Goal: Task Accomplishment & Management: Use online tool/utility

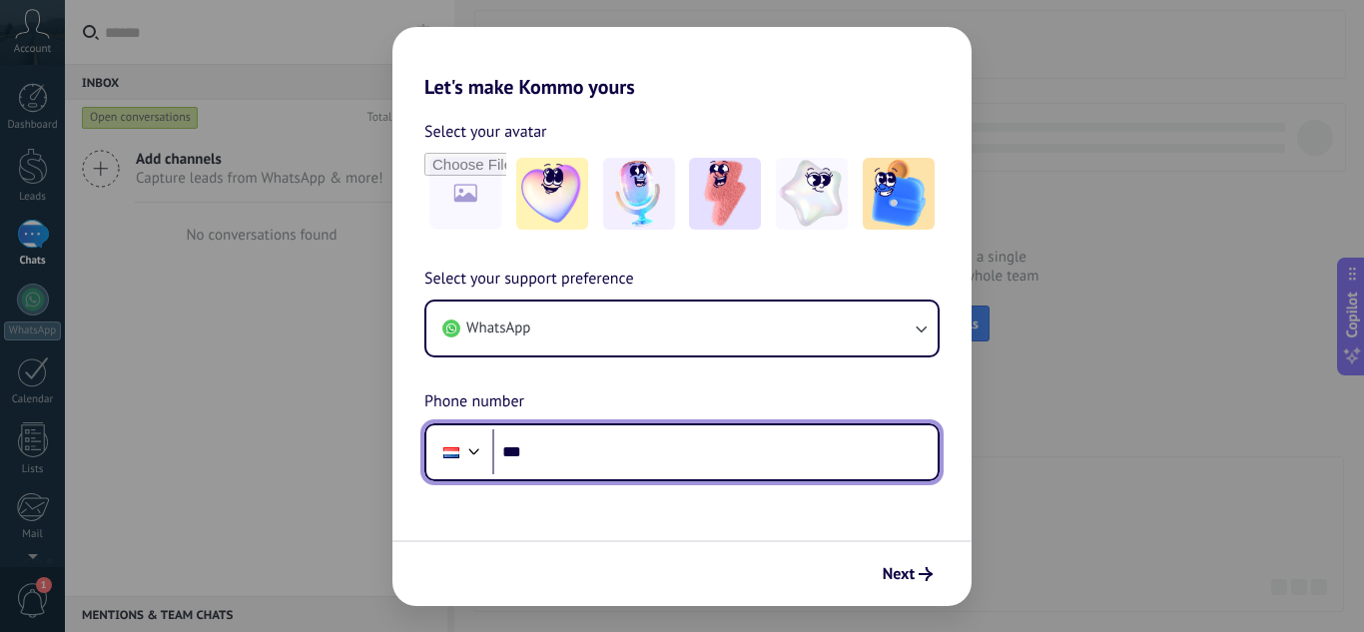
click at [442, 464] on div at bounding box center [451, 453] width 38 height 42
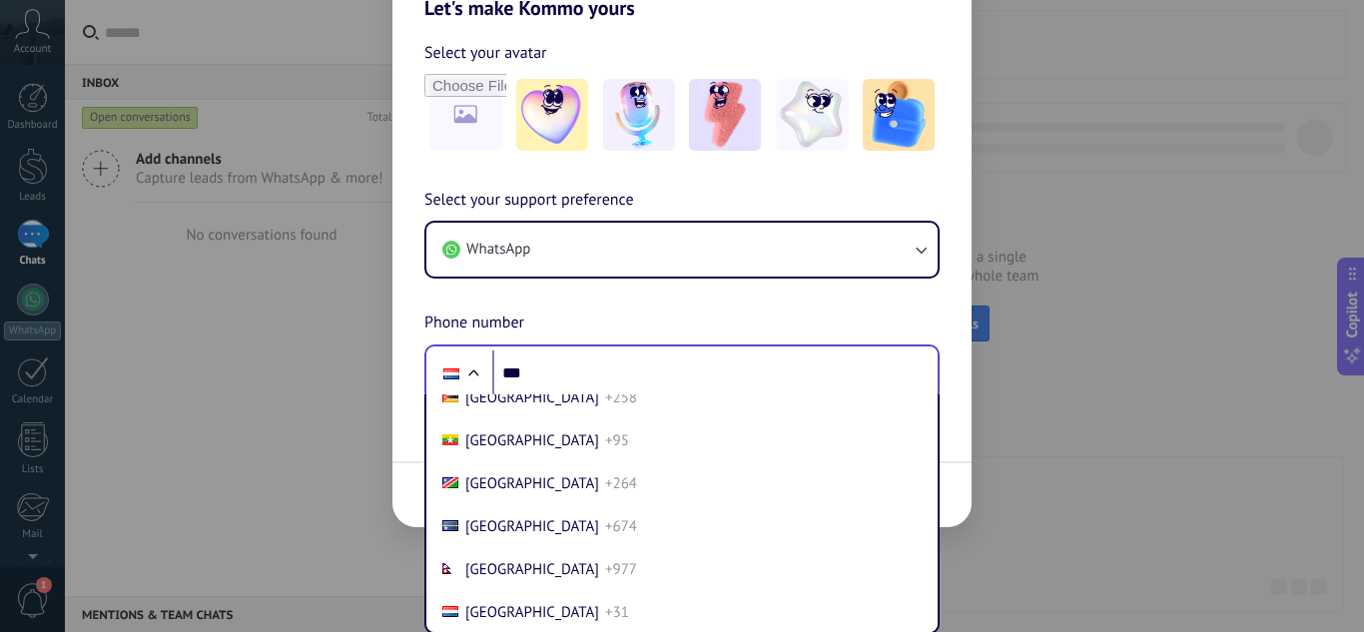
scroll to position [6259, 0]
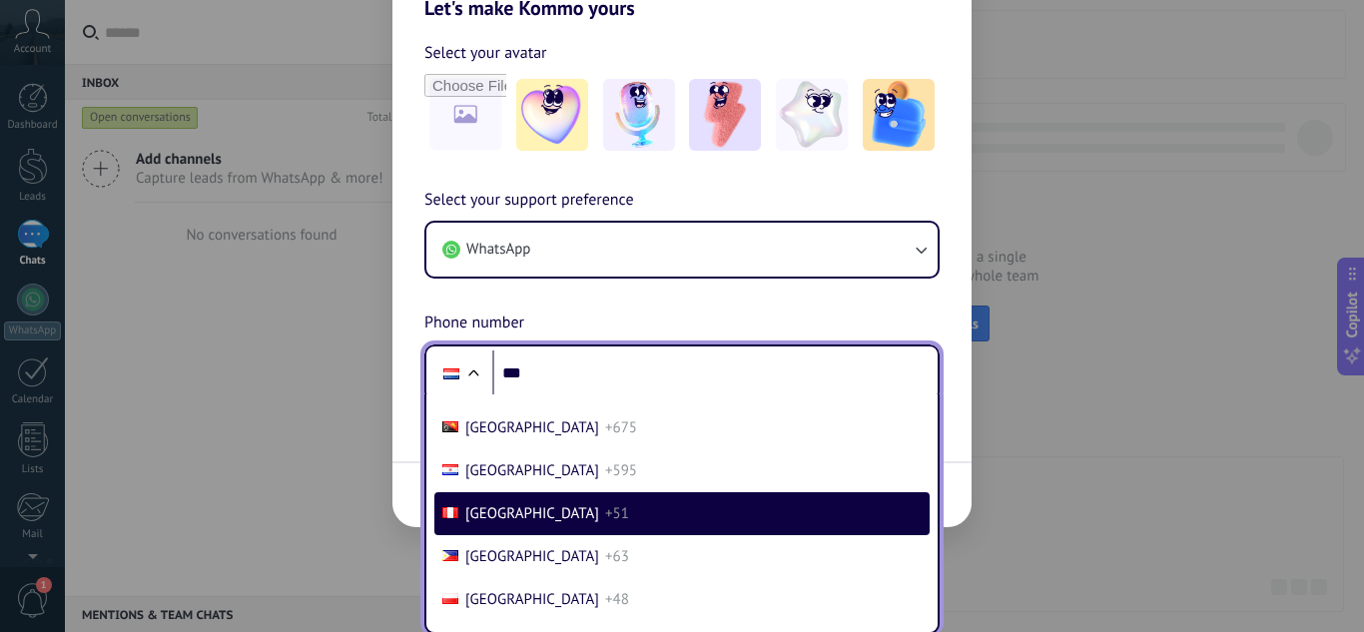
click at [605, 518] on span "+51" at bounding box center [617, 513] width 24 height 19
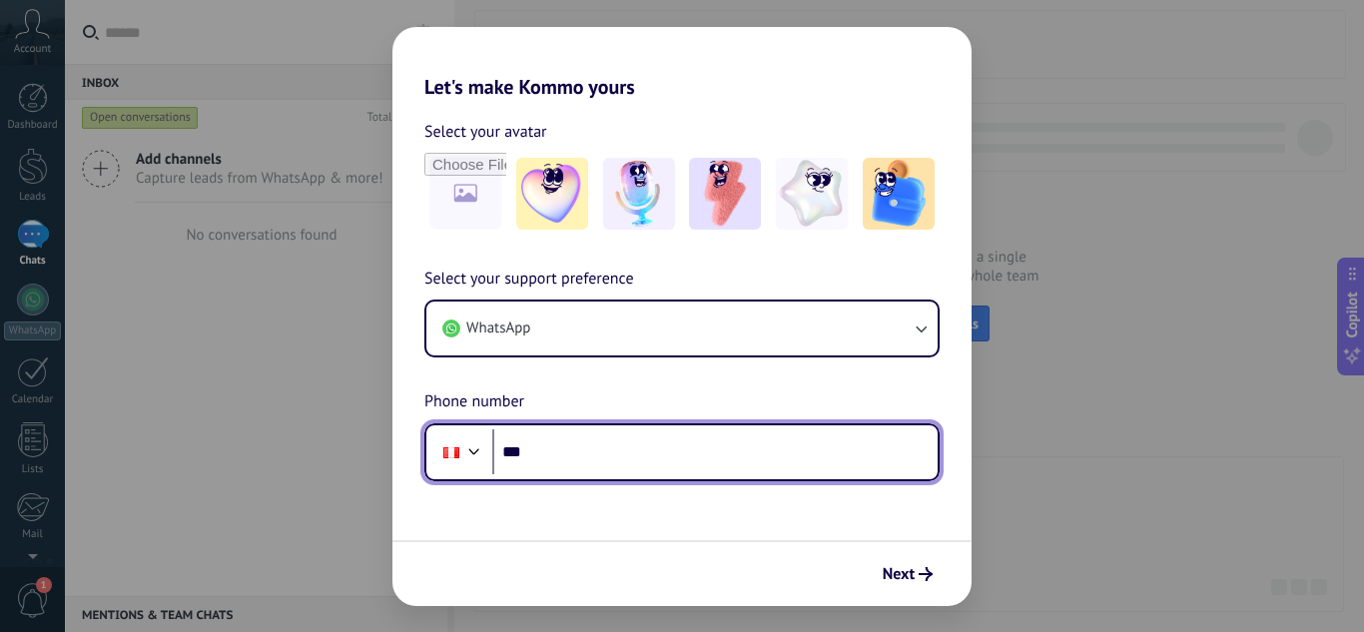
scroll to position [0, 0]
click at [555, 456] on input "***" at bounding box center [714, 453] width 445 height 46
click at [592, 453] on input "***" at bounding box center [714, 453] width 445 height 46
paste input "**********"
type input "**********"
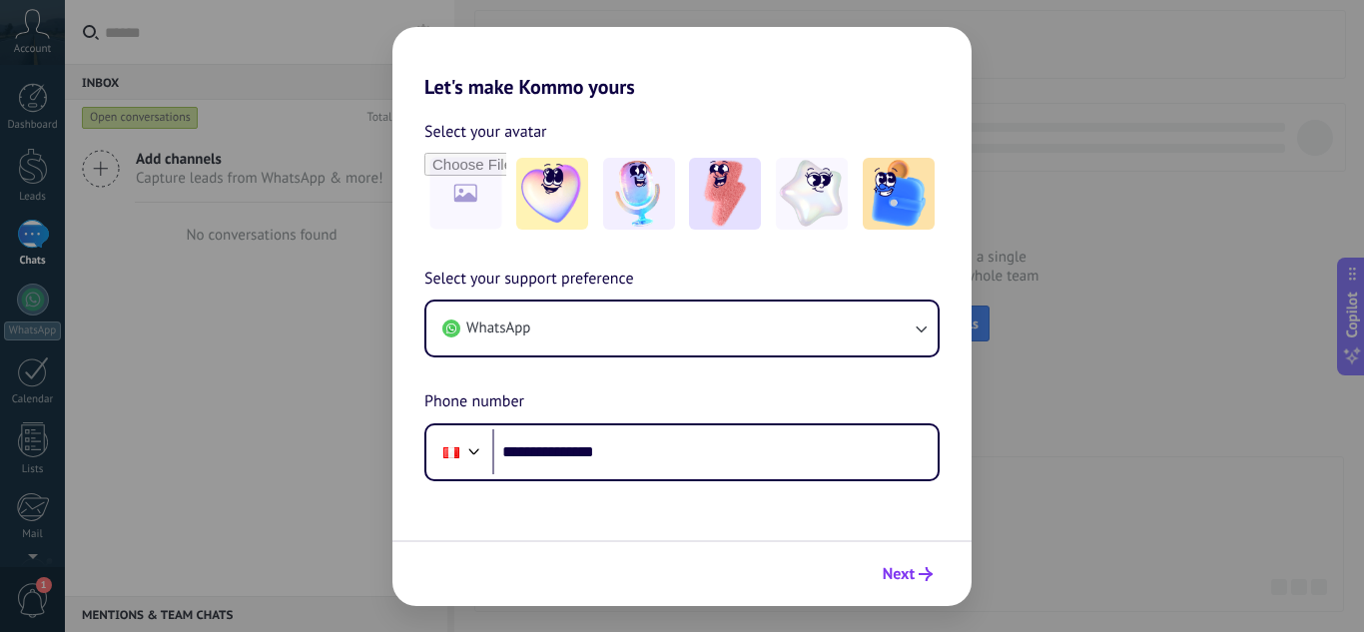
click at [929, 569] on icon "submit" at bounding box center [926, 574] width 14 height 14
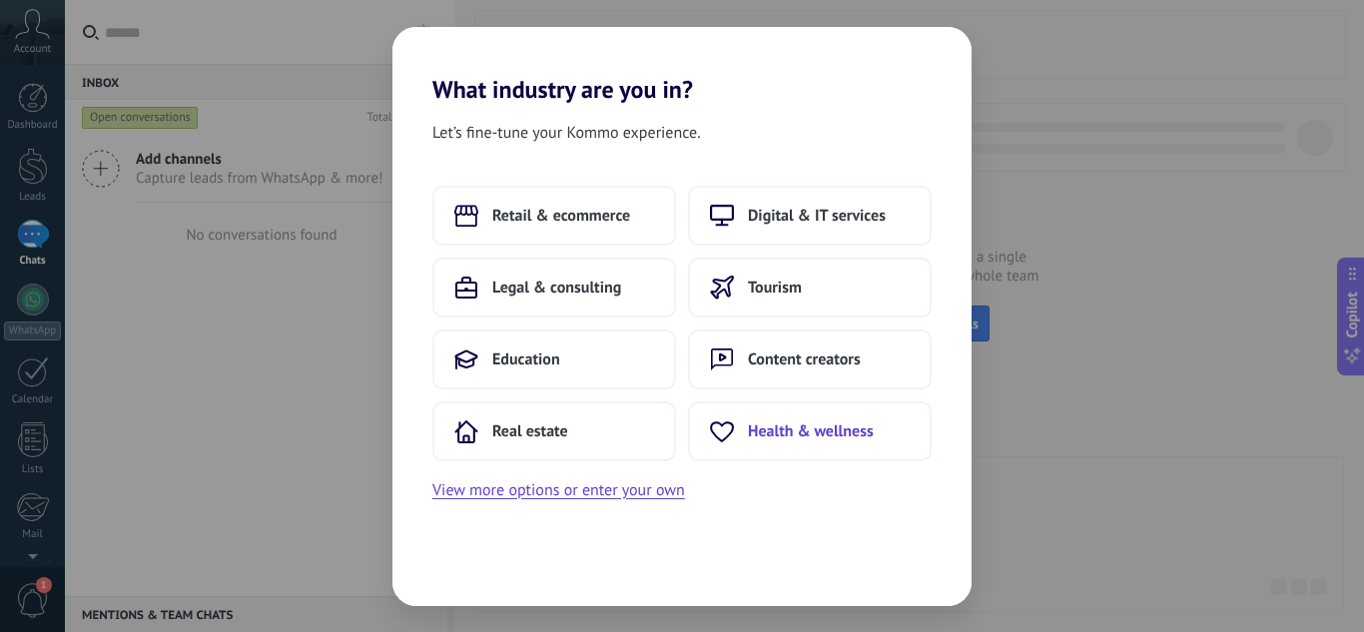
click at [773, 432] on span "Health & wellness" at bounding box center [811, 432] width 126 height 20
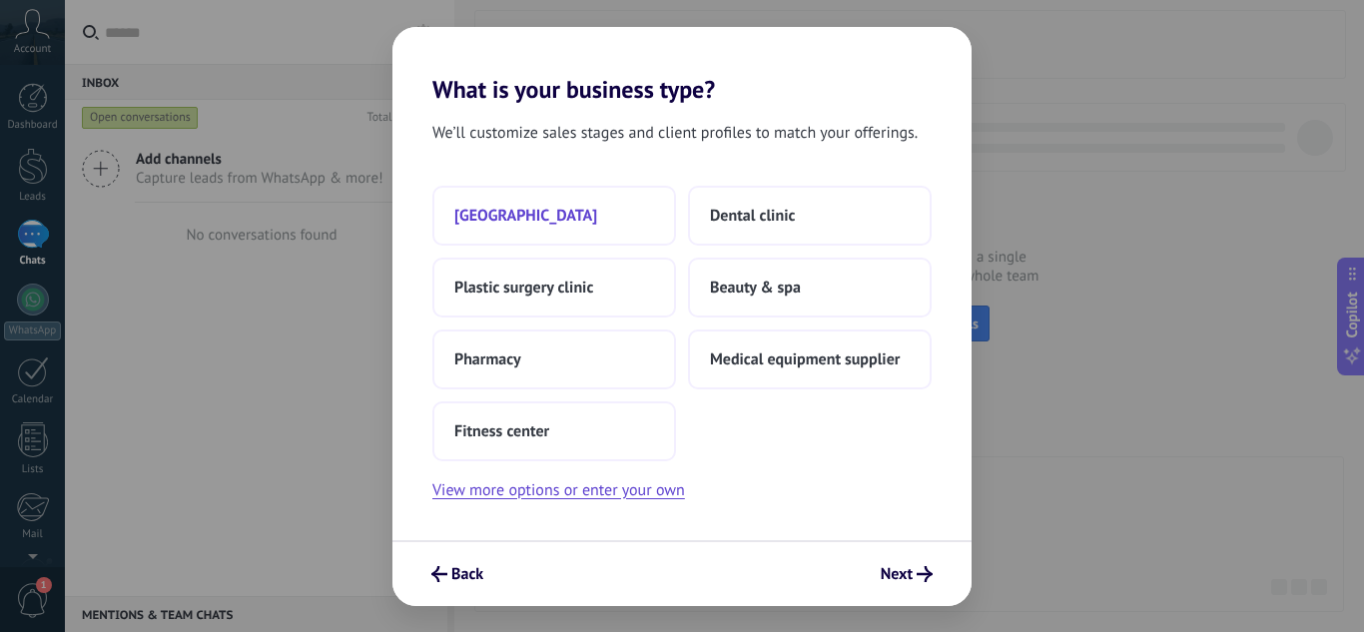
click at [581, 218] on button "Medical center" at bounding box center [554, 216] width 244 height 60
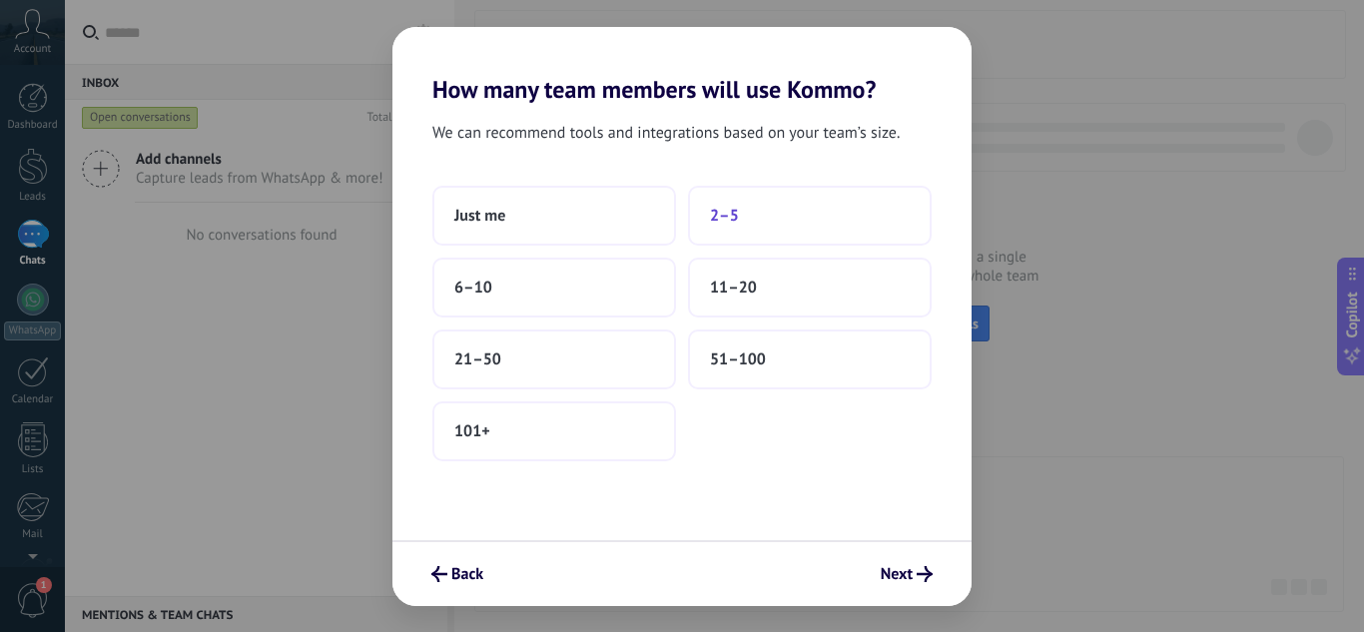
click at [738, 212] on span "2–5" at bounding box center [724, 216] width 29 height 20
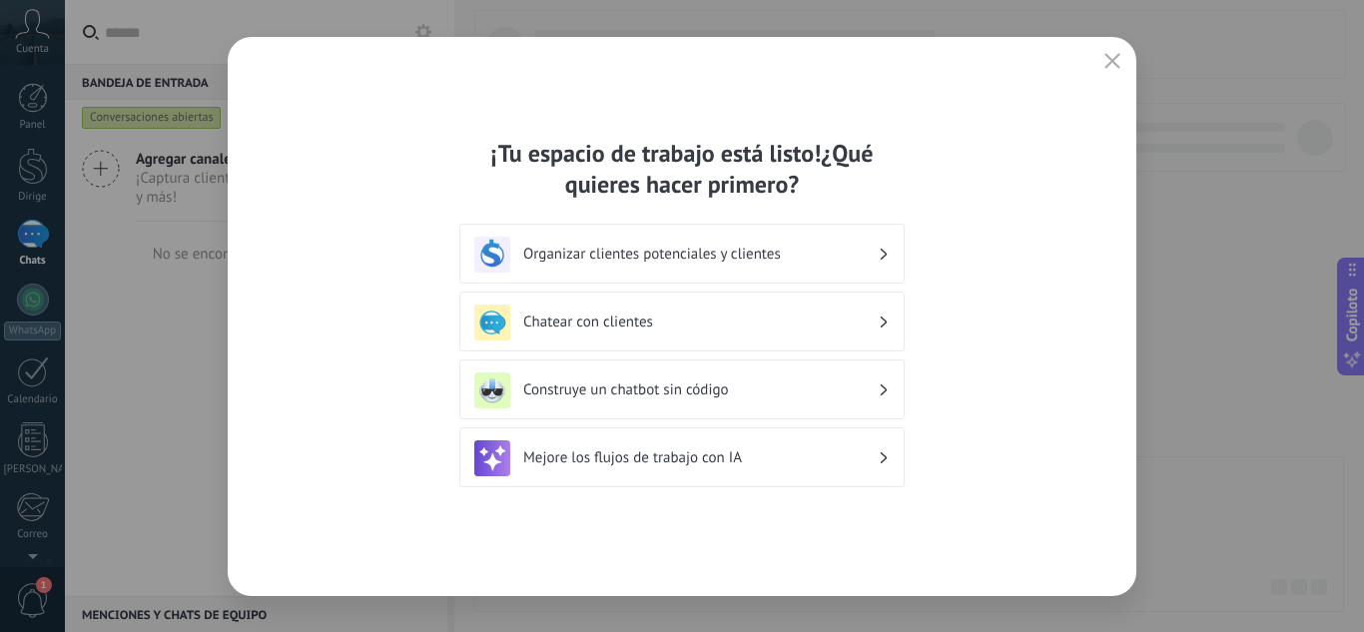
click at [675, 326] on h3 "Chatear con clientes" at bounding box center [700, 322] width 355 height 19
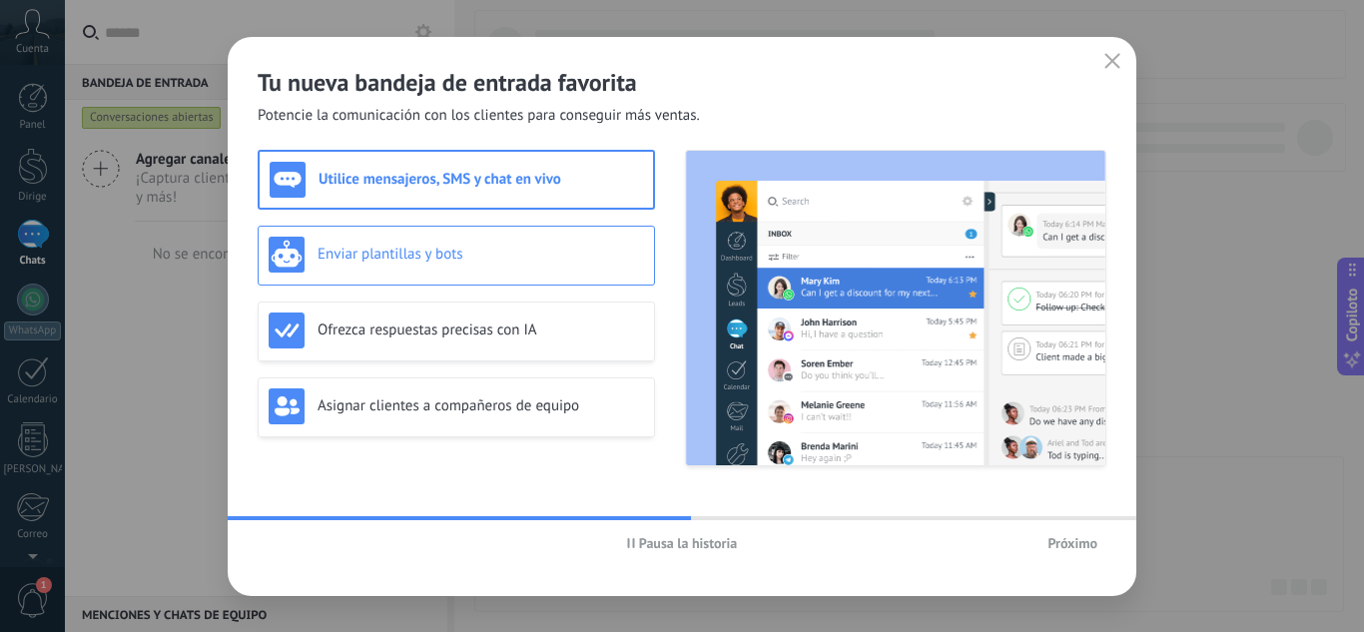
click at [455, 260] on font "Enviar plantillas y bots" at bounding box center [391, 254] width 146 height 19
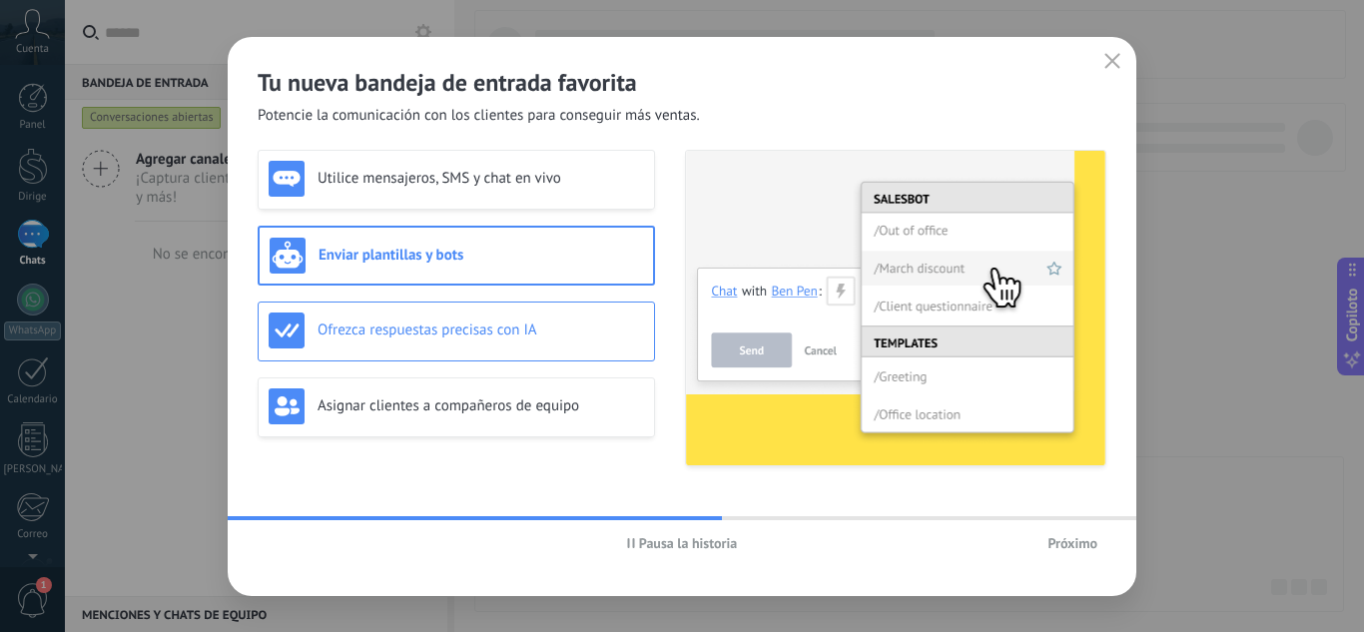
click at [447, 326] on font "Ofrezca respuestas precisas con IA" at bounding box center [428, 330] width 220 height 19
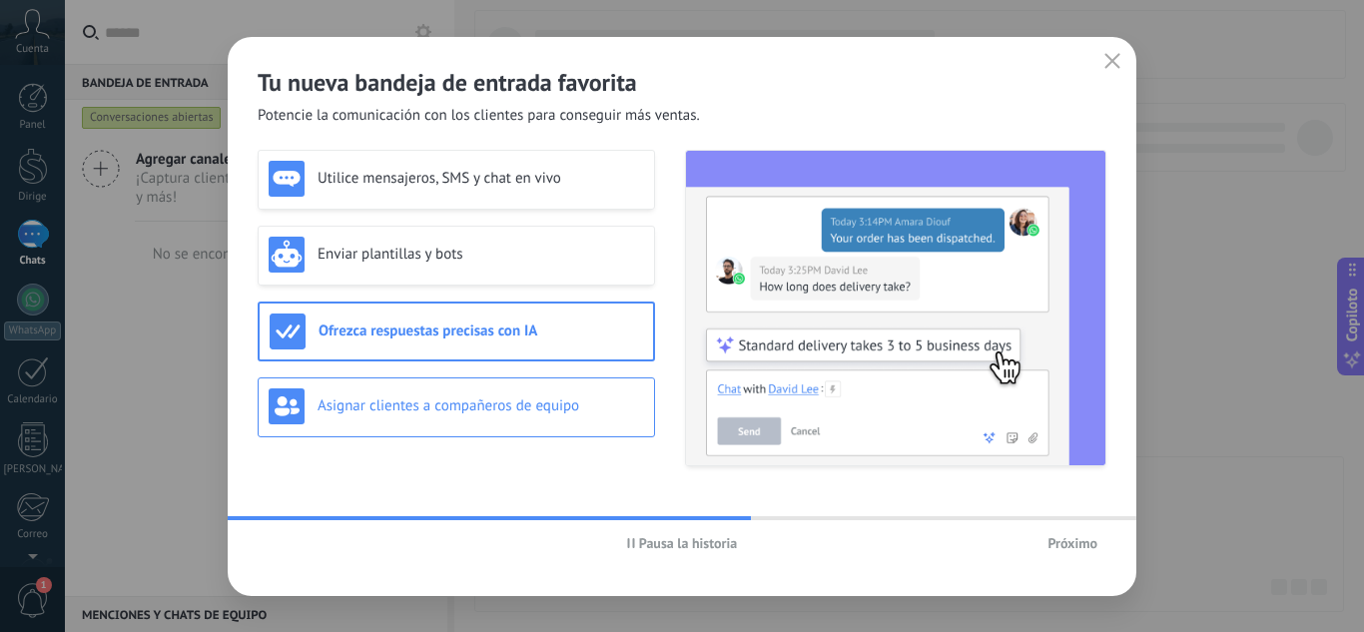
click at [476, 414] on font "Asignar clientes a compañeros de equipo" at bounding box center [449, 406] width 262 height 19
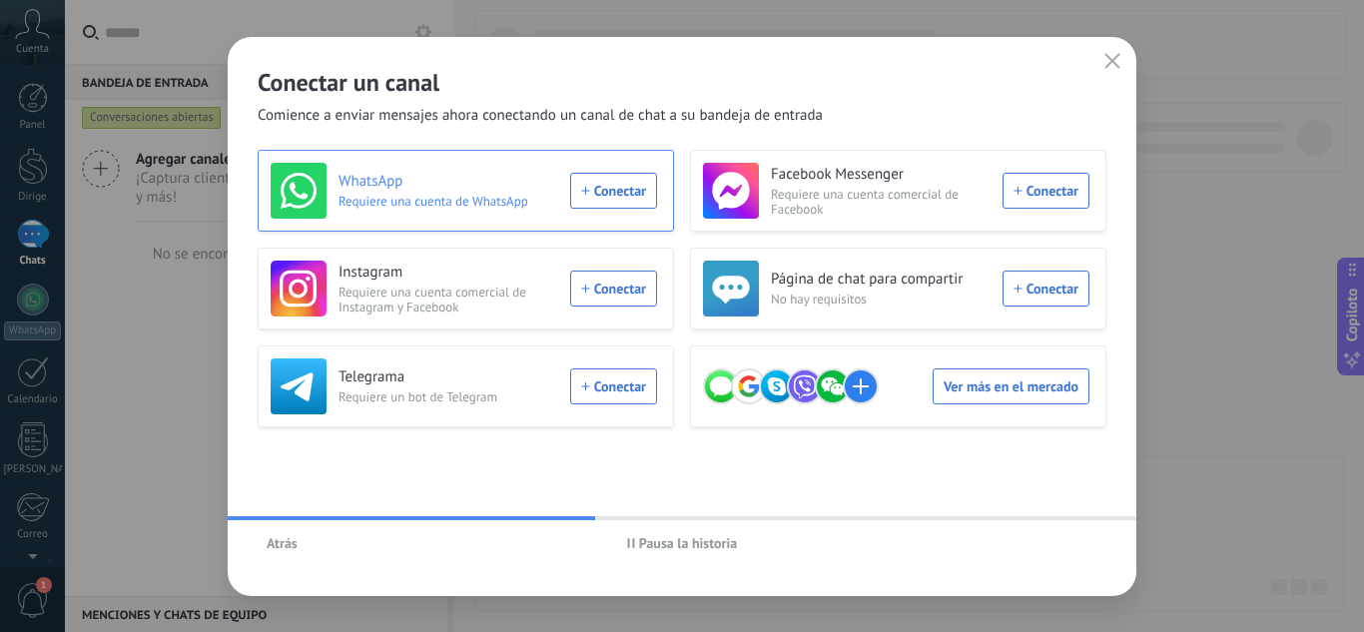
click at [609, 189] on div "WhatsApp Requiere una cuenta de WhatsApp Conectar" at bounding box center [464, 191] width 387 height 56
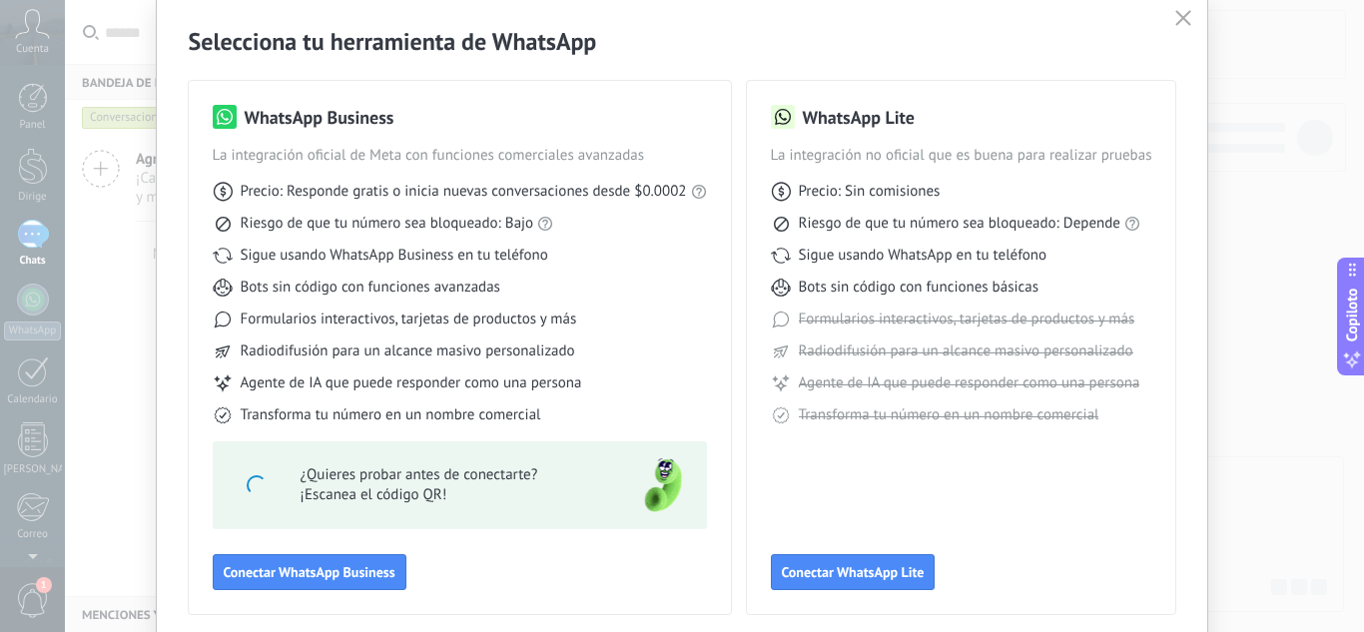
scroll to position [100, 0]
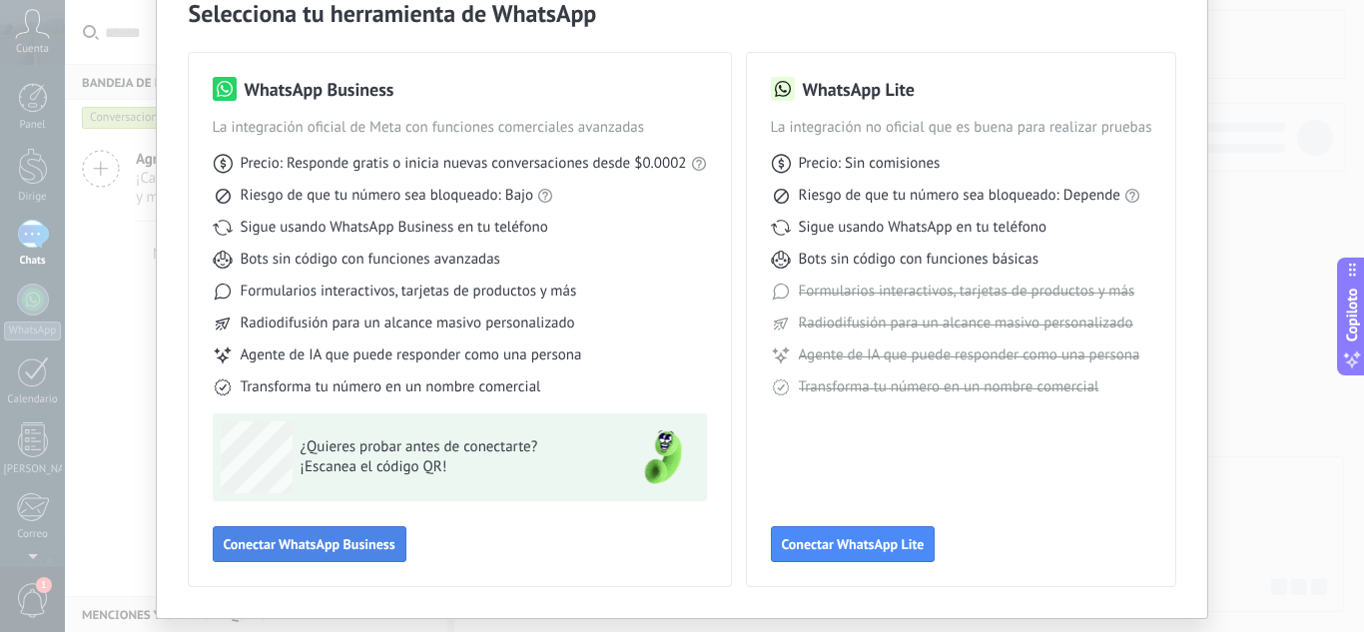
click at [319, 556] on button "Conectar WhatsApp Business" at bounding box center [310, 544] width 194 height 36
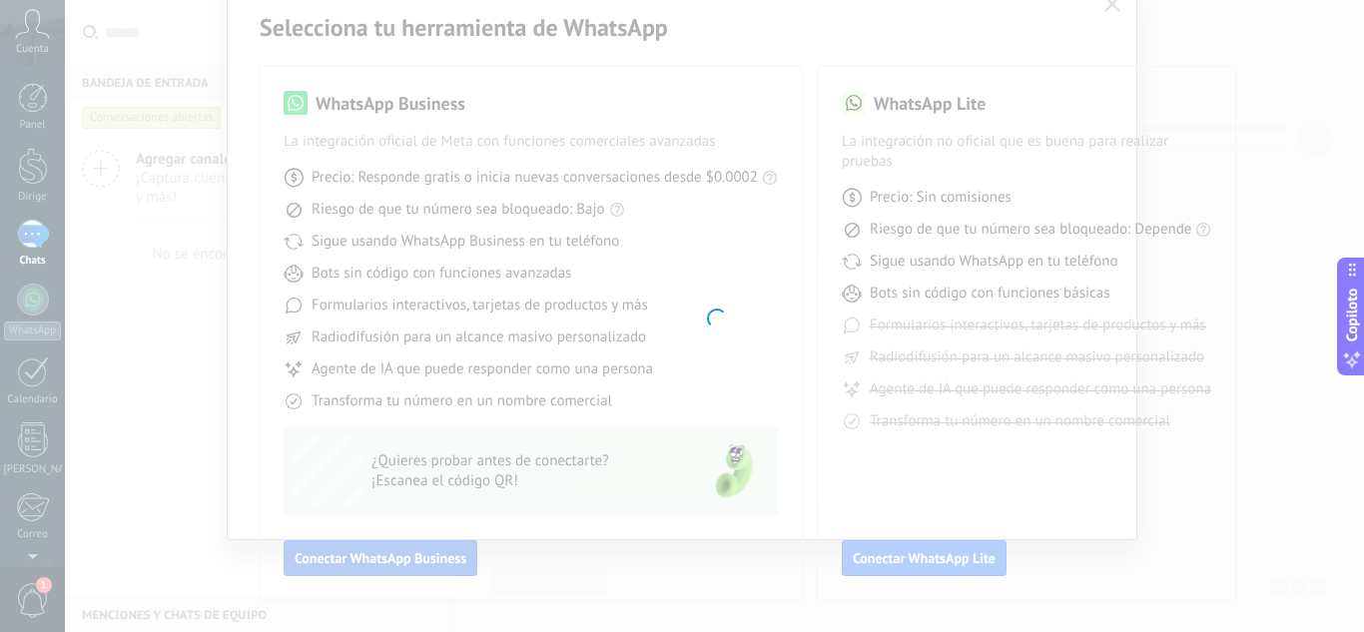
scroll to position [86, 0]
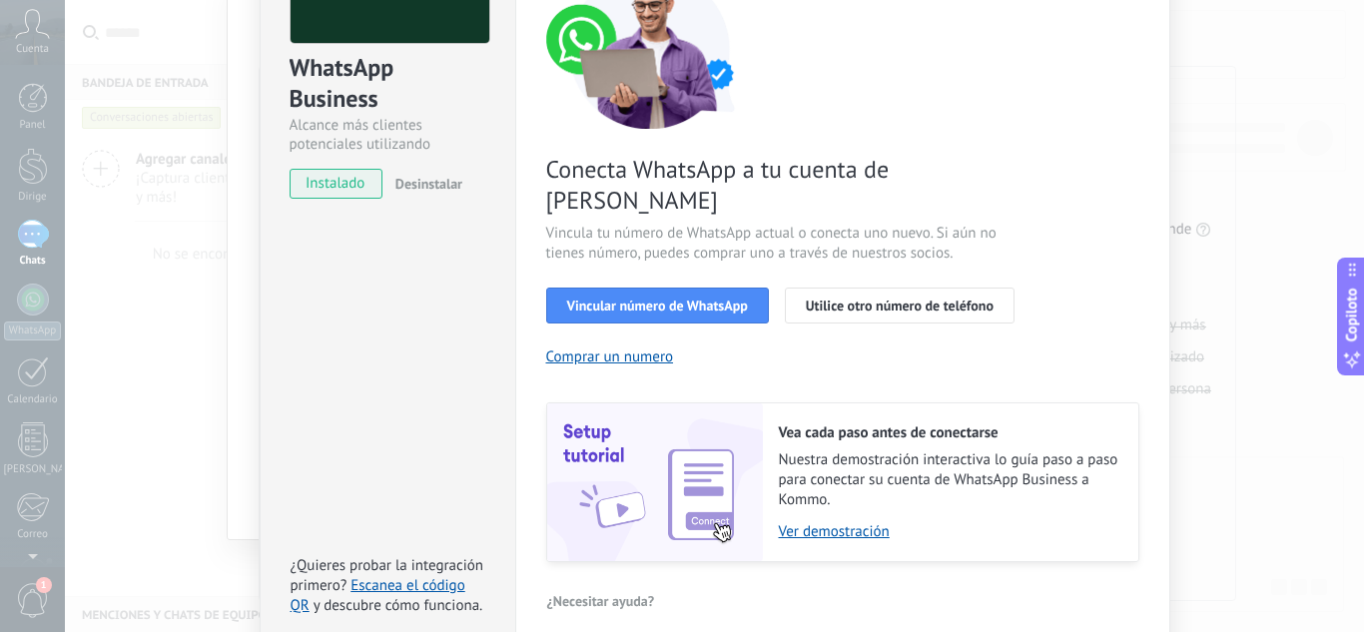
scroll to position [200, 0]
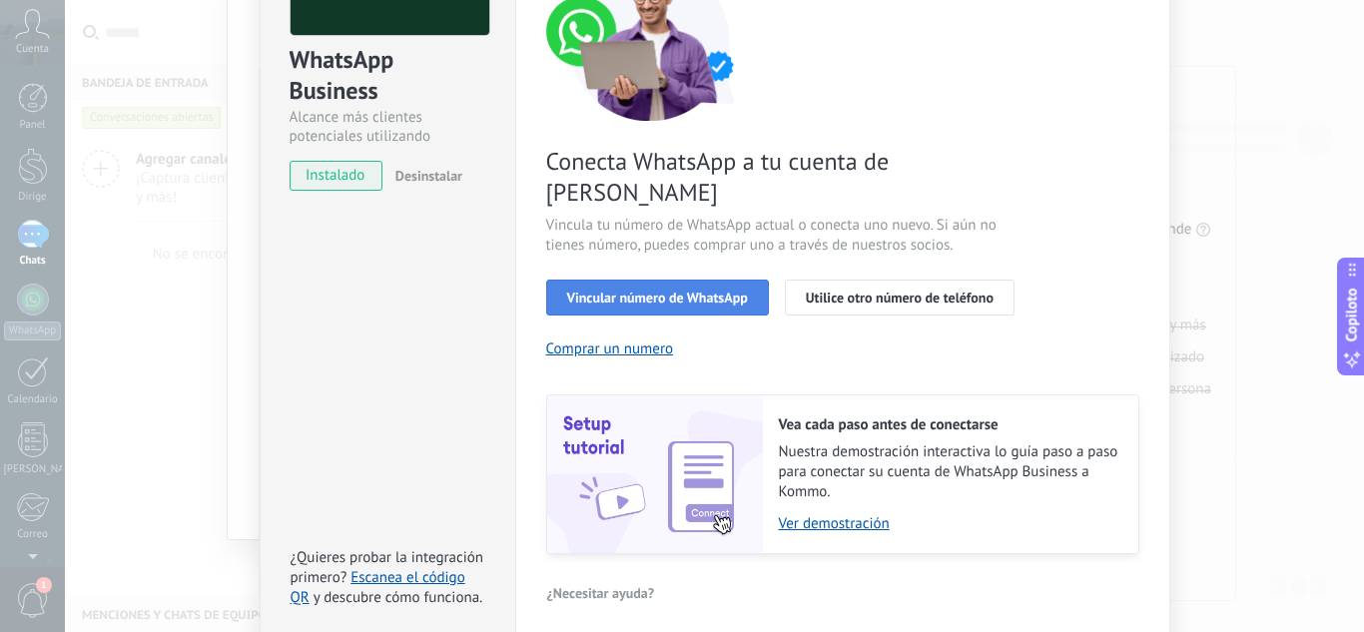
click at [691, 289] on font "Vincular número de WhatsApp" at bounding box center [657, 298] width 181 height 18
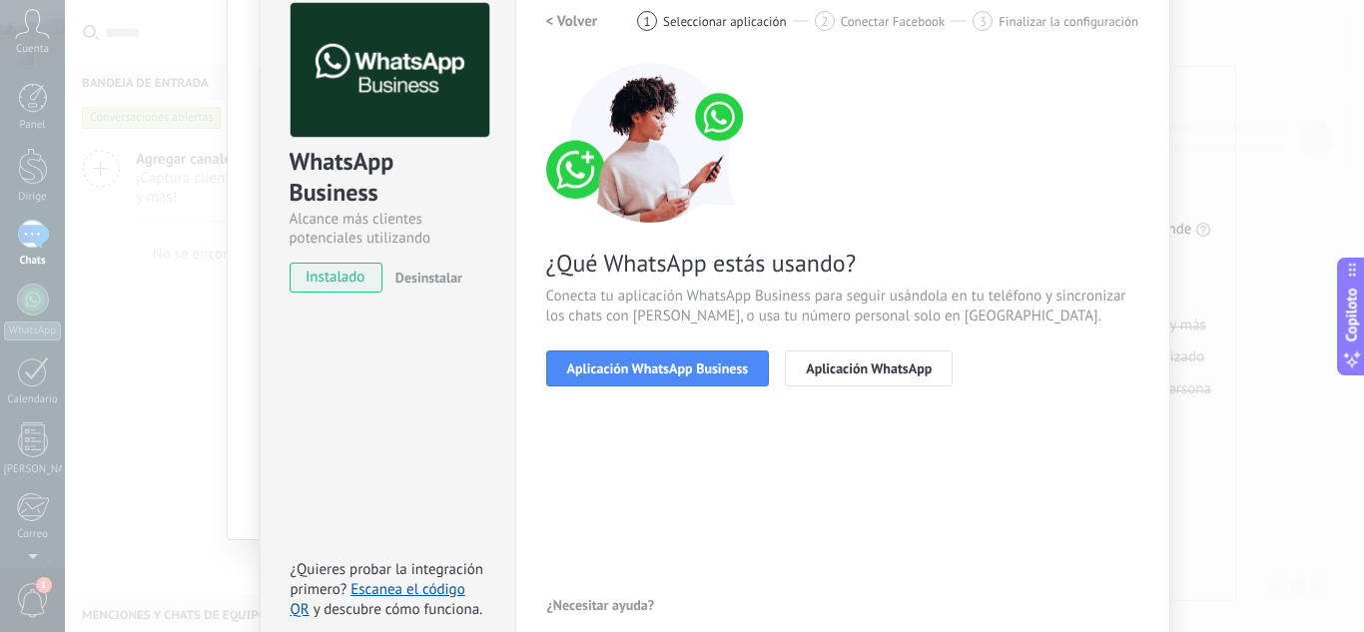
scroll to position [97, 0]
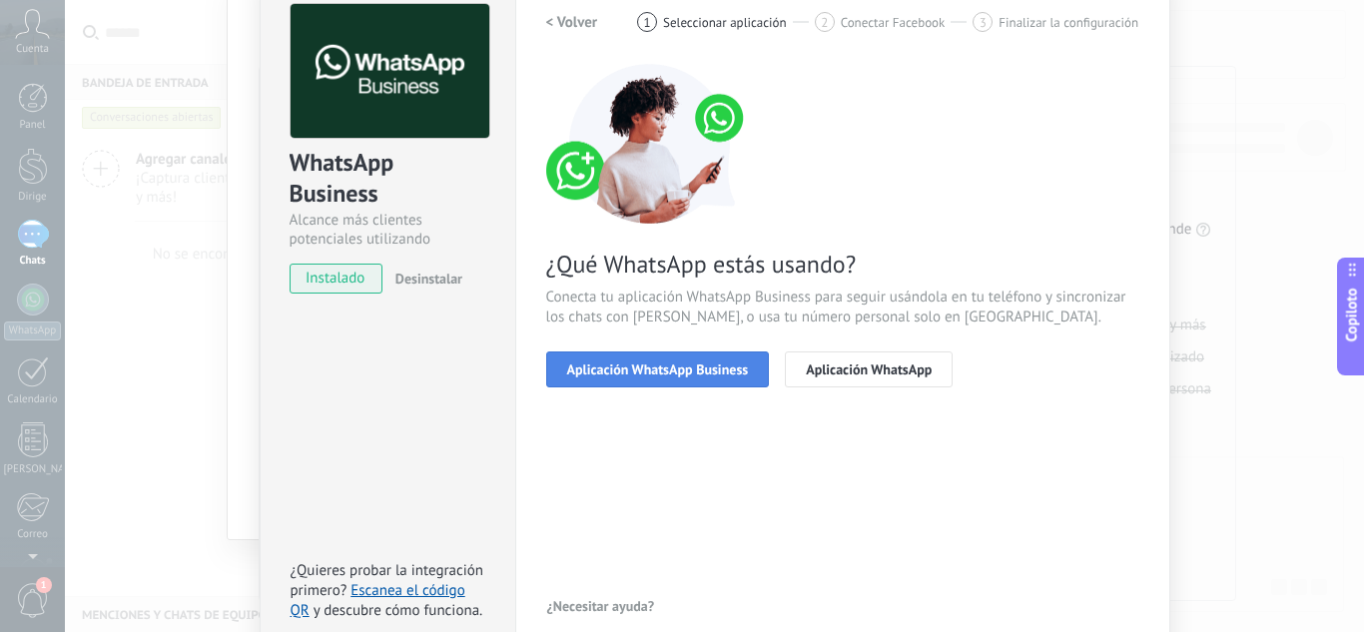
click at [677, 374] on font "Aplicación WhatsApp Business" at bounding box center [658, 370] width 182 height 18
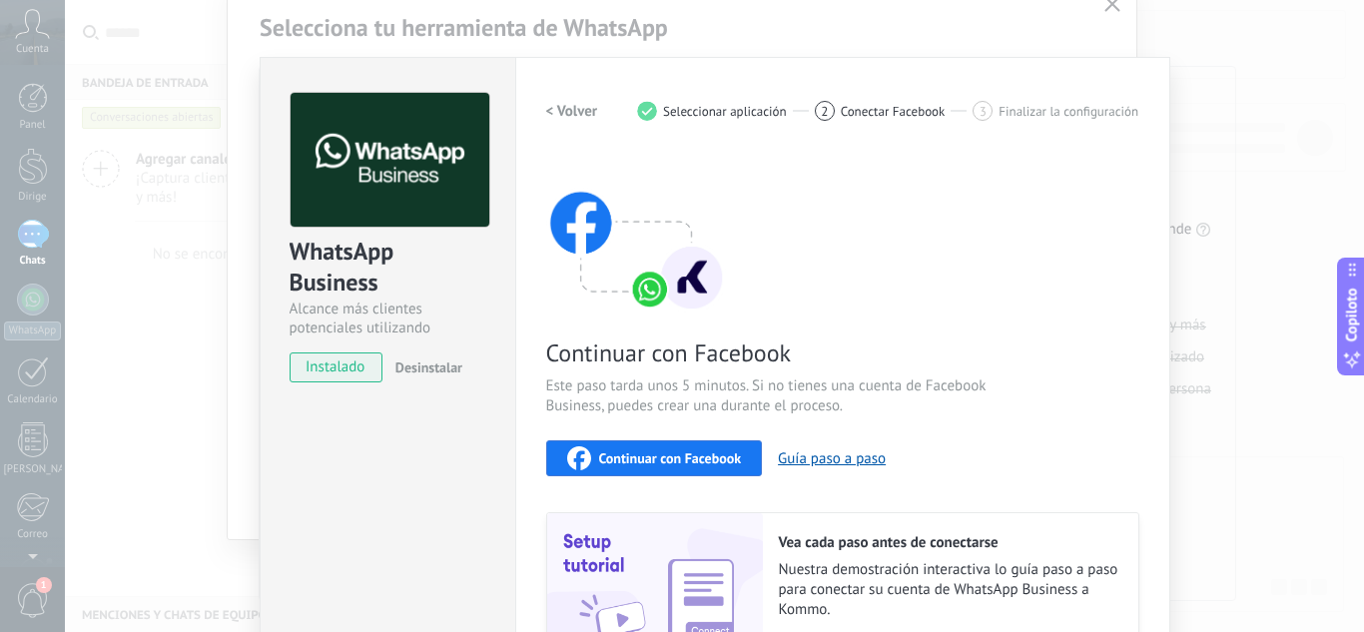
scroll to position [0, 0]
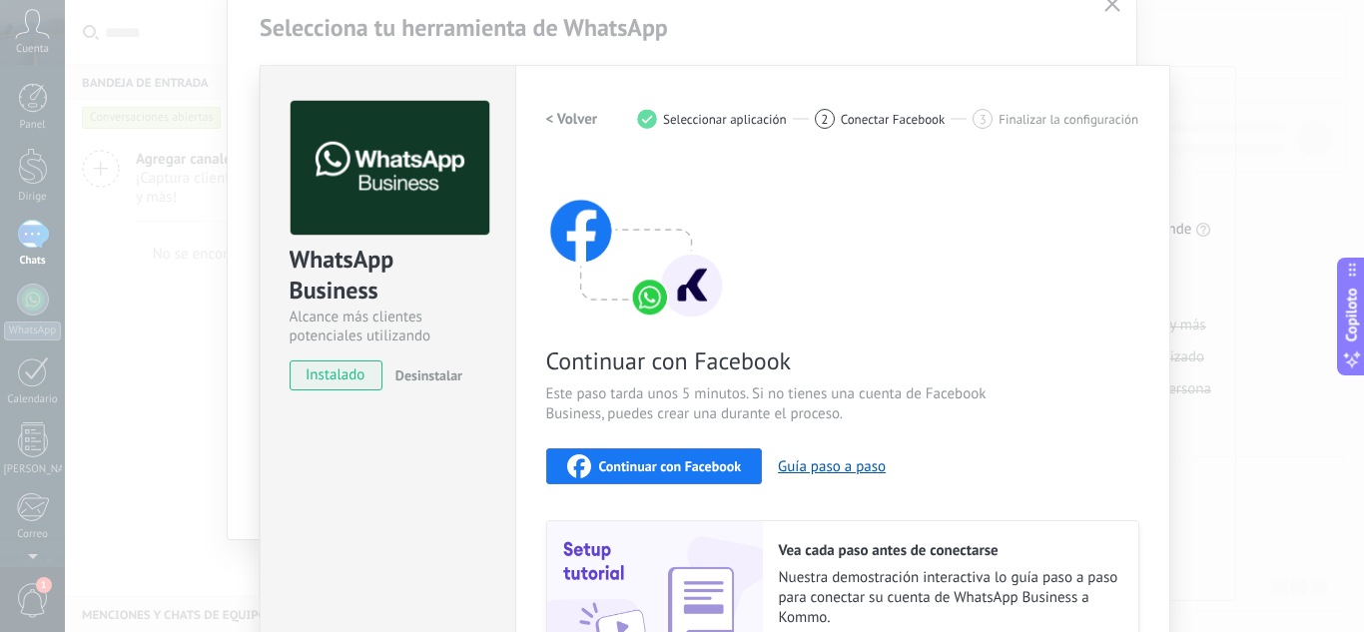
click at [666, 468] on font "Continuar con Facebook" at bounding box center [670, 466] width 143 height 18
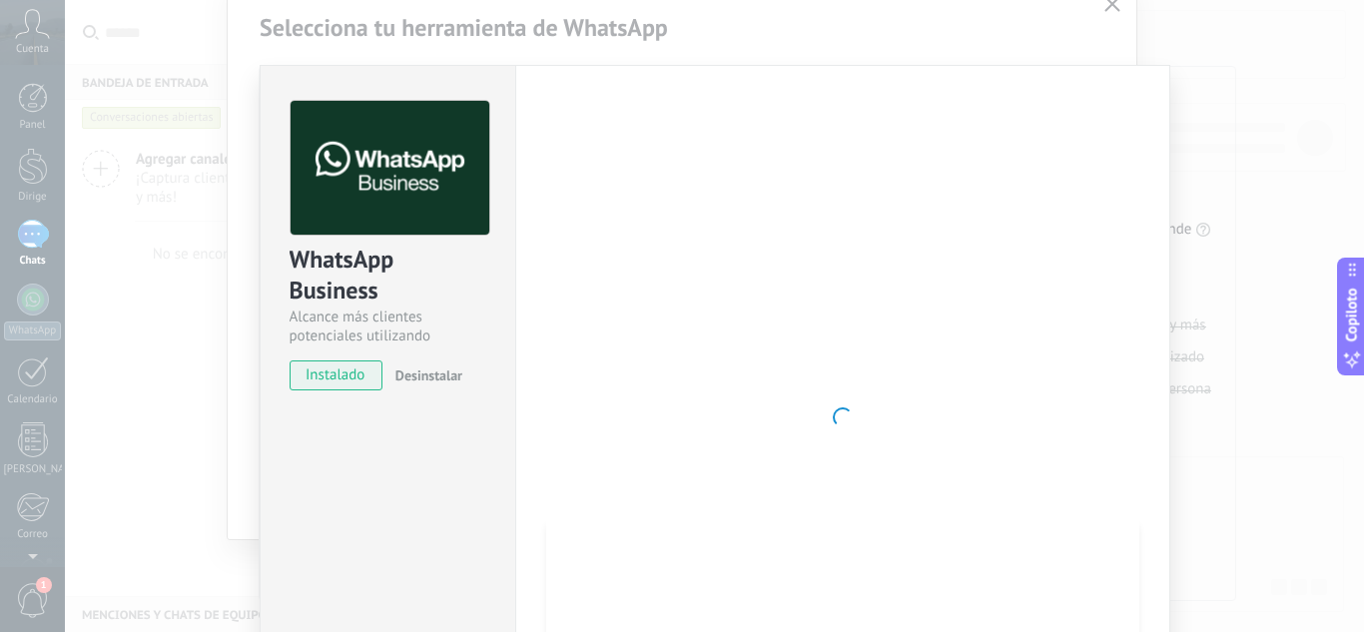
click at [683, 349] on div at bounding box center [842, 417] width 593 height 633
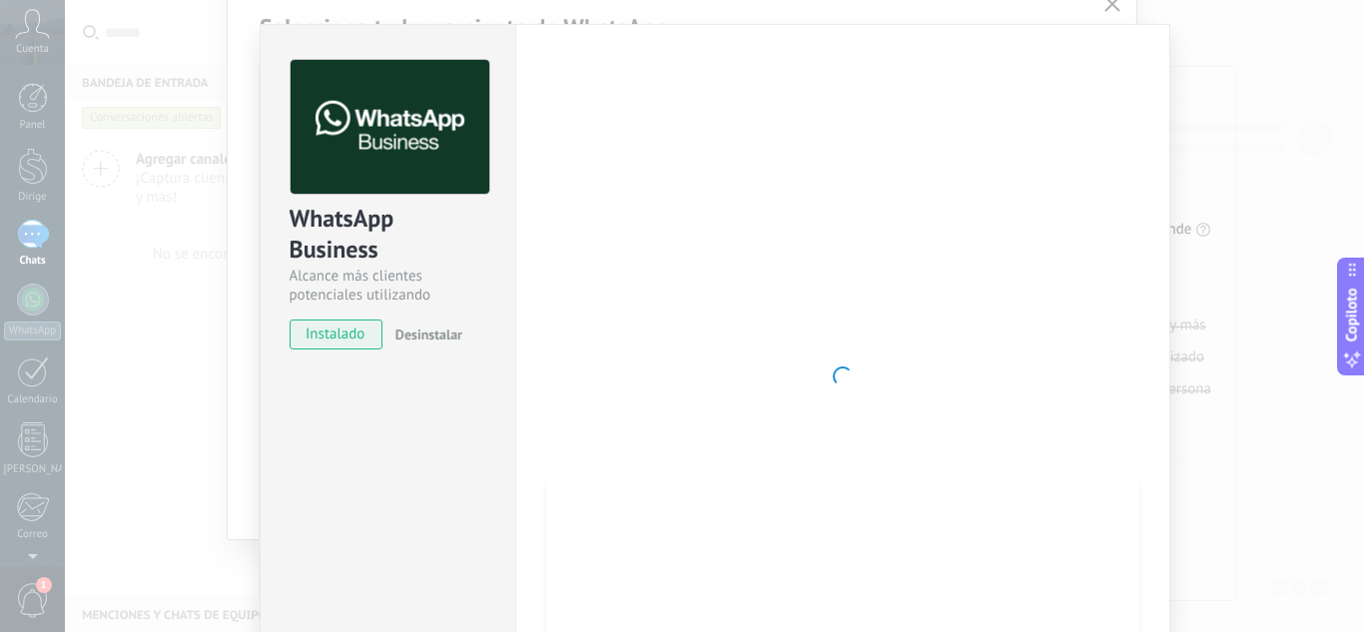
scroll to position [12, 0]
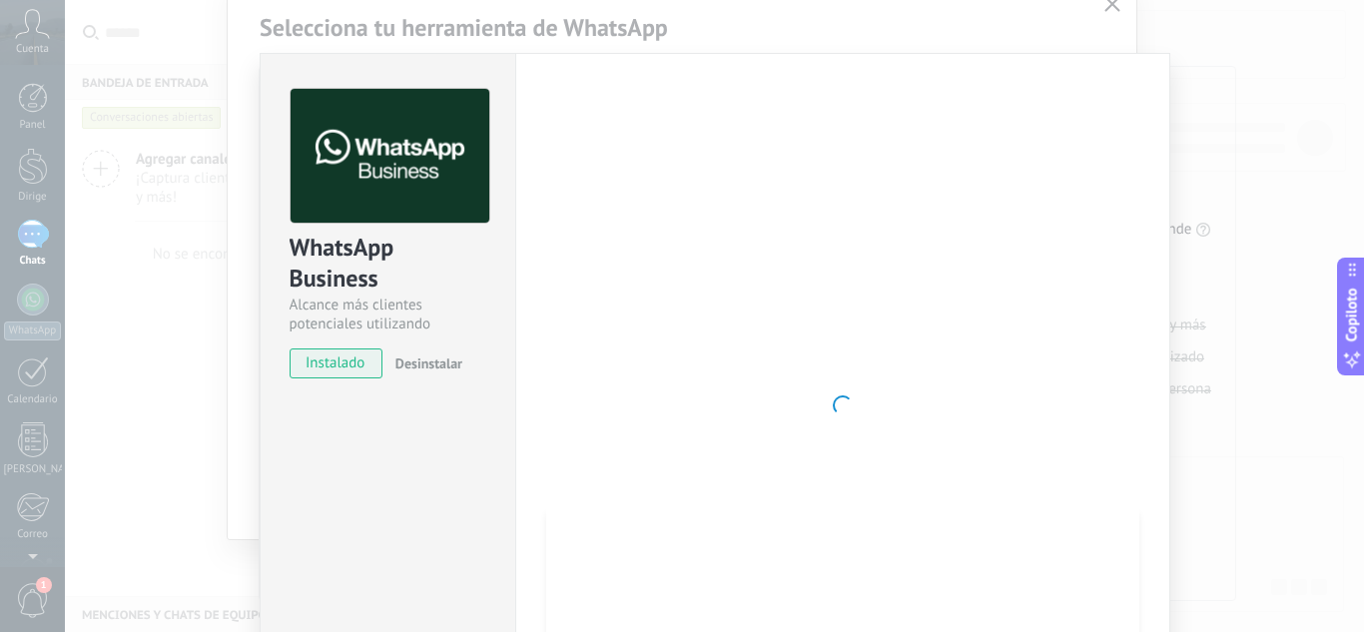
click at [837, 399] on span at bounding box center [843, 406] width 20 height 20
click at [845, 347] on div at bounding box center [842, 405] width 593 height 633
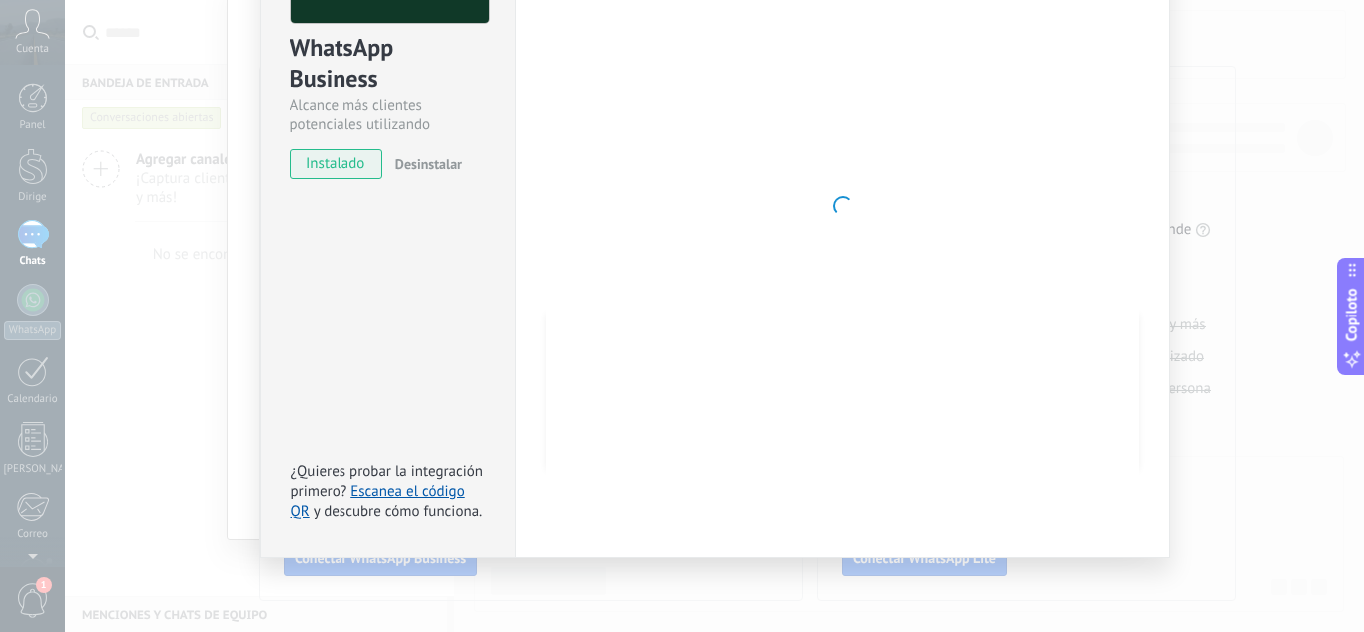
scroll to position [0, 0]
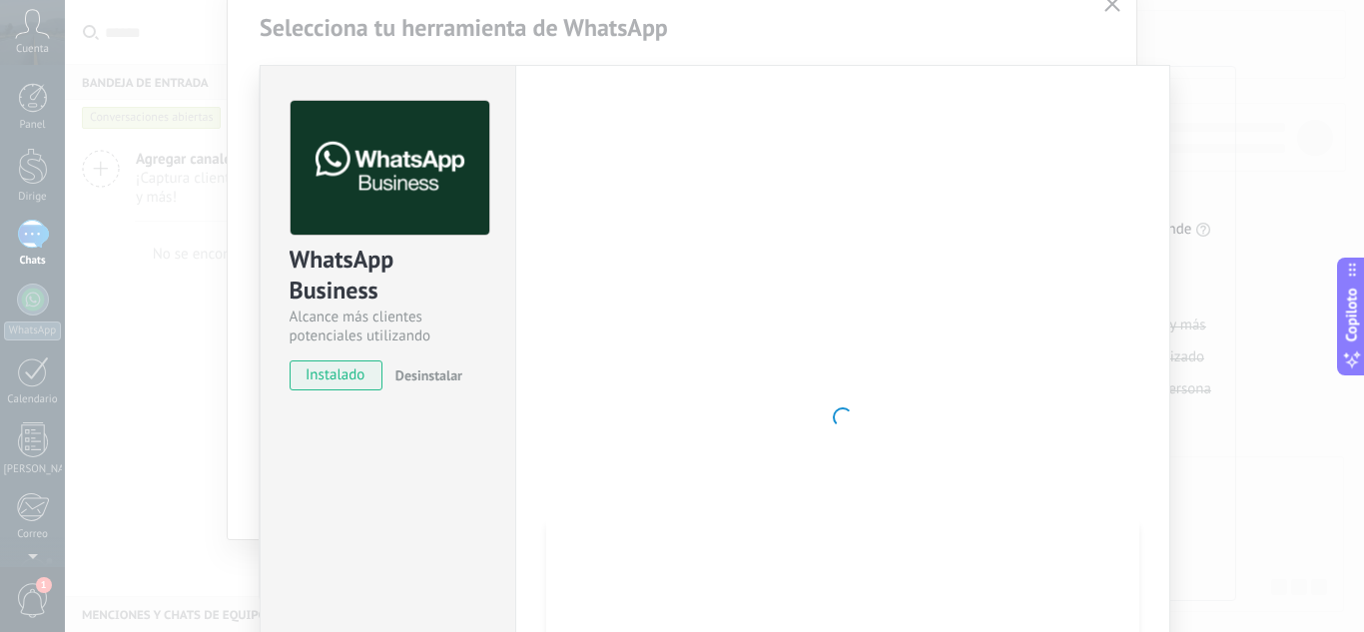
click at [418, 380] on font "Desinstalar" at bounding box center [429, 376] width 67 height 18
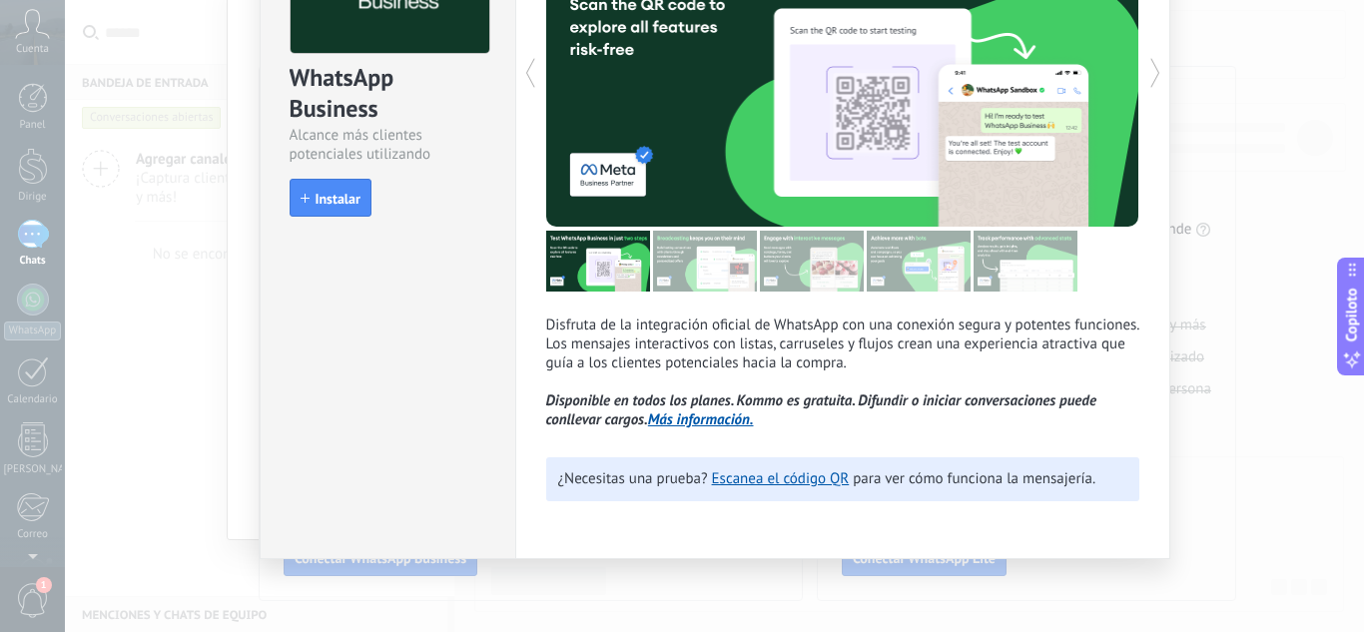
scroll to position [184, 0]
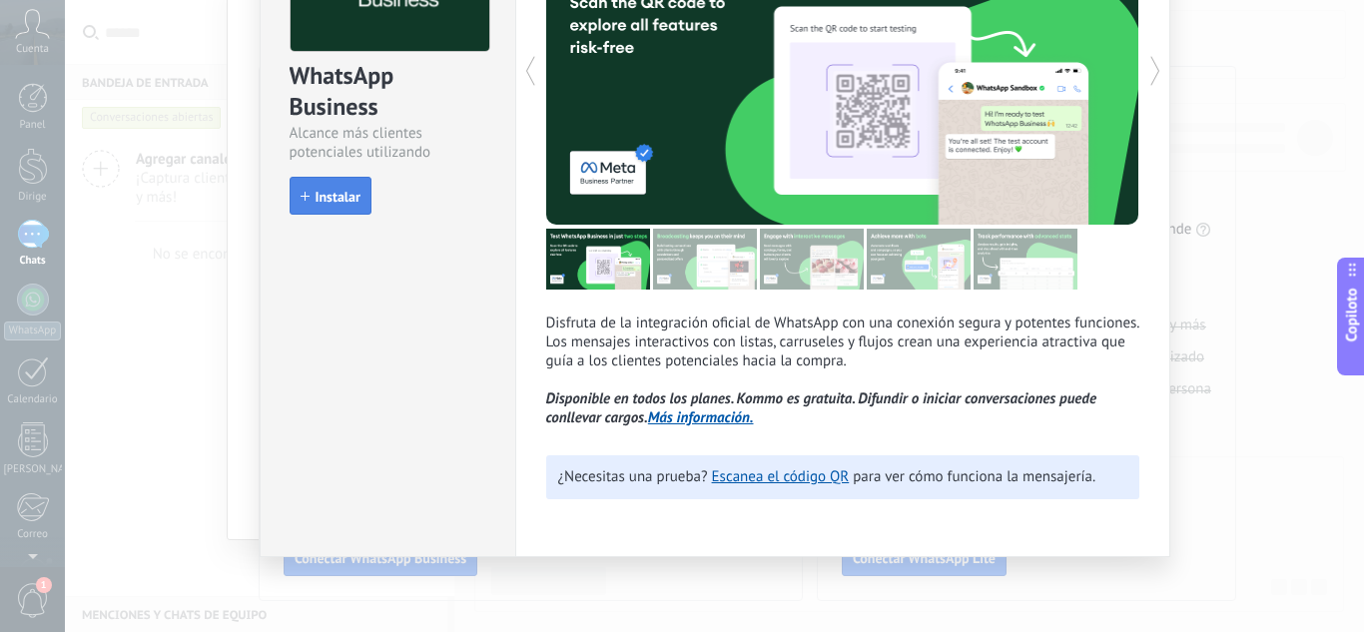
click at [336, 184] on button "Instalar" at bounding box center [331, 196] width 82 height 38
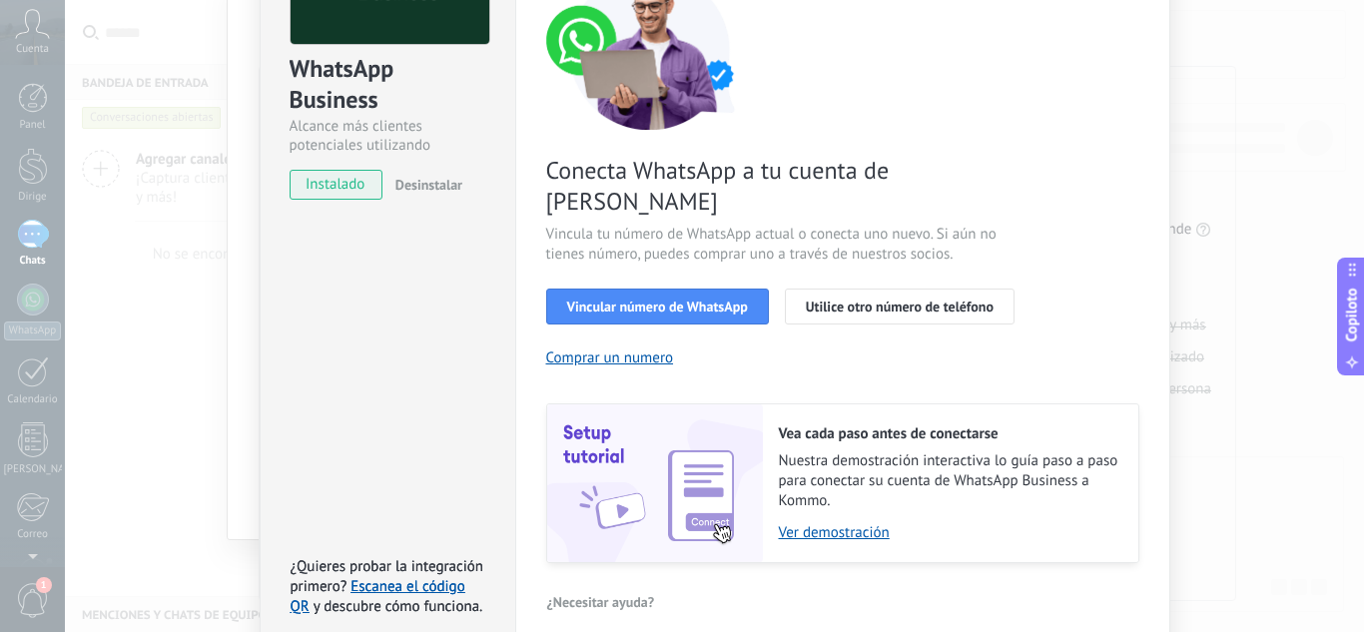
scroll to position [202, 0]
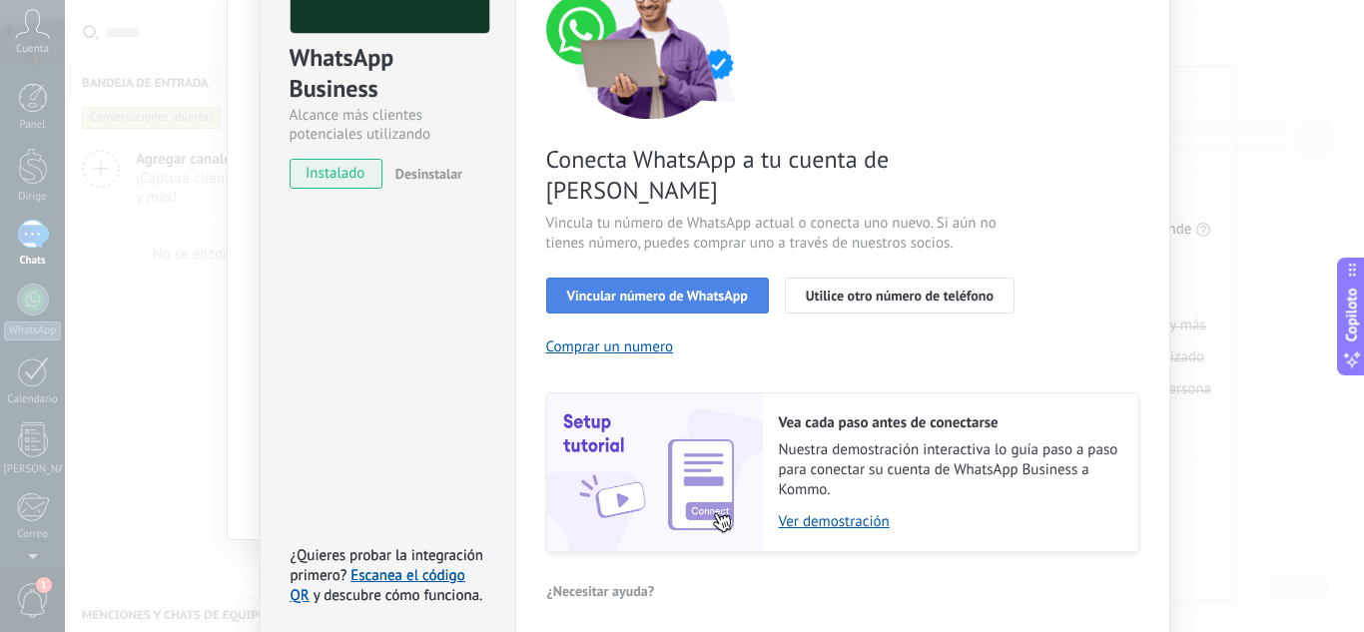
click at [701, 287] on font "Vincular número de WhatsApp" at bounding box center [657, 296] width 181 height 18
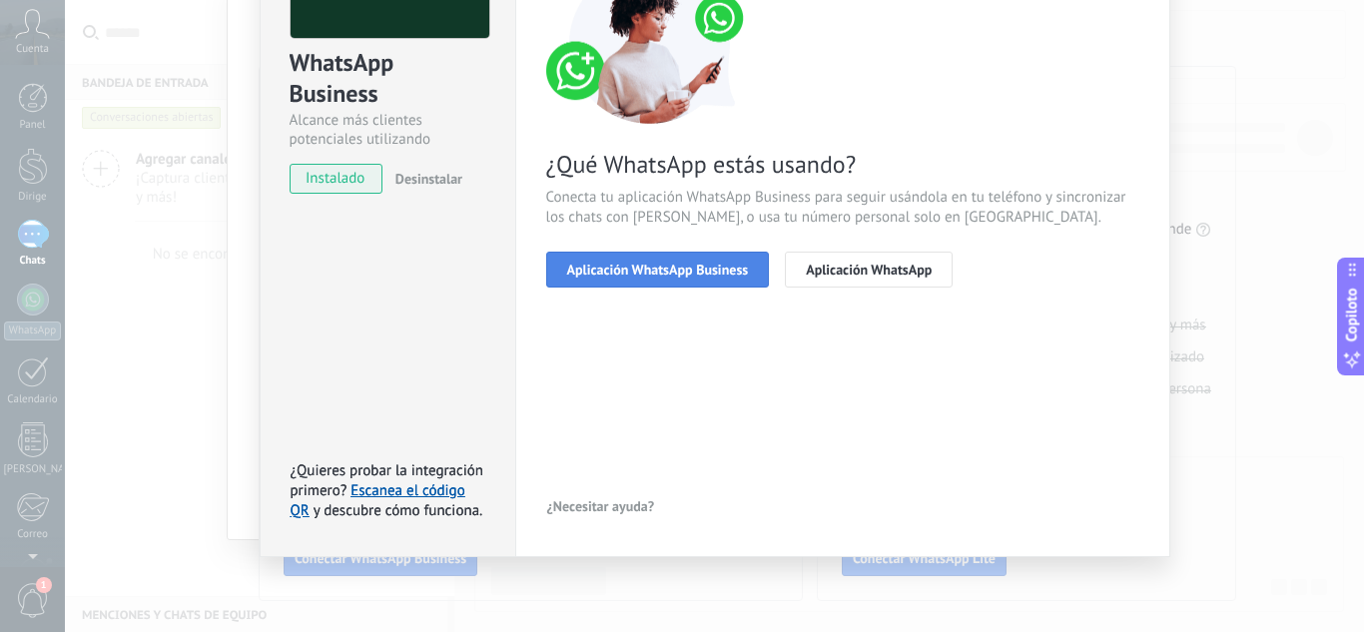
click at [680, 273] on font "Aplicación WhatsApp Business" at bounding box center [658, 270] width 182 height 18
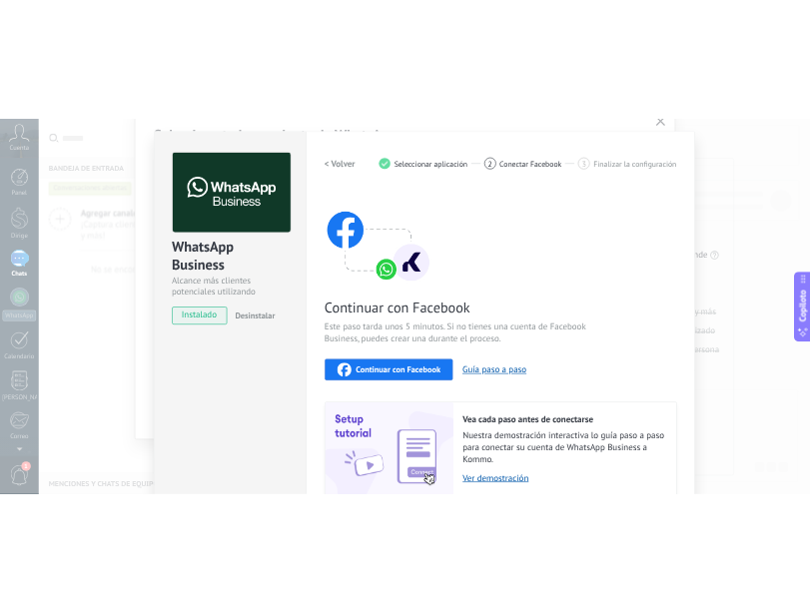
scroll to position [12, 0]
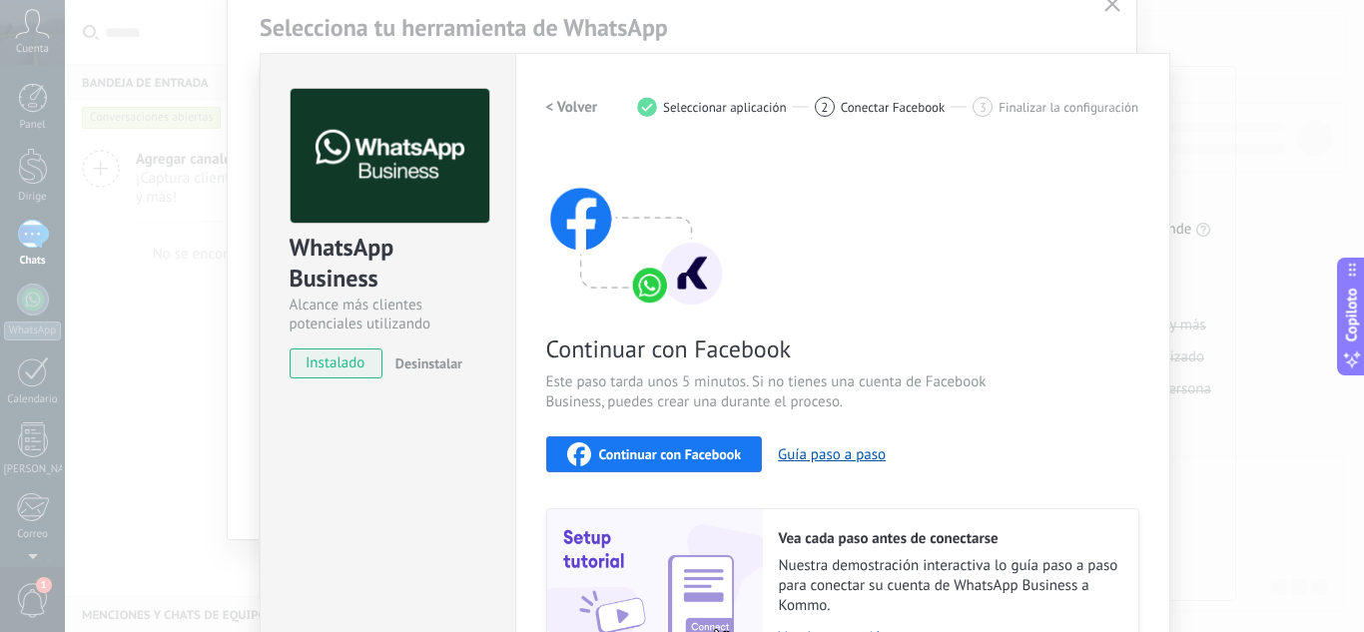
click at [689, 457] on font "Continuar con Facebook" at bounding box center [670, 454] width 143 height 18
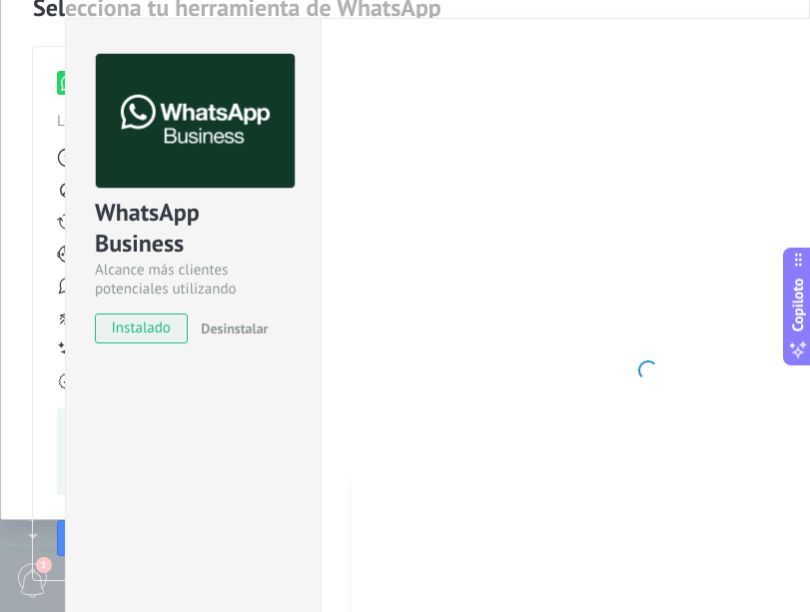
scroll to position [71, 0]
click at [768, 52] on div "Ajustes Autorización Esta pestaña registra los usuarios que han otorgado acceso…" at bounding box center [648, 370] width 655 height 705
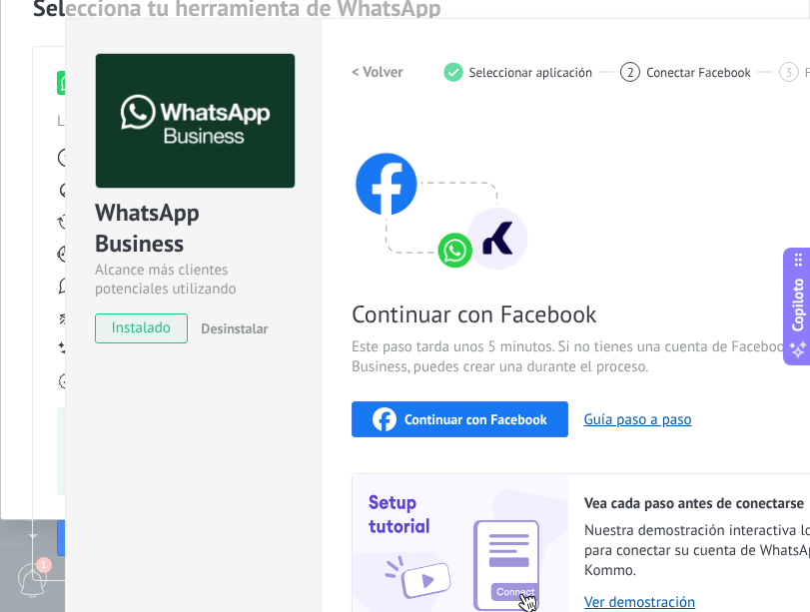
click at [574, 193] on div "Continuar con Facebook Este paso tarda unos 5 minutos. Si no tienes una cuenta …" at bounding box center [648, 373] width 593 height 519
click at [468, 429] on div "Continuar con Facebook" at bounding box center [460, 420] width 175 height 24
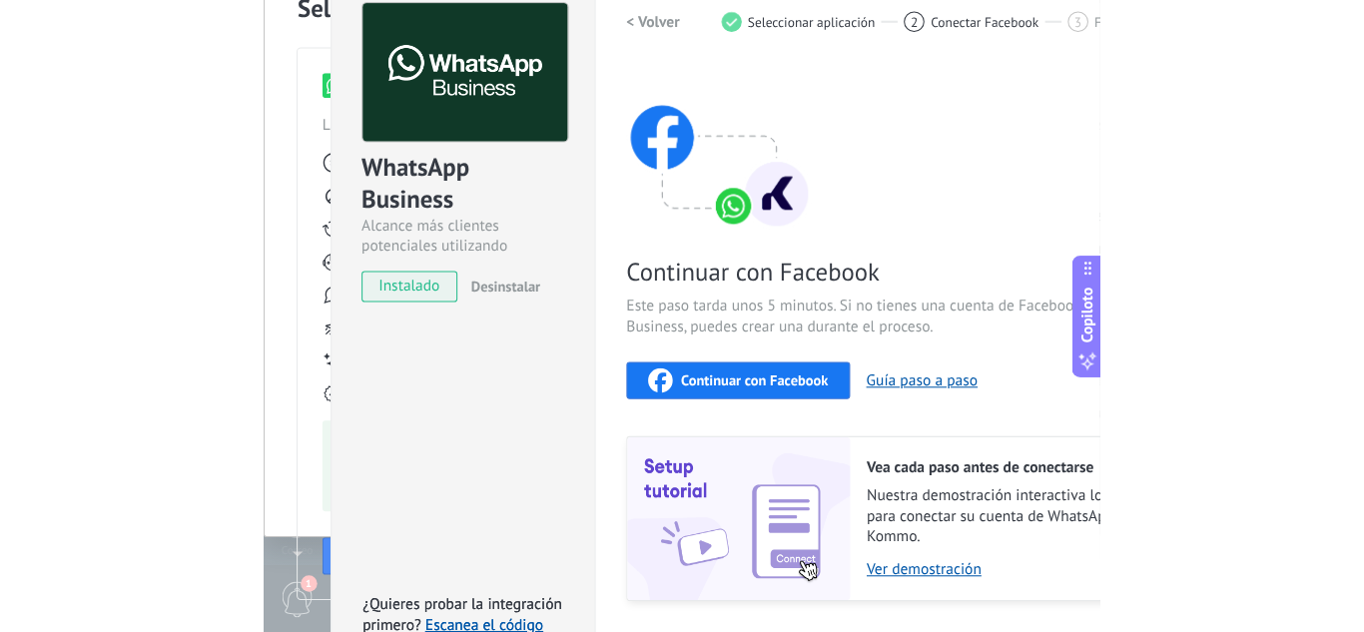
scroll to position [0, 0]
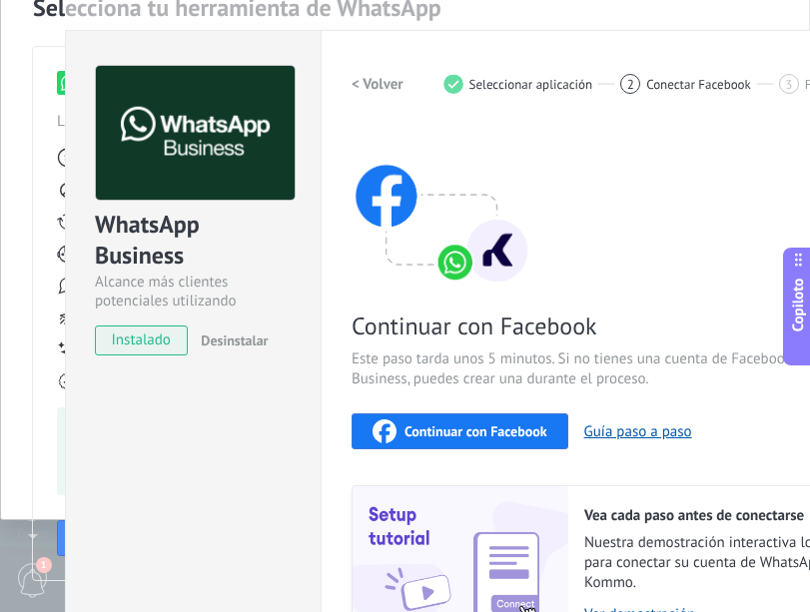
click at [432, 441] on div "Continuar con Facebook" at bounding box center [460, 432] width 175 height 24
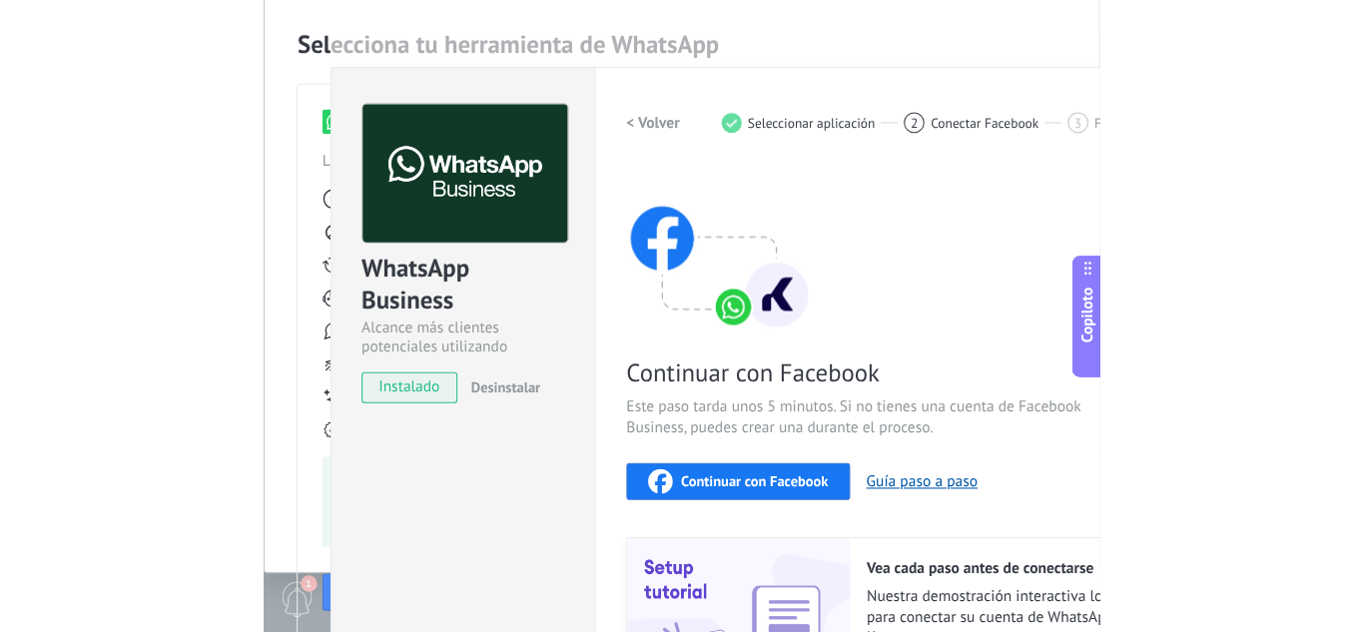
scroll to position [51, 0]
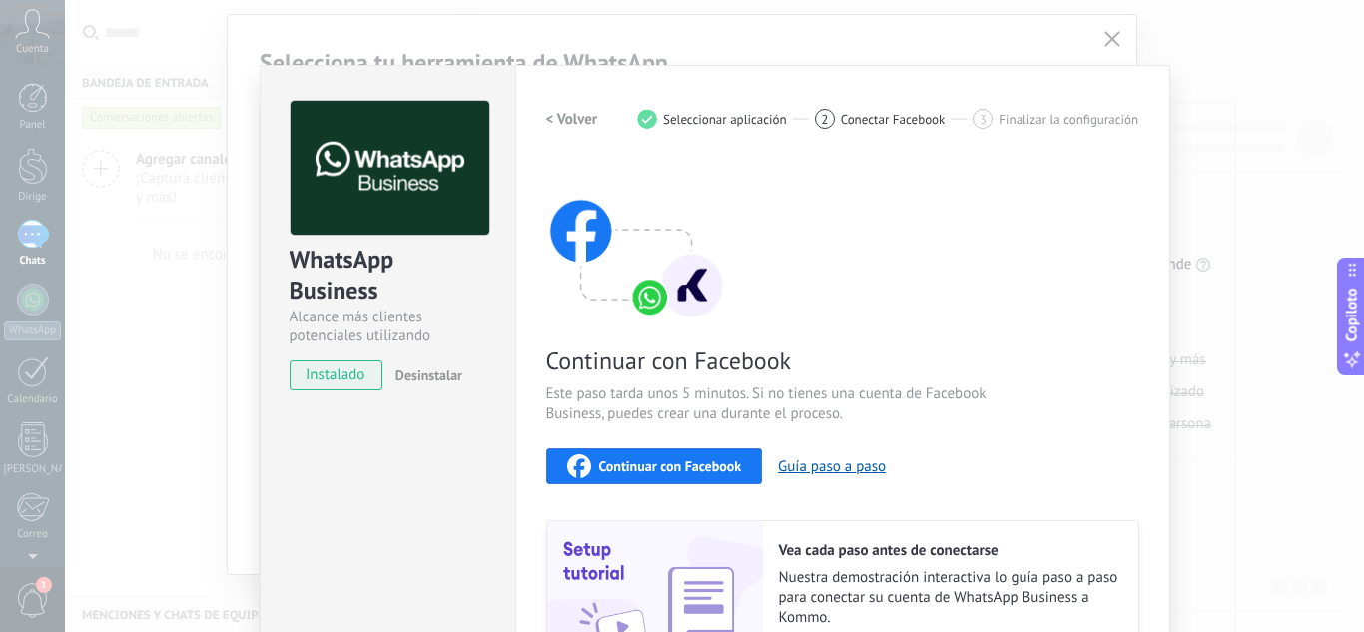
drag, startPoint x: 1231, startPoint y: 326, endPoint x: 1259, endPoint y: 231, distance: 98.9
drag, startPoint x: 1259, startPoint y: 231, endPoint x: 781, endPoint y: 171, distance: 481.2
drag, startPoint x: 781, startPoint y: 171, endPoint x: 1113, endPoint y: 35, distance: 358.4
click at [1113, 35] on div "WhatsApp Business Alcance más clientes potenciales utilizando potentes herramie…" at bounding box center [714, 316] width 1299 height 632
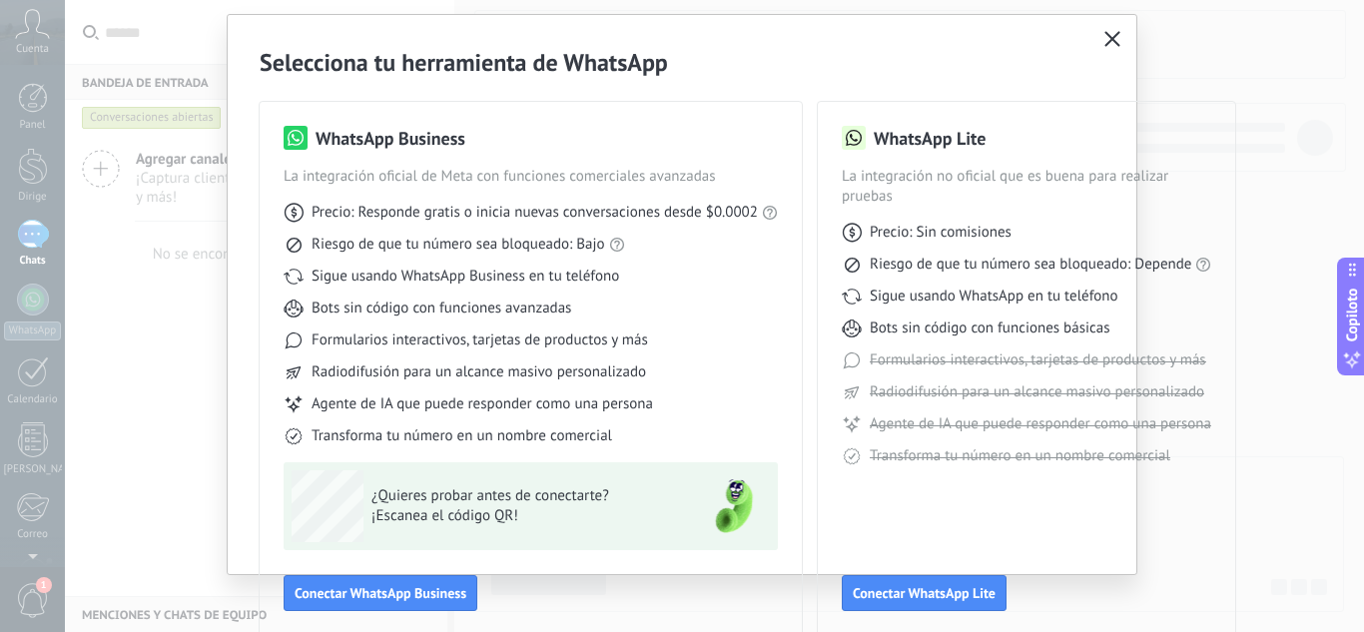
click at [1113, 35] on icon "button" at bounding box center [1113, 39] width 16 height 16
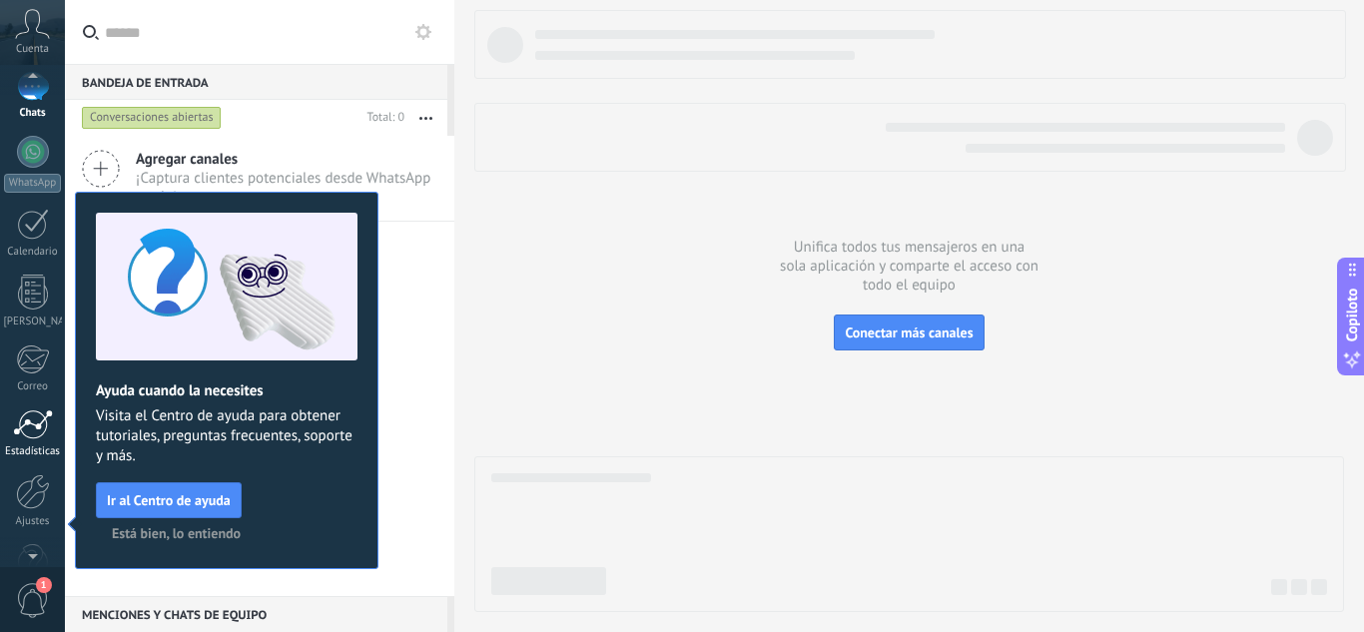
scroll to position [200, 0]
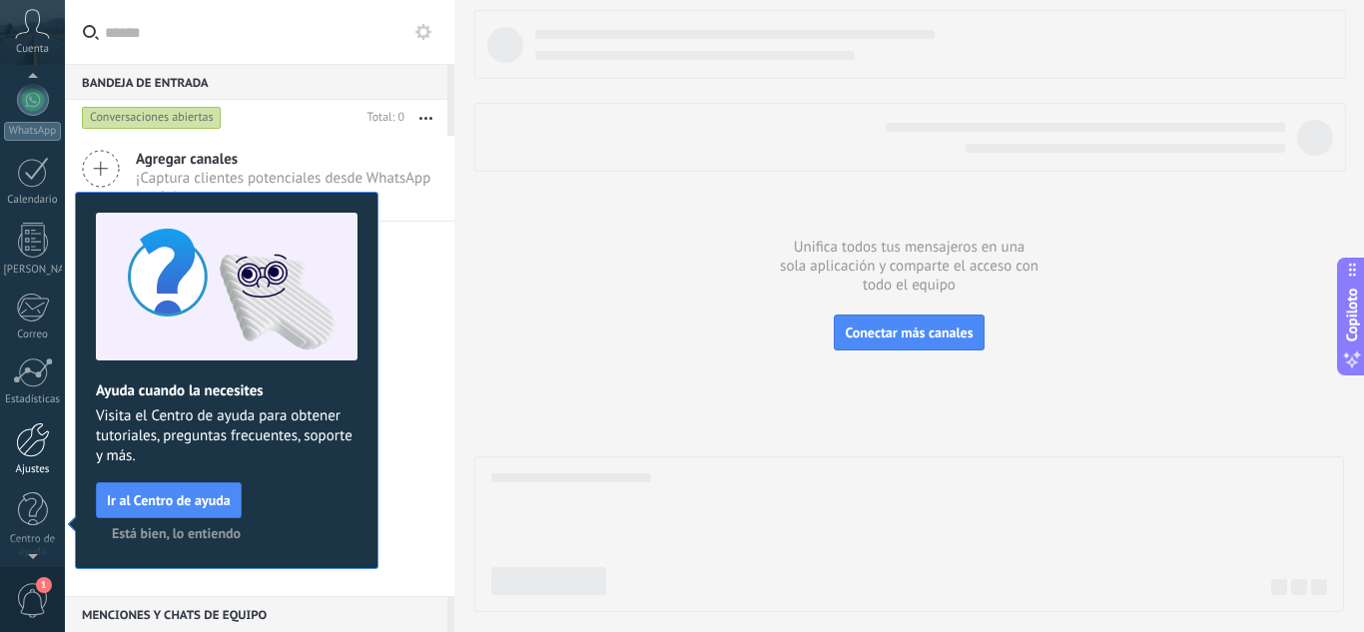
click at [32, 454] on div at bounding box center [33, 440] width 34 height 35
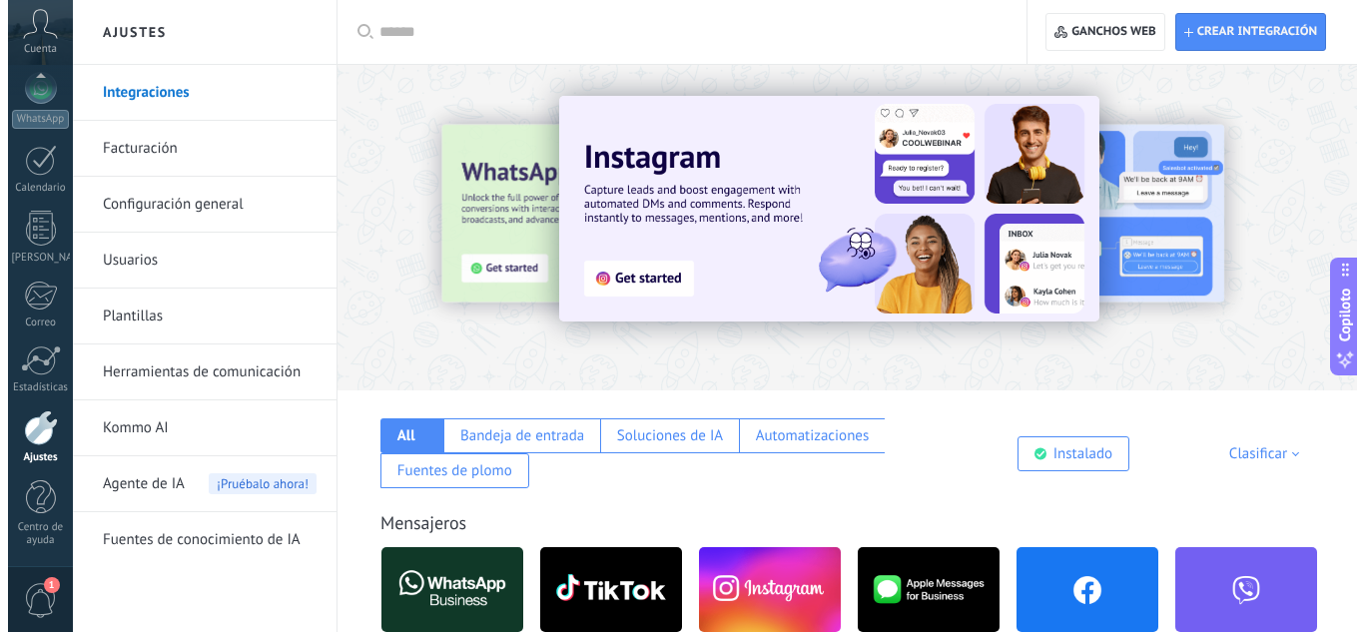
scroll to position [400, 0]
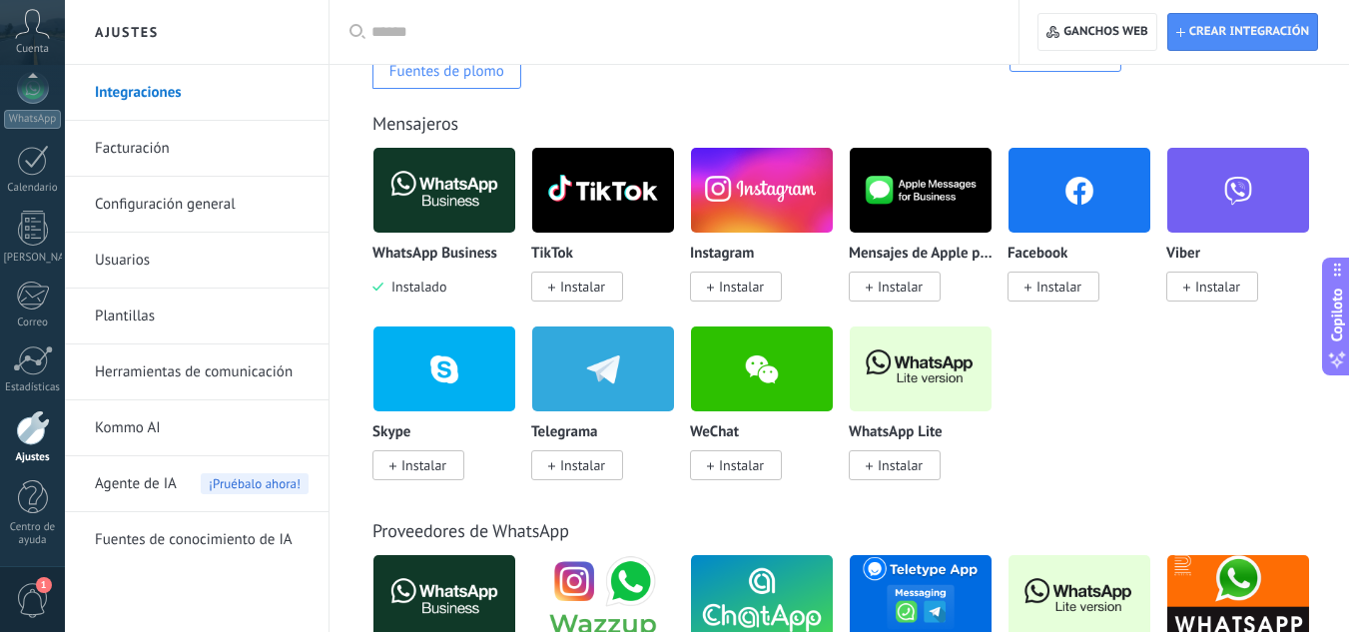
click at [1070, 188] on img at bounding box center [1080, 190] width 142 height 97
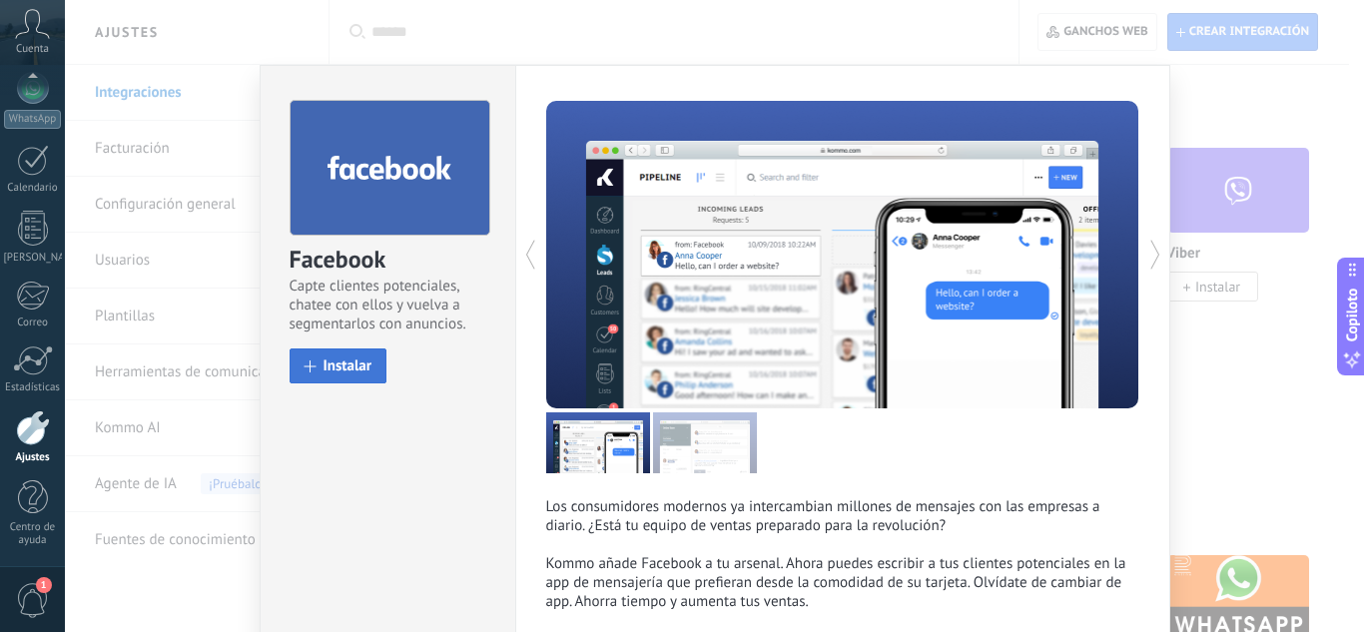
click at [337, 375] on font "Instalar" at bounding box center [348, 366] width 49 height 19
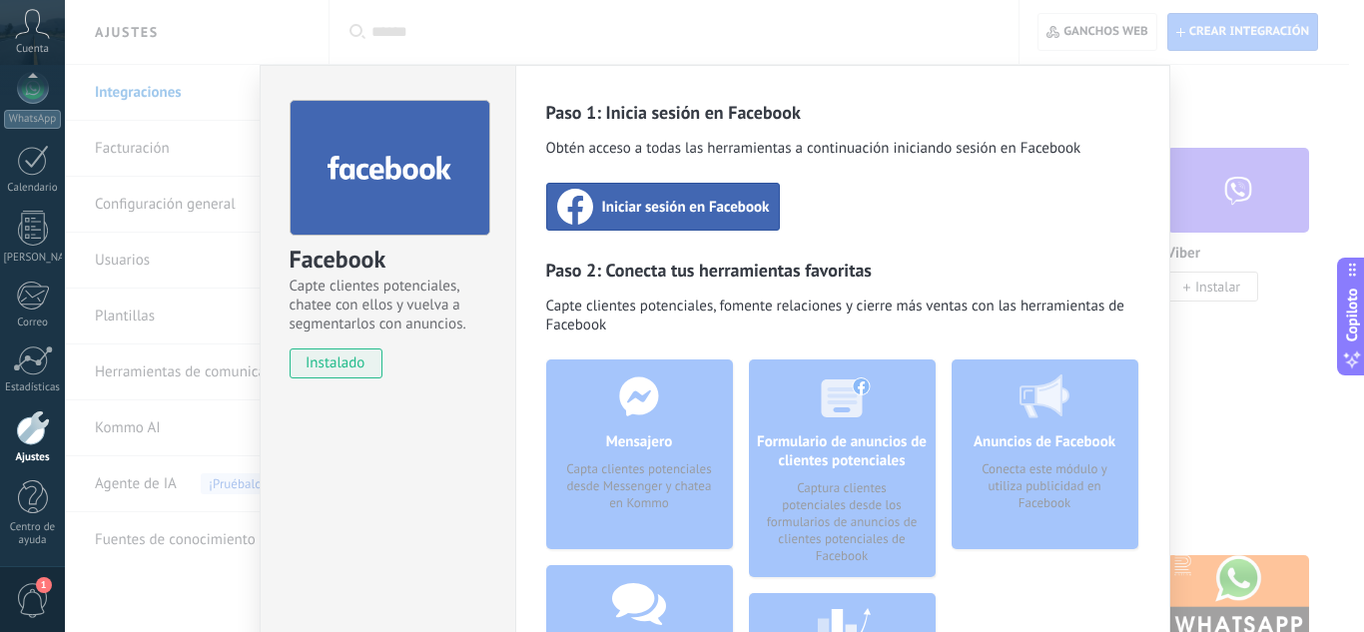
click at [729, 206] on font "Iniciar sesión en Facebook" at bounding box center [686, 207] width 168 height 19
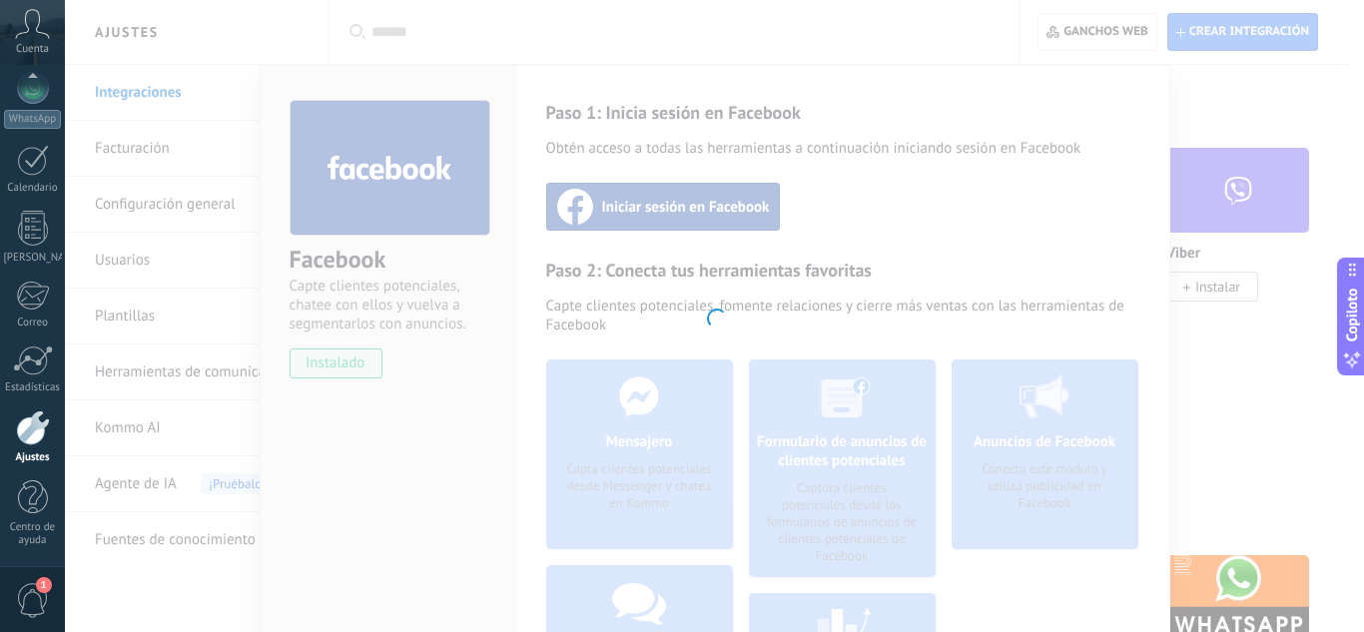
click at [992, 418] on div at bounding box center [714, 316] width 1299 height 632
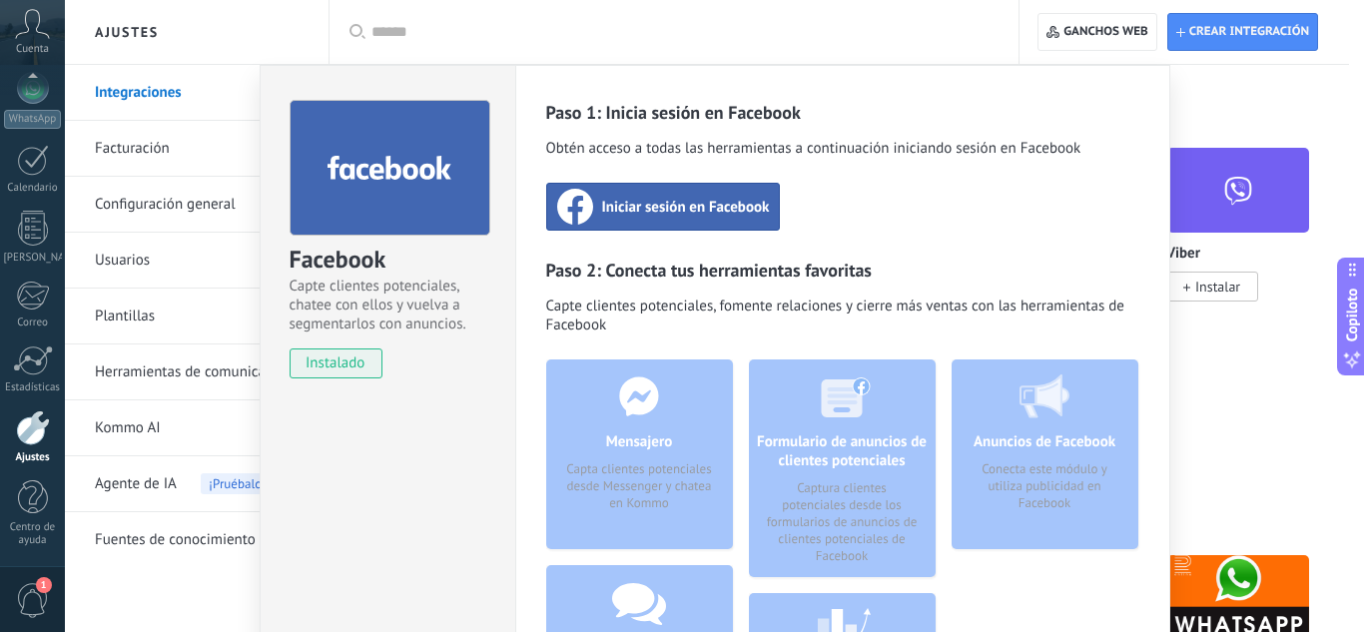
click at [710, 204] on font "Iniciar sesión en Facebook" at bounding box center [686, 207] width 168 height 19
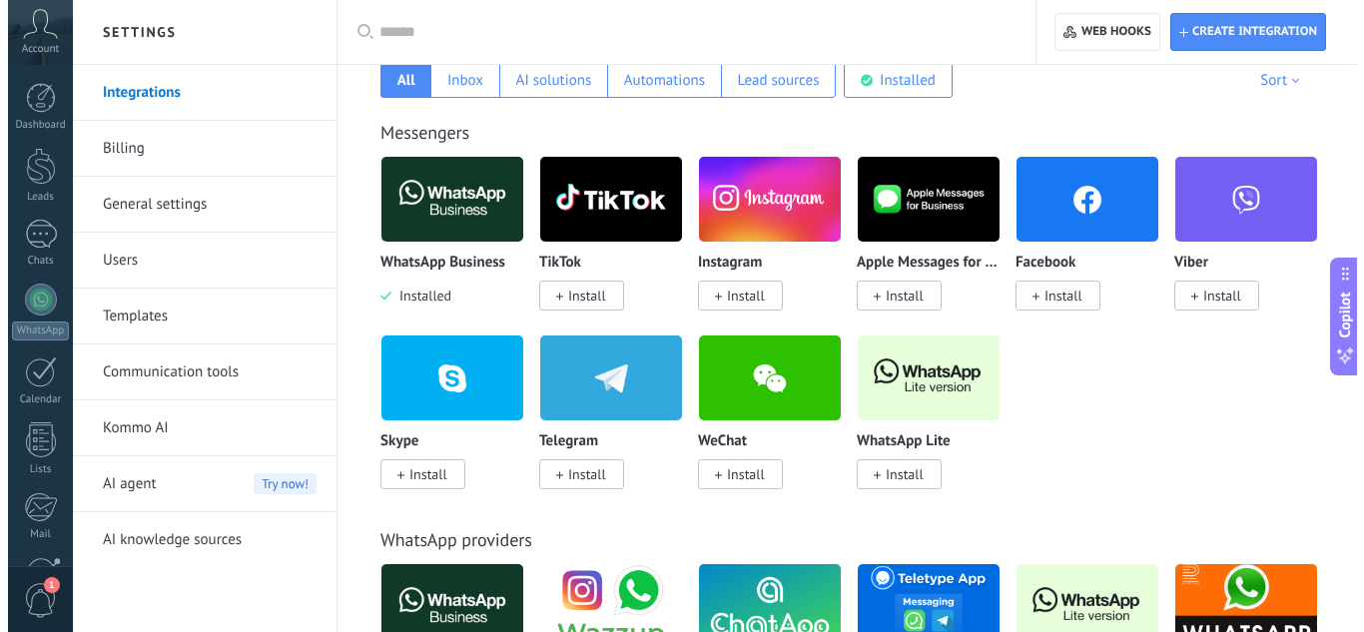
scroll to position [300, 0]
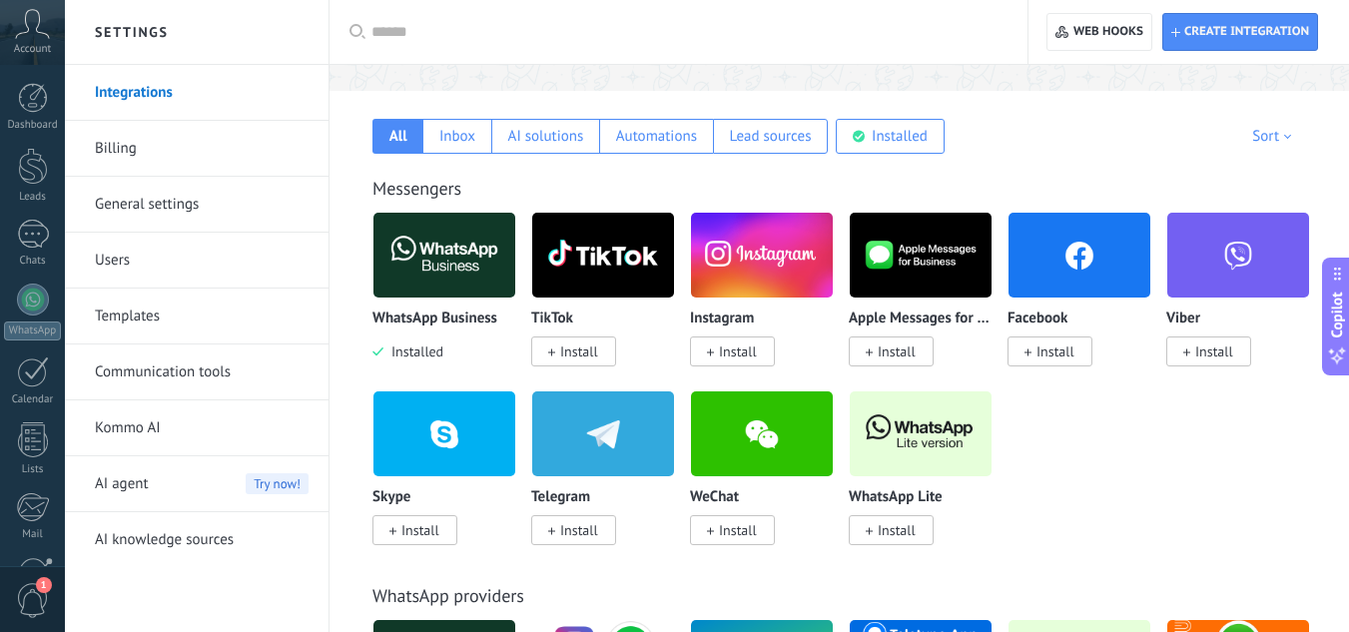
click at [723, 360] on span "Install" at bounding box center [738, 352] width 38 height 18
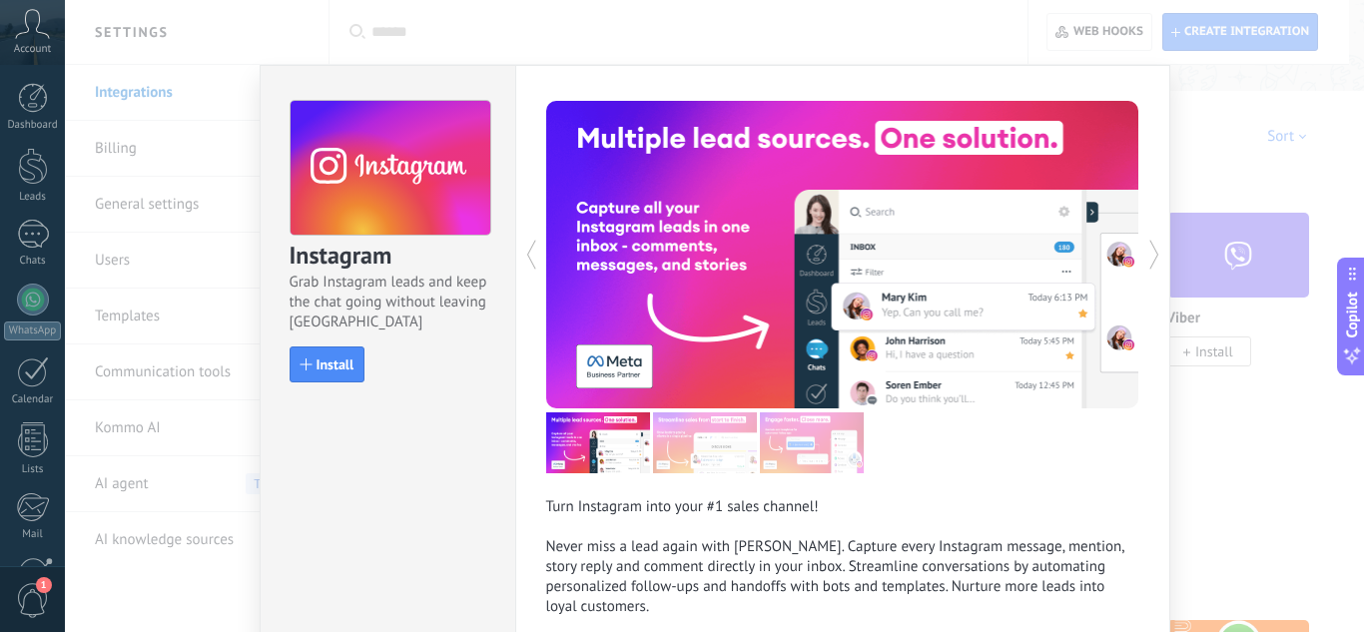
scroll to position [100, 0]
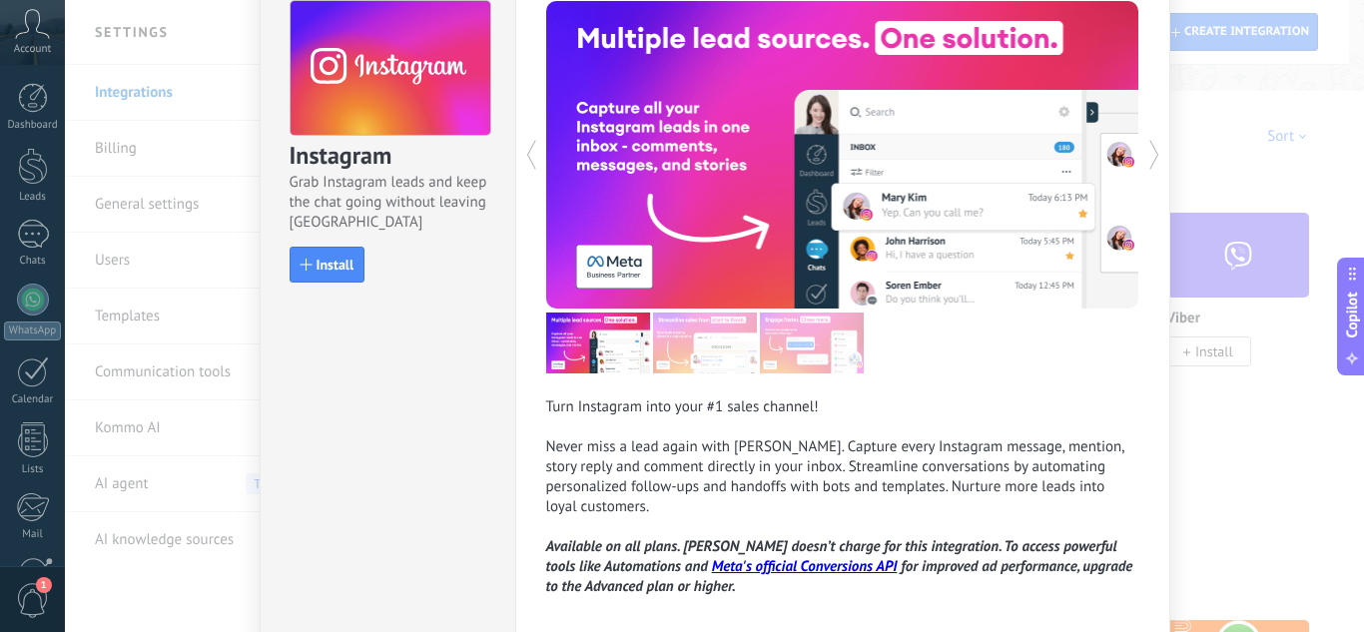
click at [325, 249] on button "Install" at bounding box center [328, 265] width 76 height 36
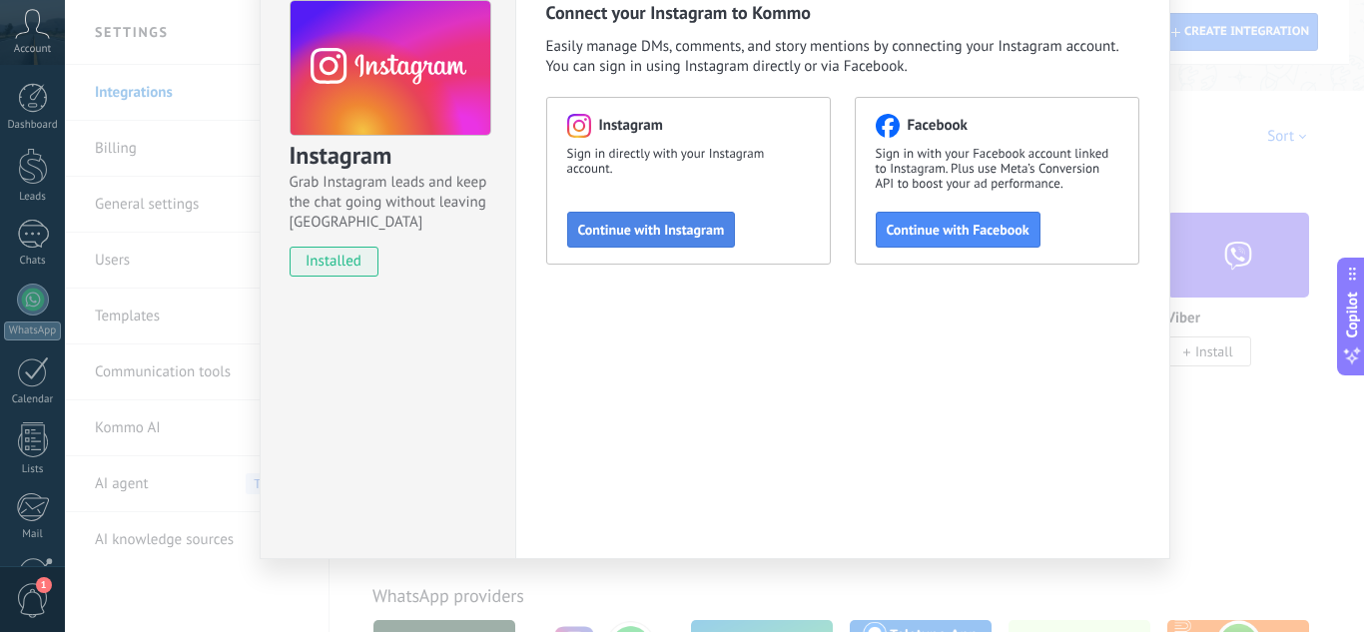
scroll to position [0, 0]
click at [663, 231] on span "Continue with Instagram" at bounding box center [651, 230] width 147 height 14
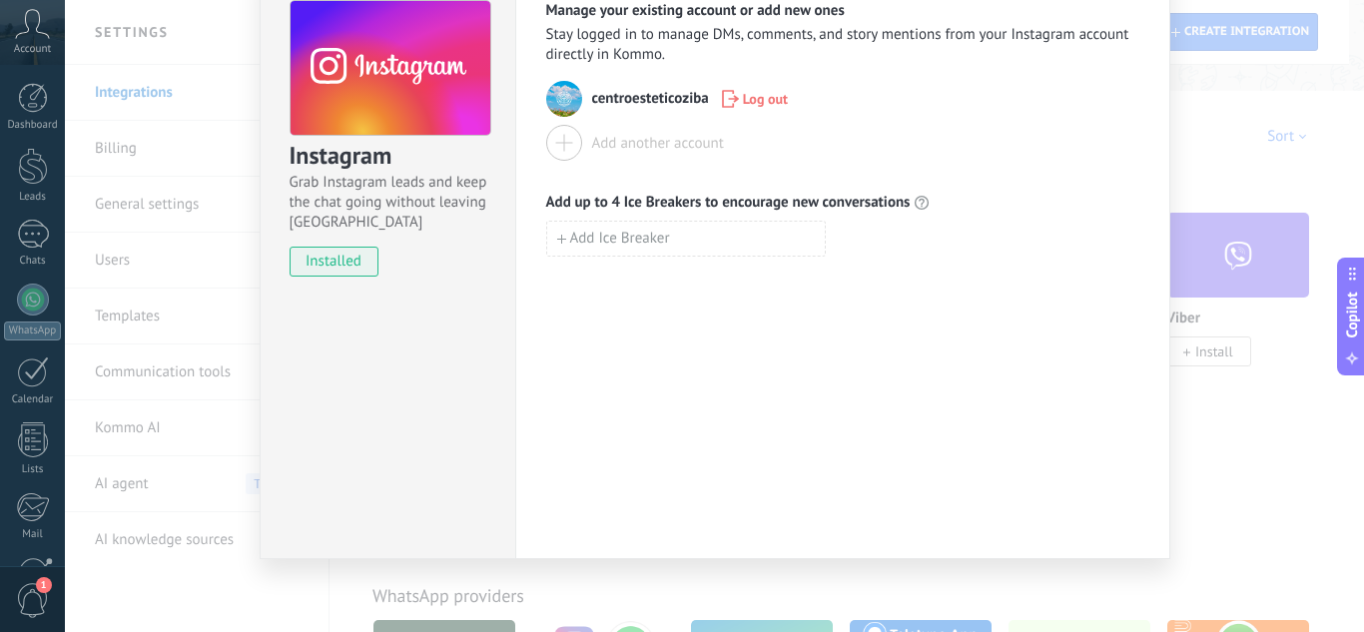
scroll to position [102, 0]
click at [1306, 269] on div "Instagram Grab Instagram leads and keep the chat going without leaving [PERSON_…" at bounding box center [714, 316] width 1299 height 632
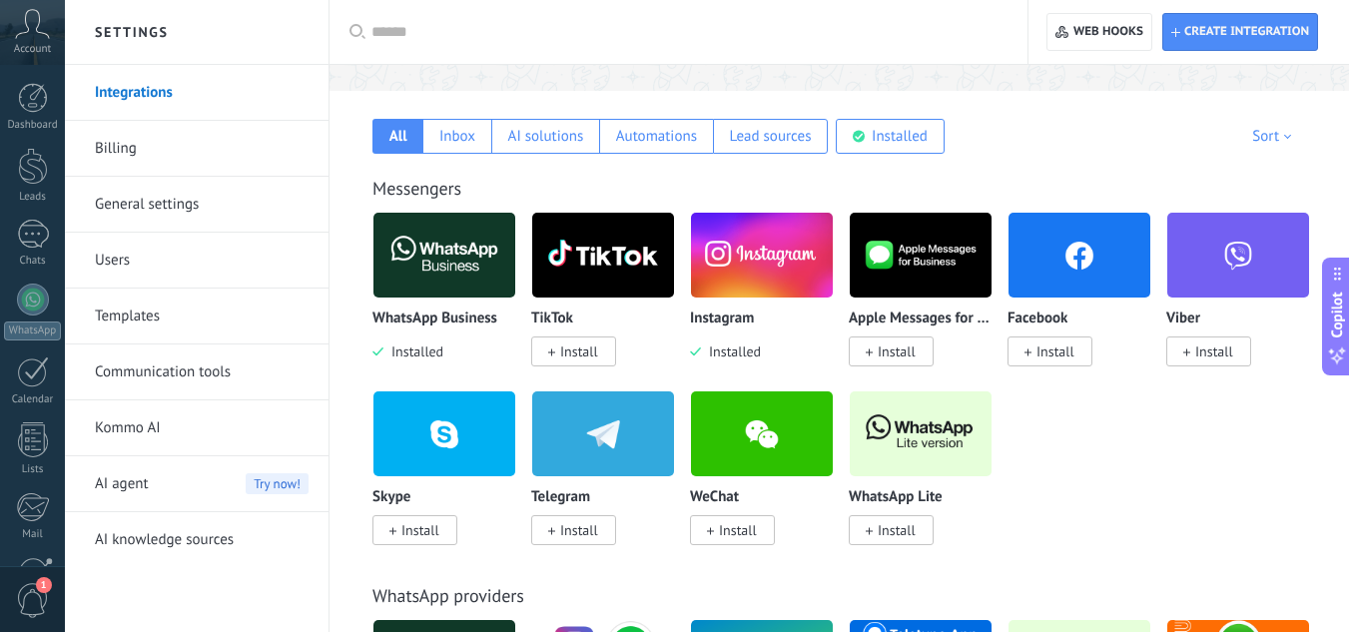
click at [465, 255] on img at bounding box center [445, 255] width 142 height 97
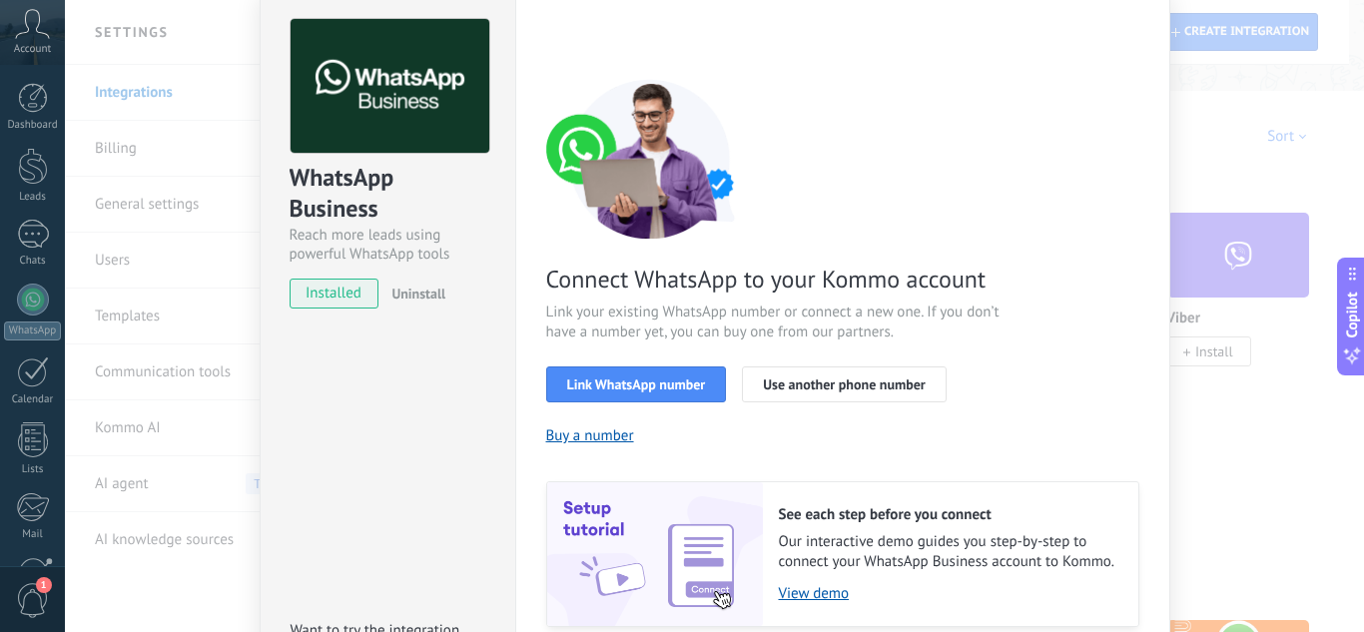
scroll to position [100, 0]
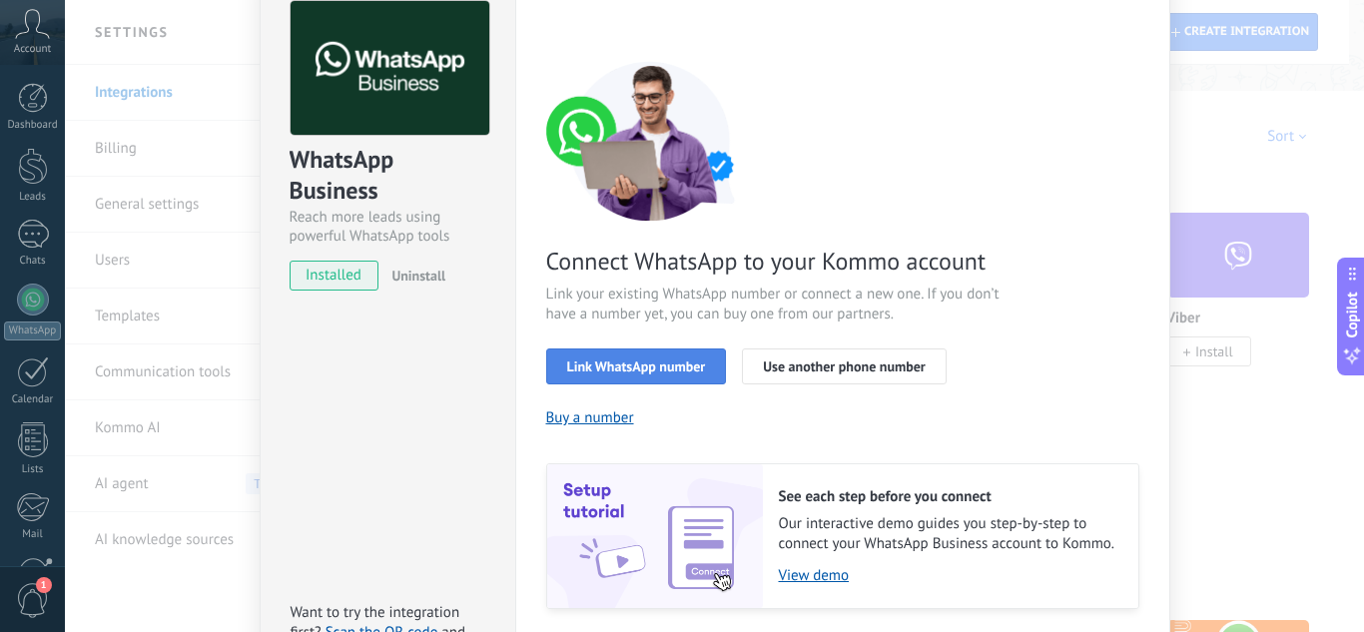
click at [634, 360] on span "Link WhatsApp number" at bounding box center [636, 367] width 139 height 14
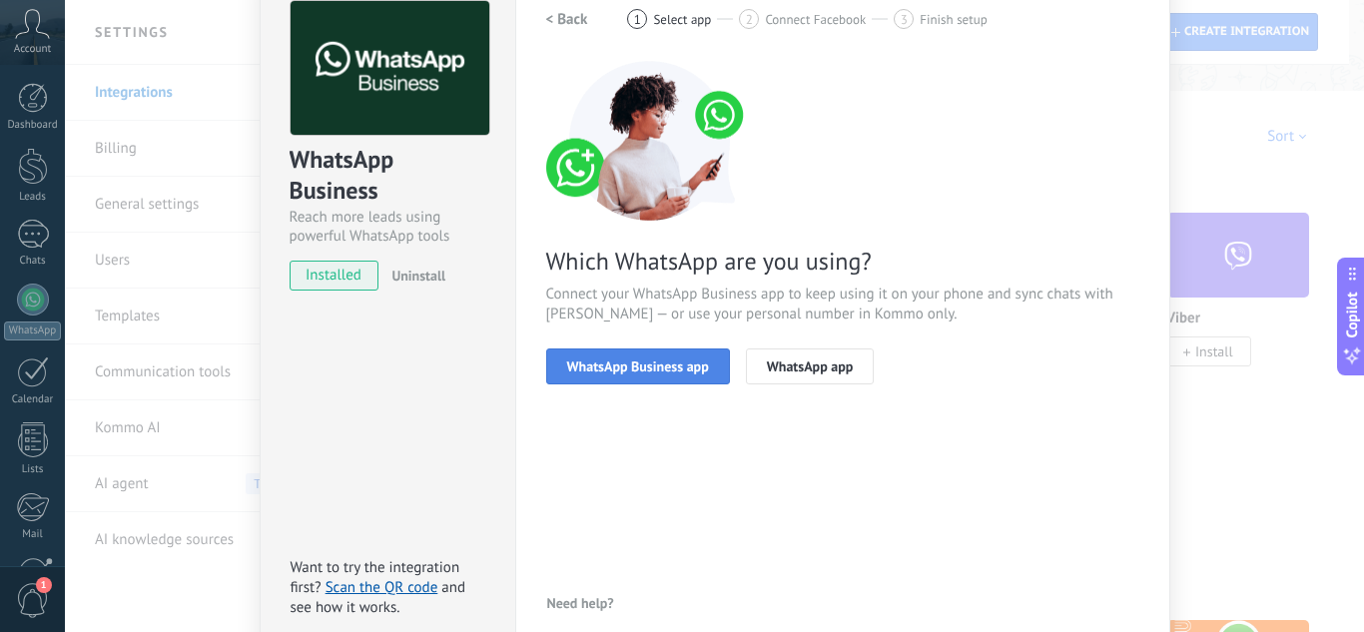
click at [665, 363] on span "WhatsApp Business app" at bounding box center [638, 367] width 142 height 14
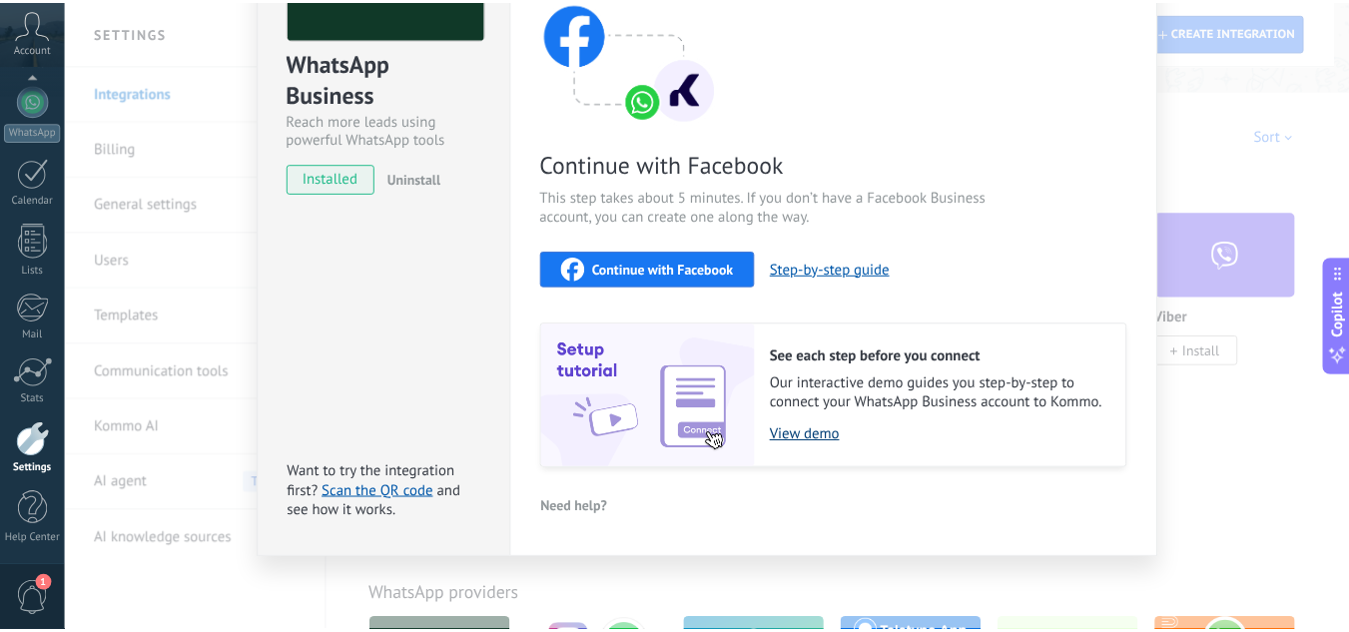
scroll to position [0, 0]
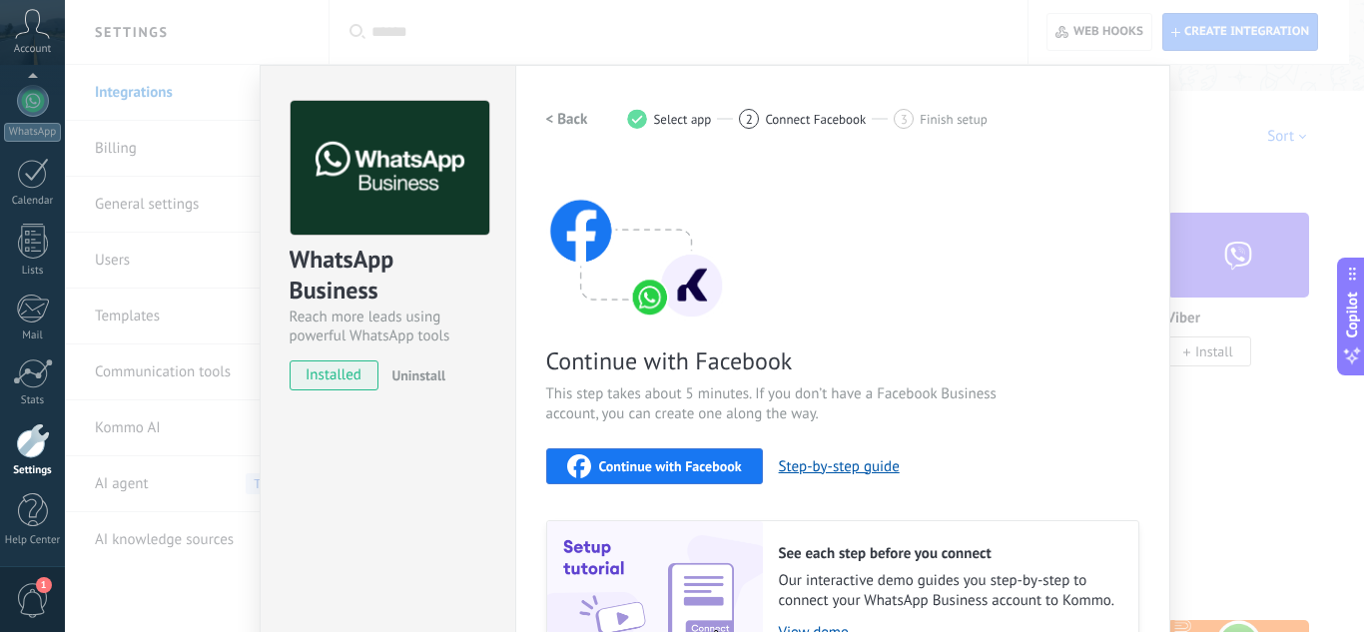
click at [1296, 431] on div "WhatsApp Business Reach more leads using powerful WhatsApp tools installed Unin…" at bounding box center [714, 316] width 1299 height 632
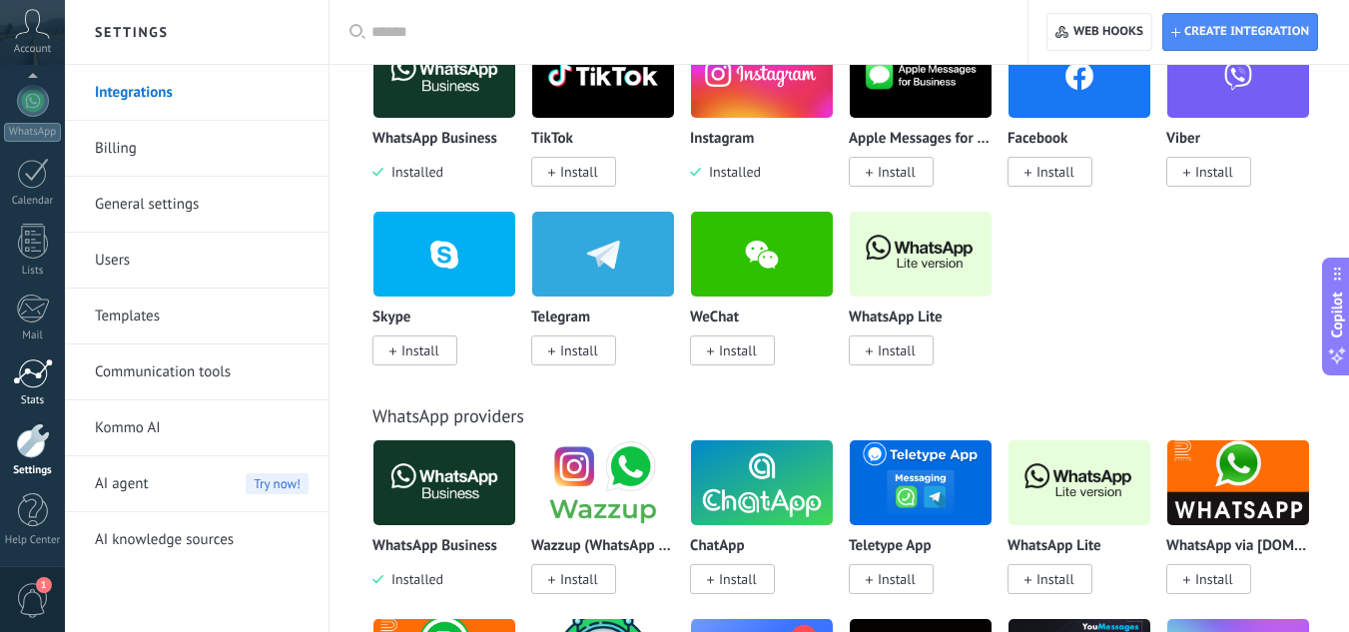
scroll to position [499, 0]
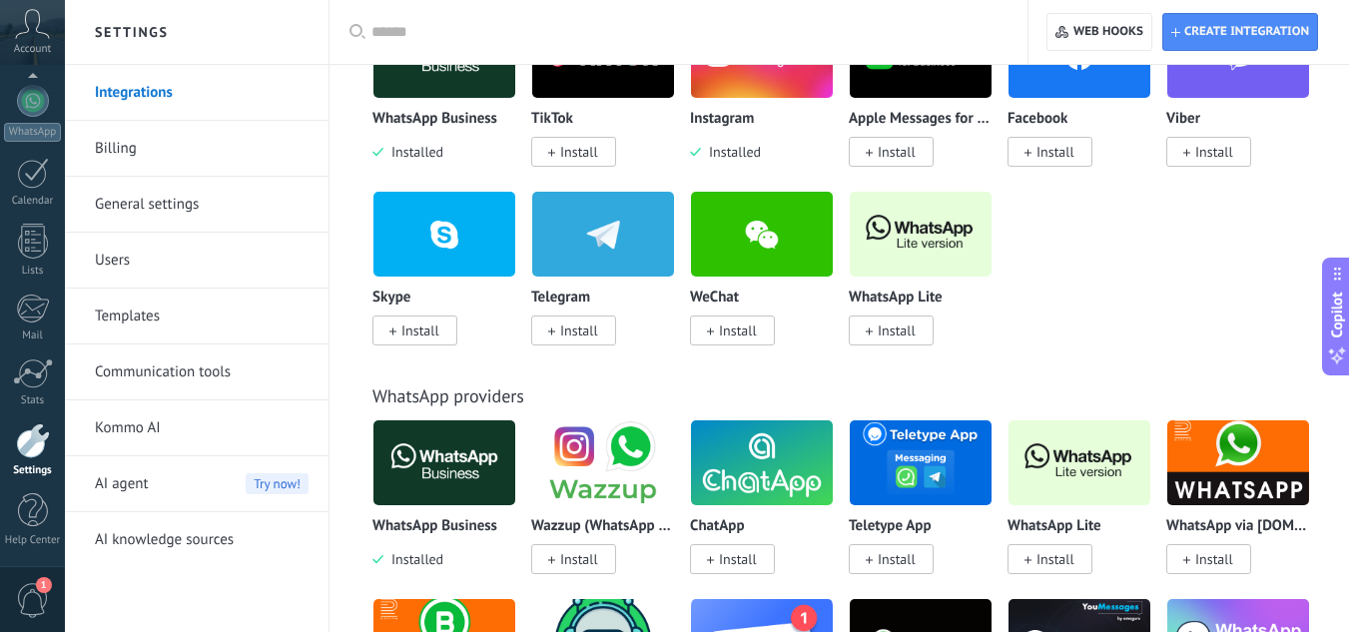
click at [46, 454] on div at bounding box center [33, 441] width 34 height 35
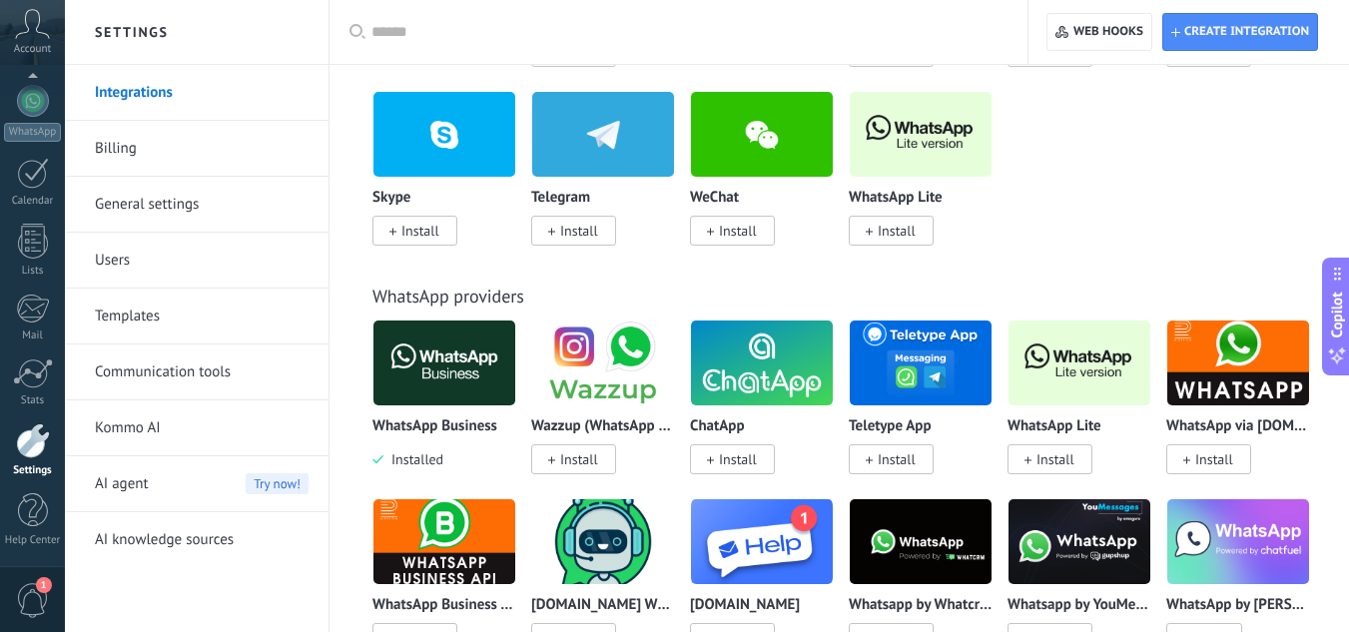
click at [29, 450] on div at bounding box center [33, 441] width 34 height 35
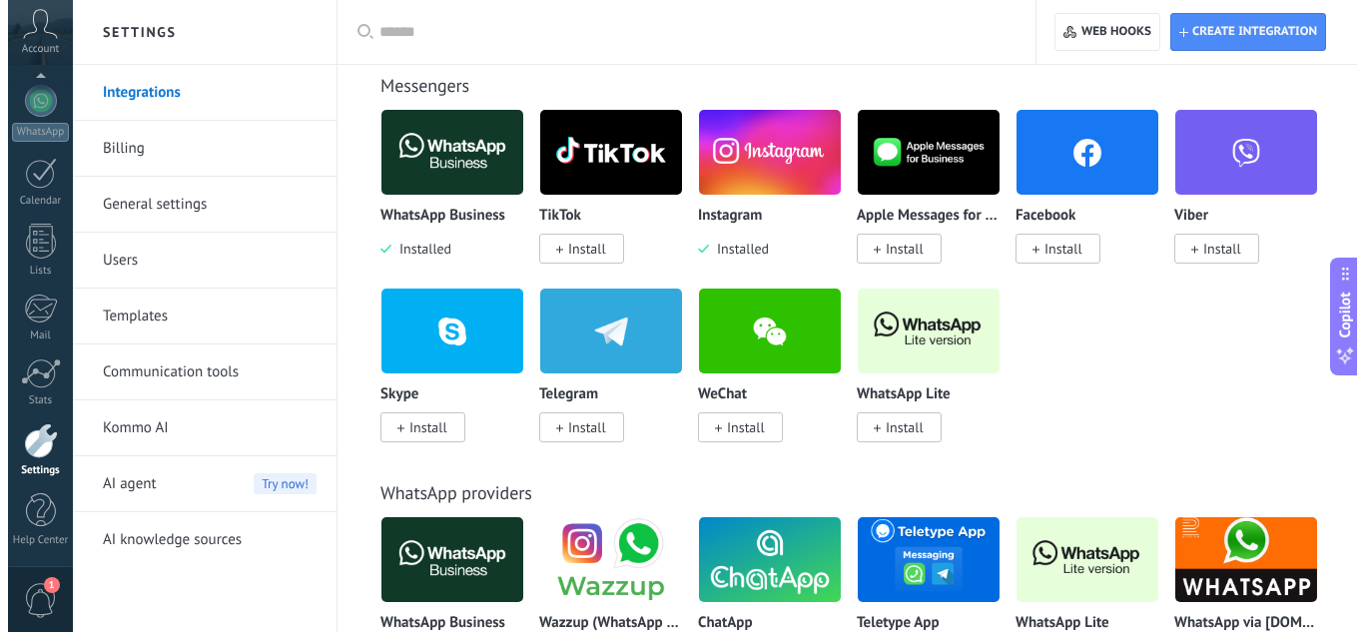
scroll to position [300, 0]
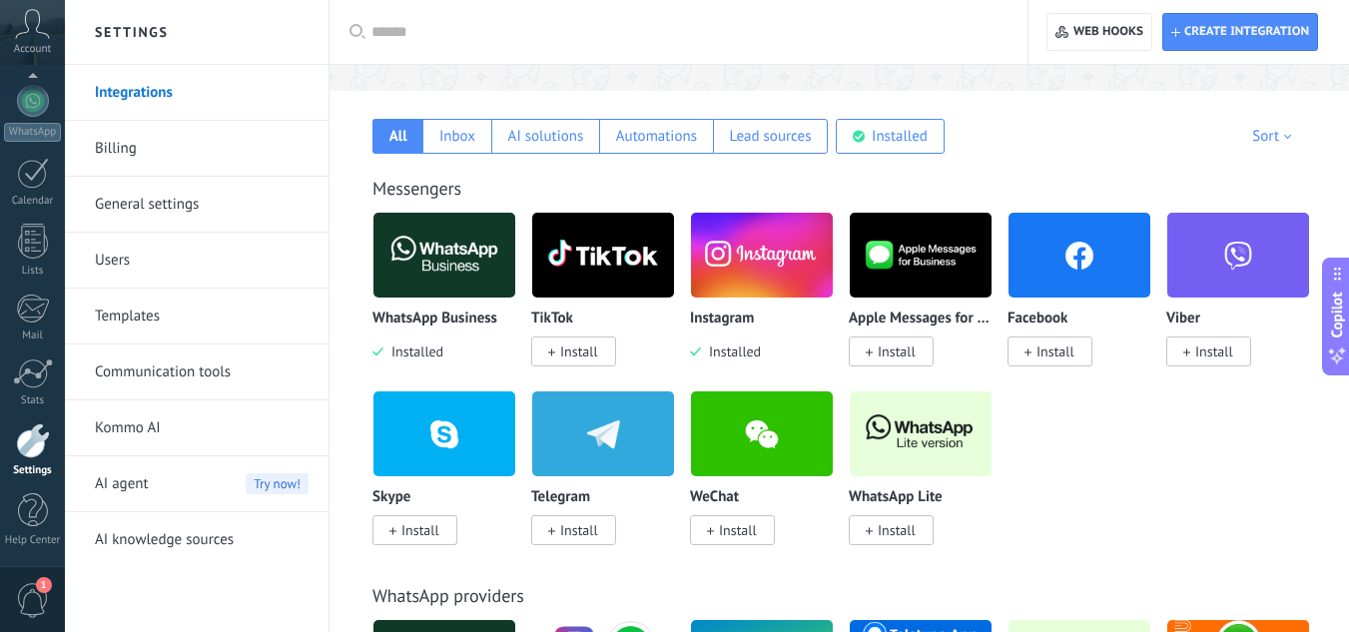
click at [1062, 282] on img at bounding box center [1080, 255] width 142 height 97
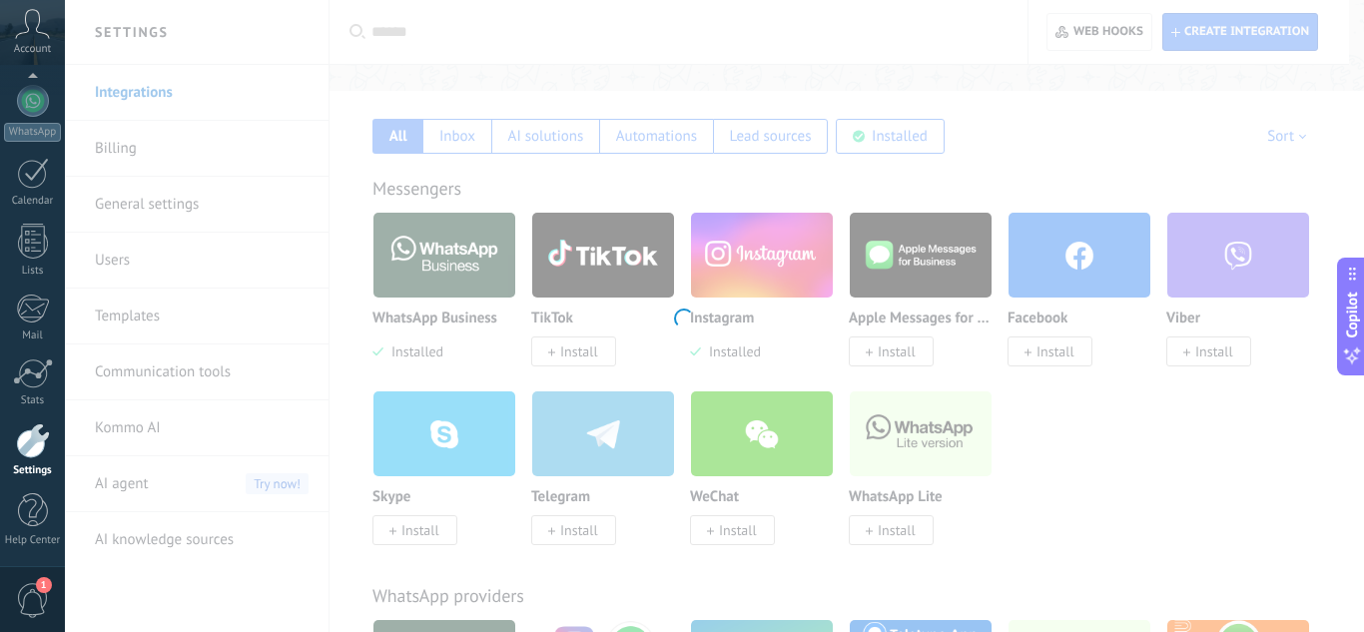
click at [1057, 352] on div at bounding box center [682, 316] width 1364 height 632
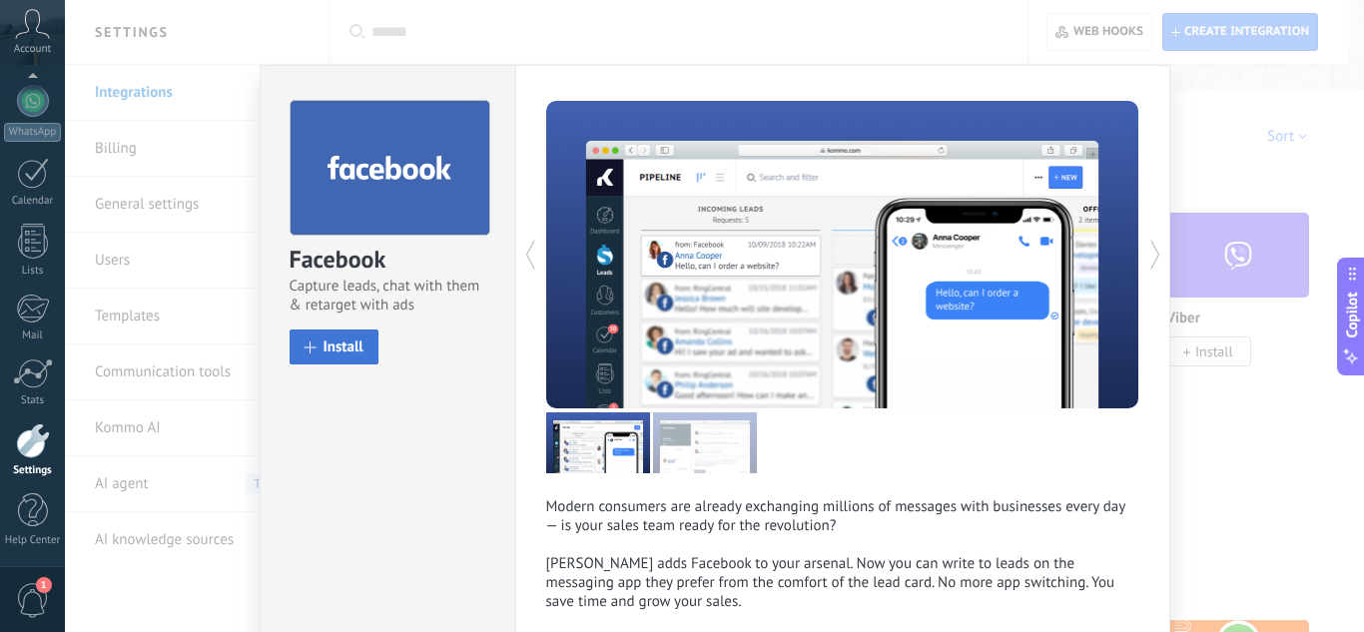
click at [344, 345] on span "Install" at bounding box center [344, 347] width 40 height 15
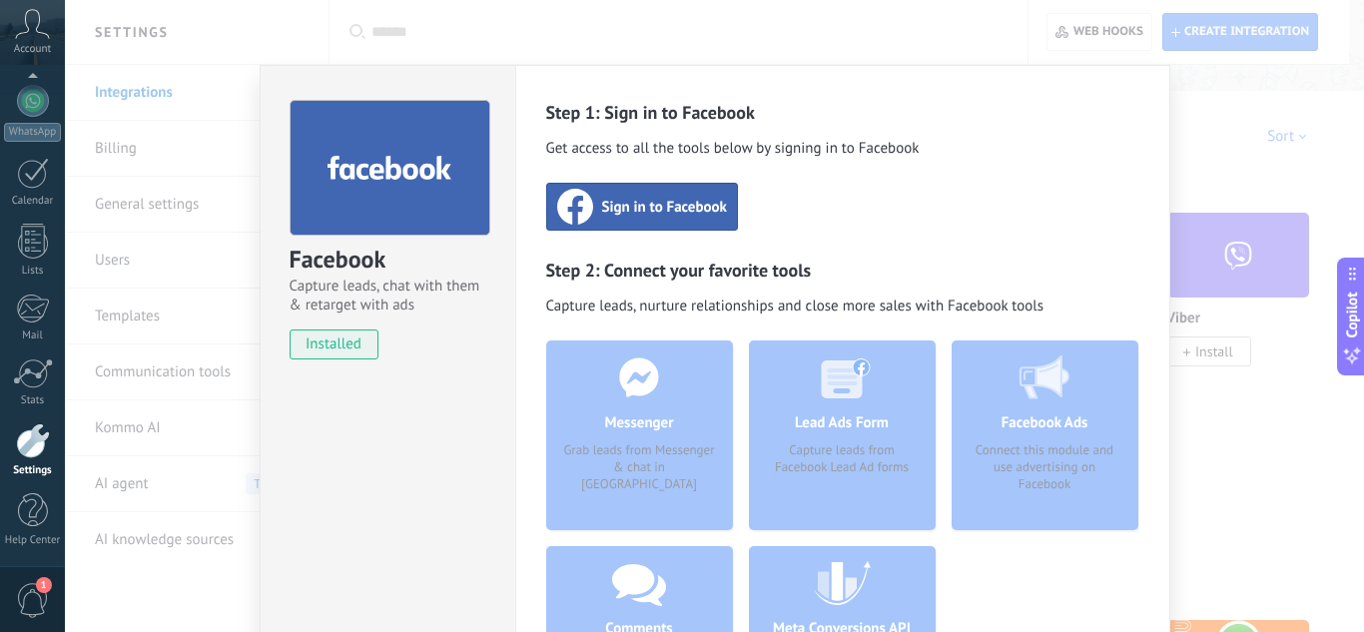
click at [668, 212] on span "Sign in to Facebook" at bounding box center [664, 207] width 125 height 20
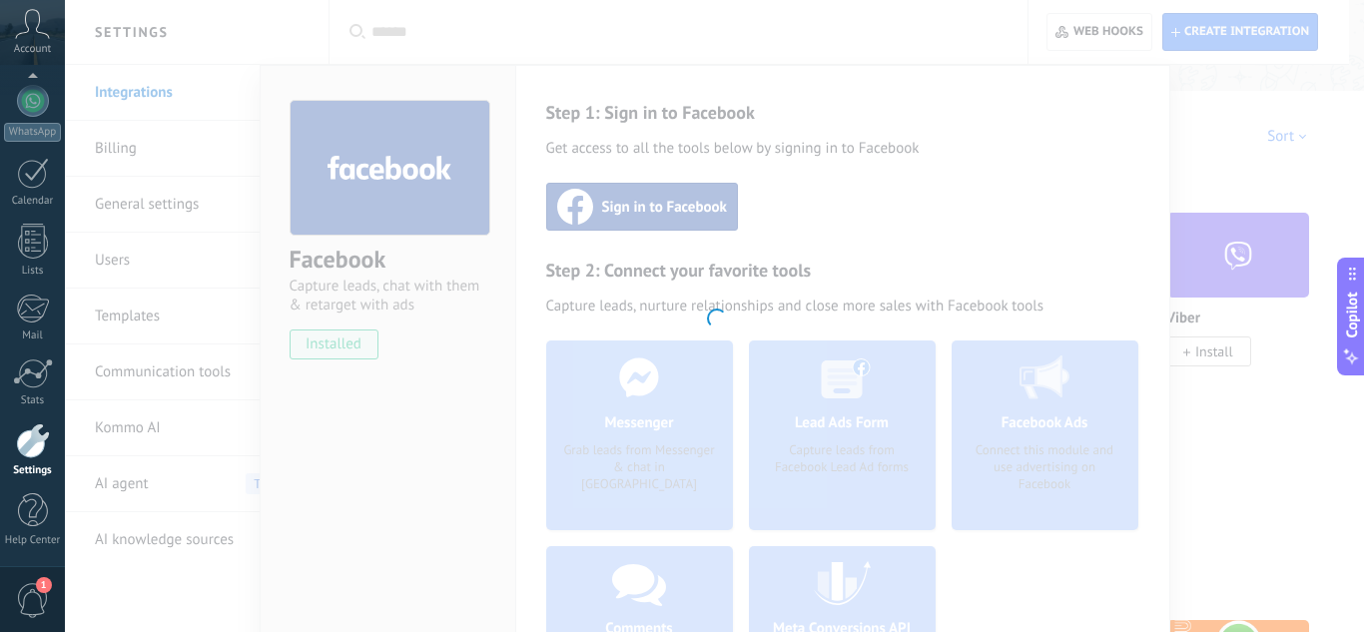
drag, startPoint x: 710, startPoint y: 352, endPoint x: 727, endPoint y: 351, distance: 17.0
click at [711, 351] on div at bounding box center [714, 316] width 1299 height 632
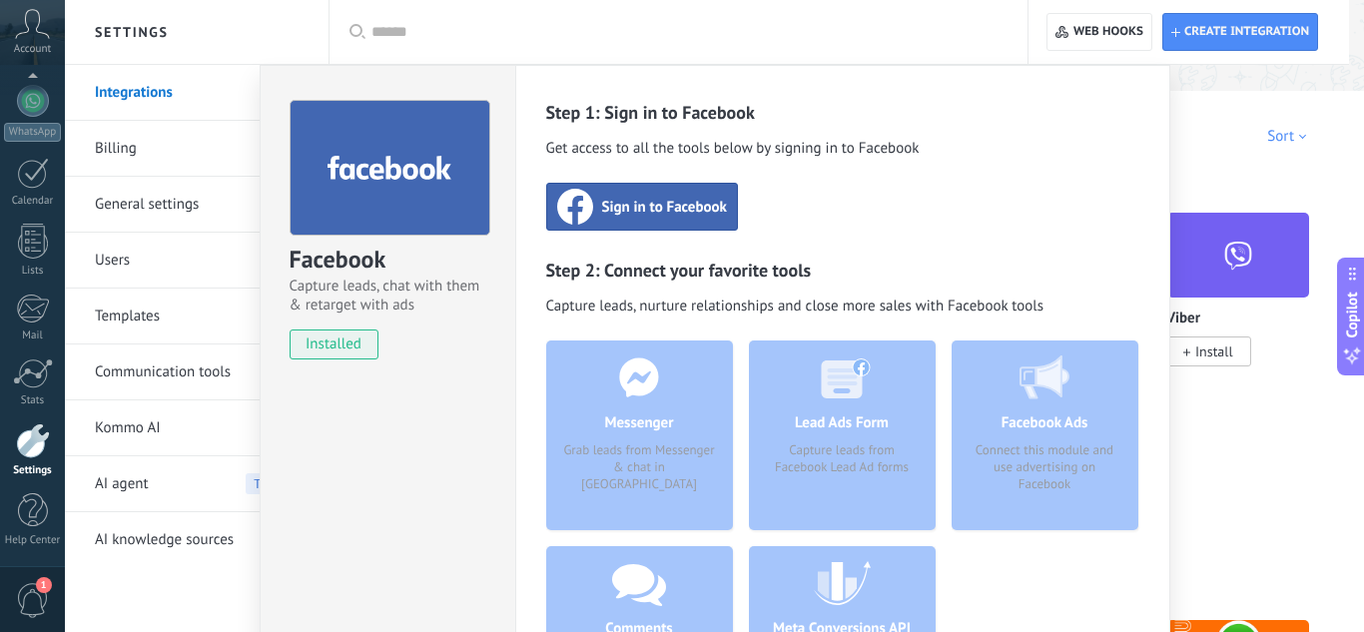
click at [1230, 497] on div "Facebook Capture leads, chat with them & retarget with ads installed Uninstall …" at bounding box center [714, 316] width 1299 height 632
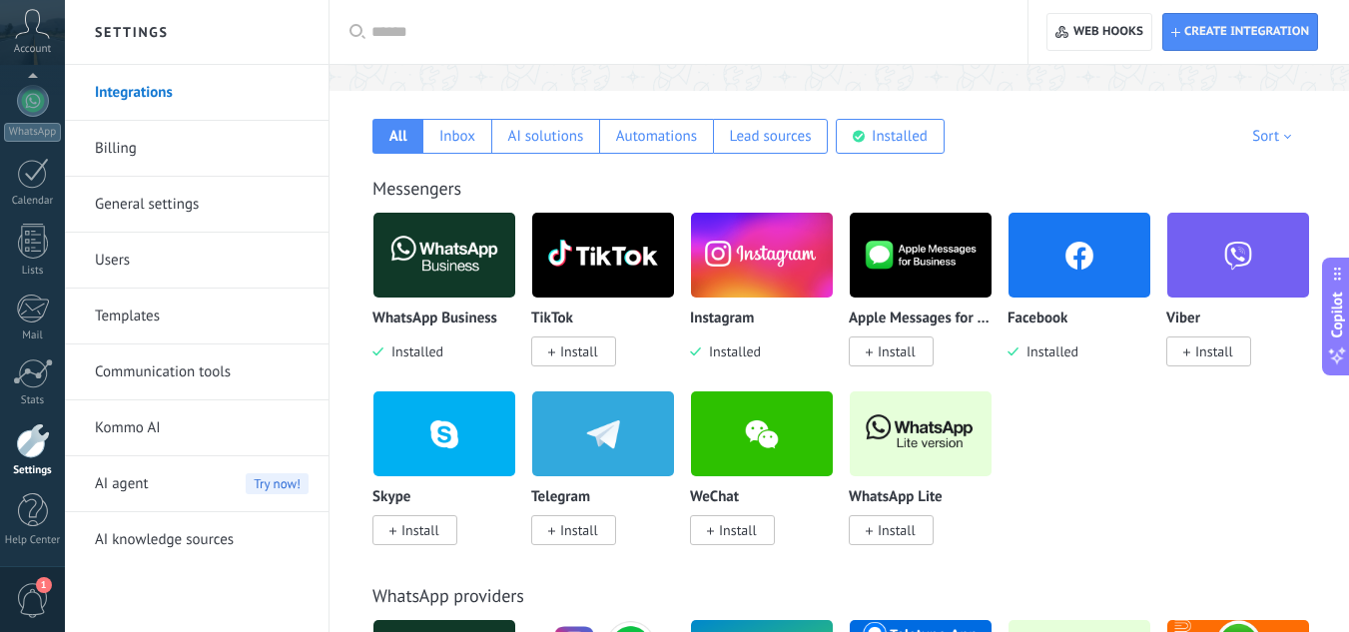
click at [1075, 270] on img at bounding box center [1080, 255] width 142 height 97
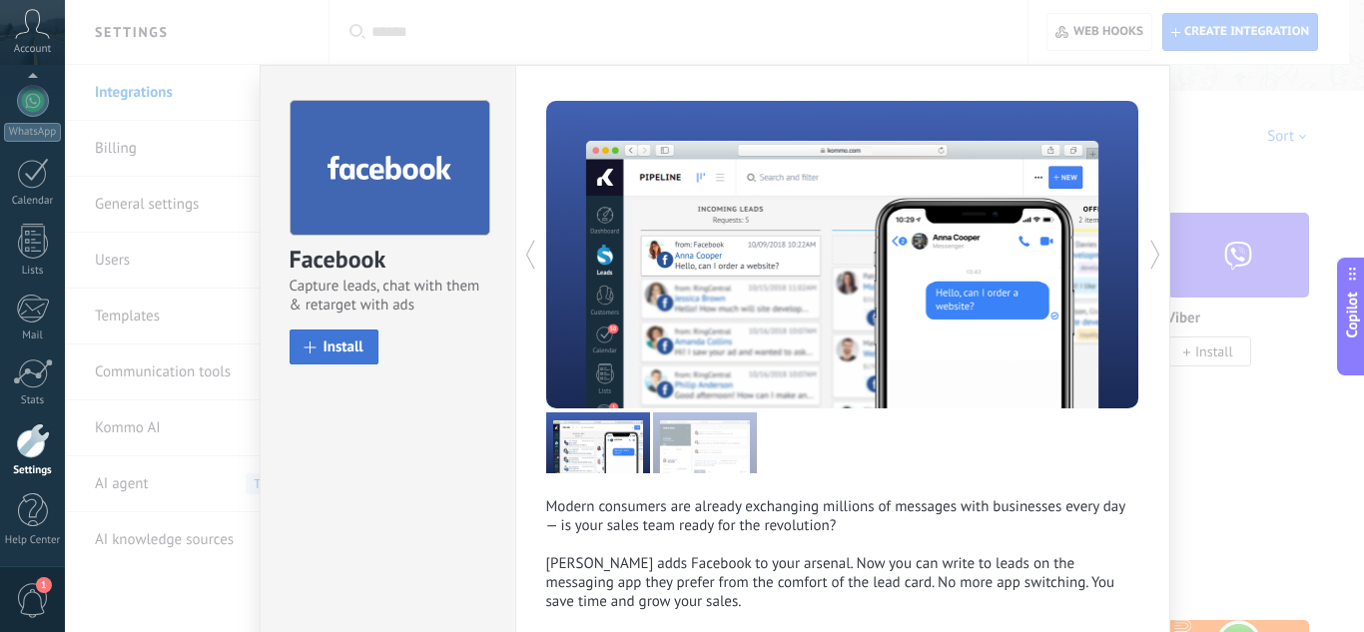
click at [341, 353] on span "Install" at bounding box center [344, 347] width 40 height 15
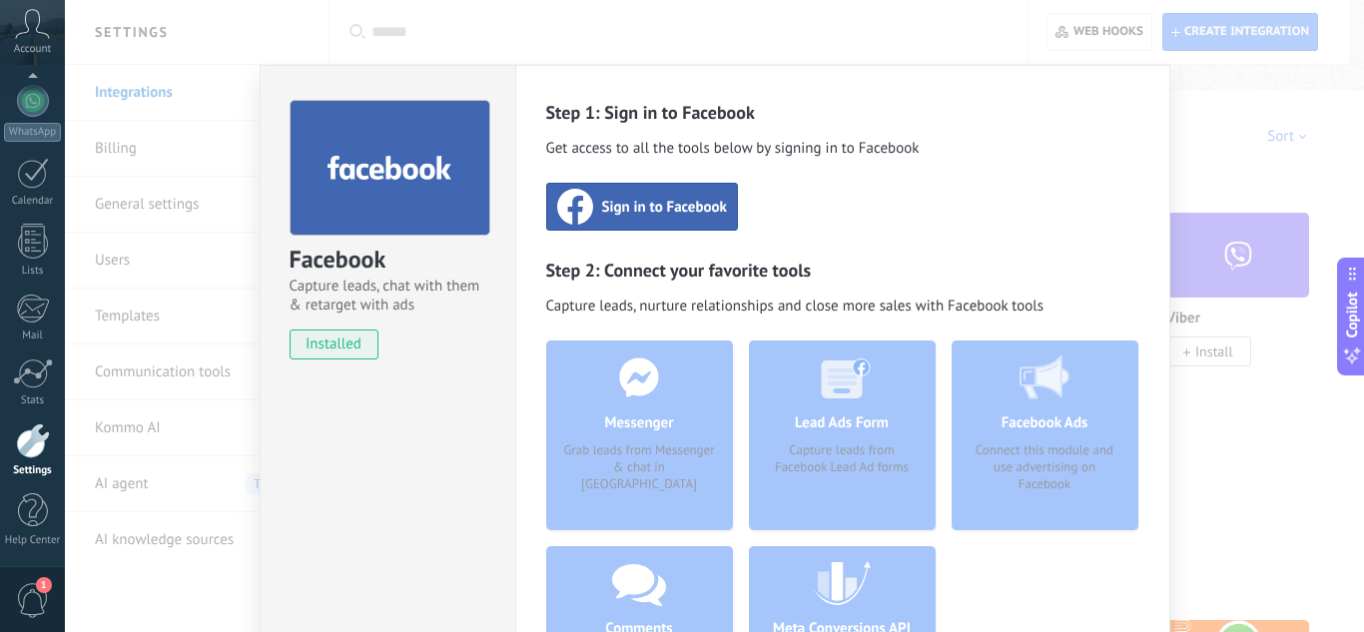
click at [618, 220] on div "Sign in to Facebook" at bounding box center [642, 207] width 192 height 48
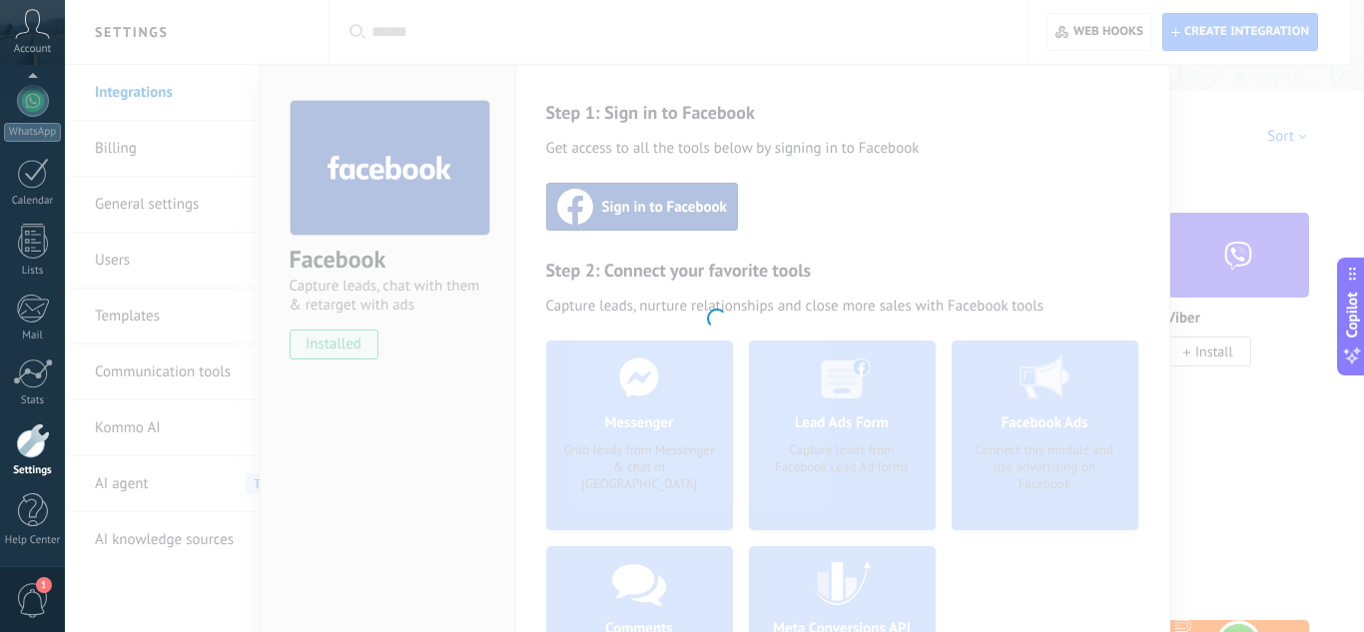
click at [1348, 288] on div "Copilot" at bounding box center [1352, 316] width 21 height 101
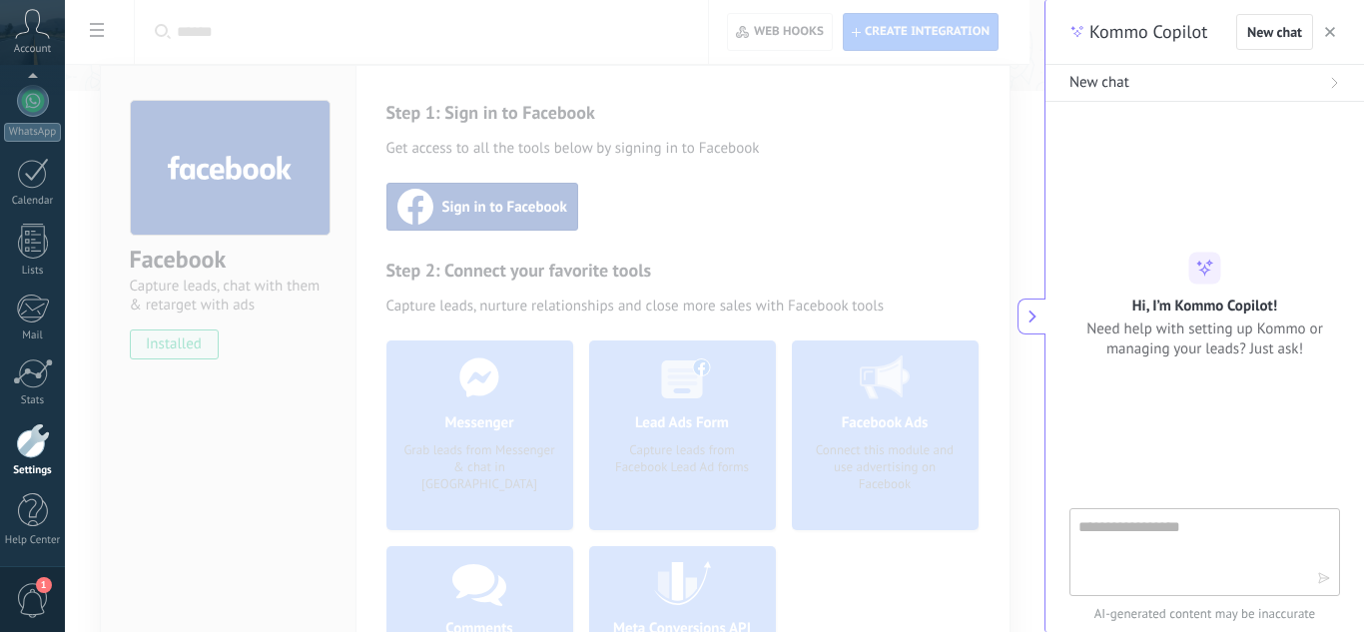
click at [1327, 28] on icon "button" at bounding box center [1330, 32] width 10 height 10
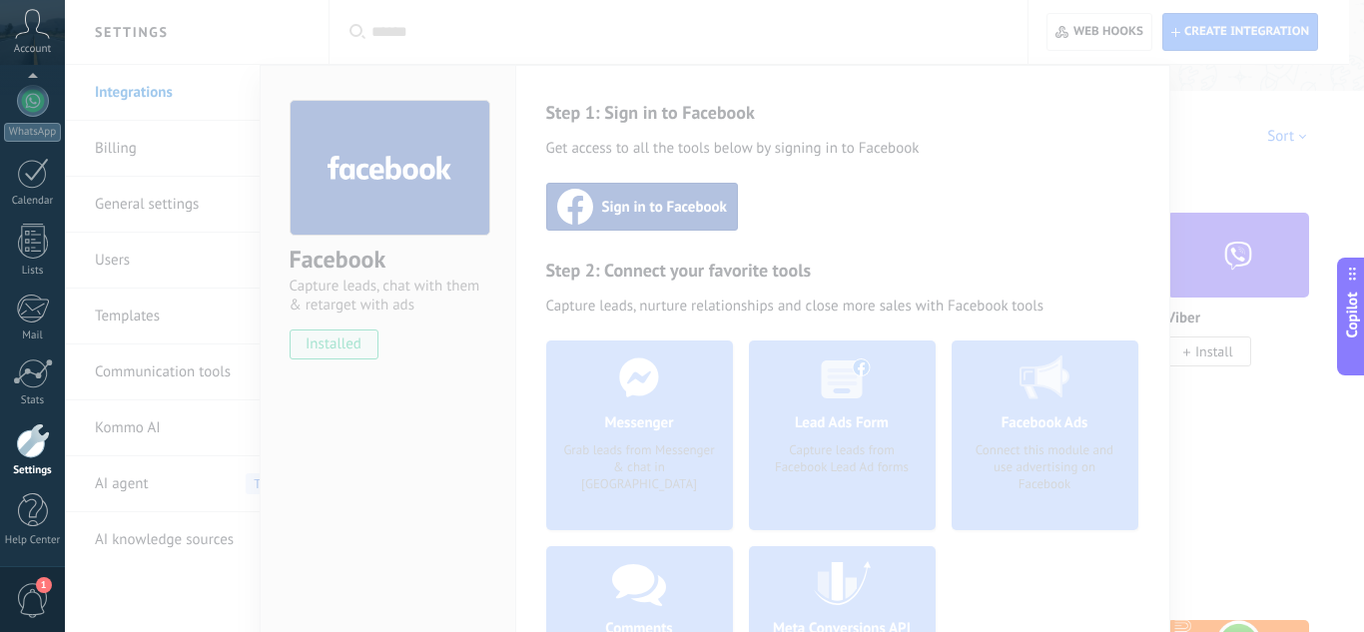
click at [1262, 247] on div at bounding box center [714, 316] width 1299 height 632
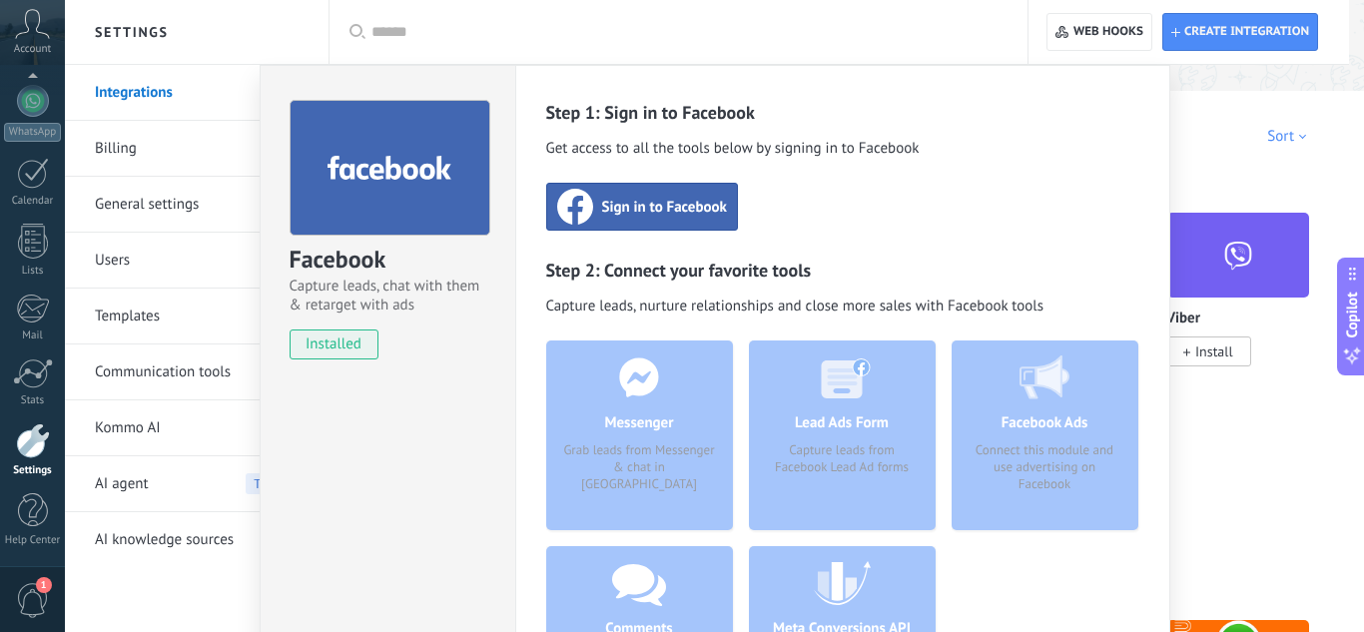
click at [1246, 113] on div "Facebook Capture leads, chat with them & retarget with ads installed Uninstall …" at bounding box center [714, 316] width 1299 height 632
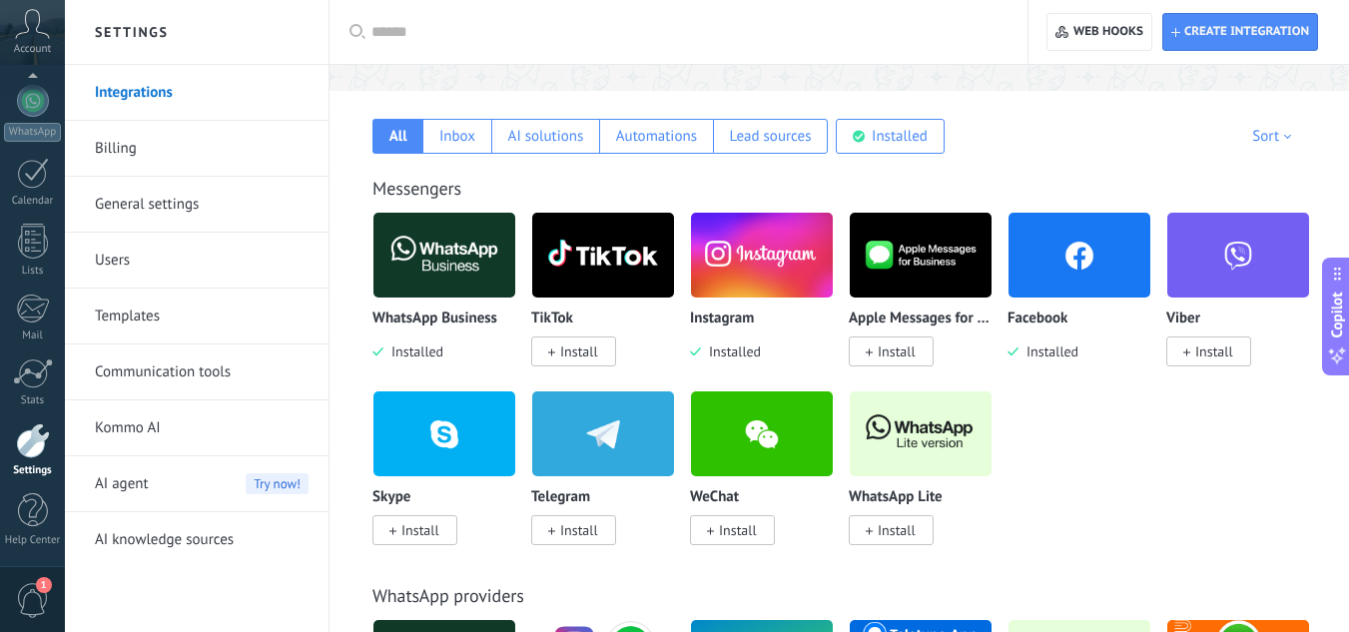
click at [1056, 285] on img at bounding box center [1080, 255] width 142 height 97
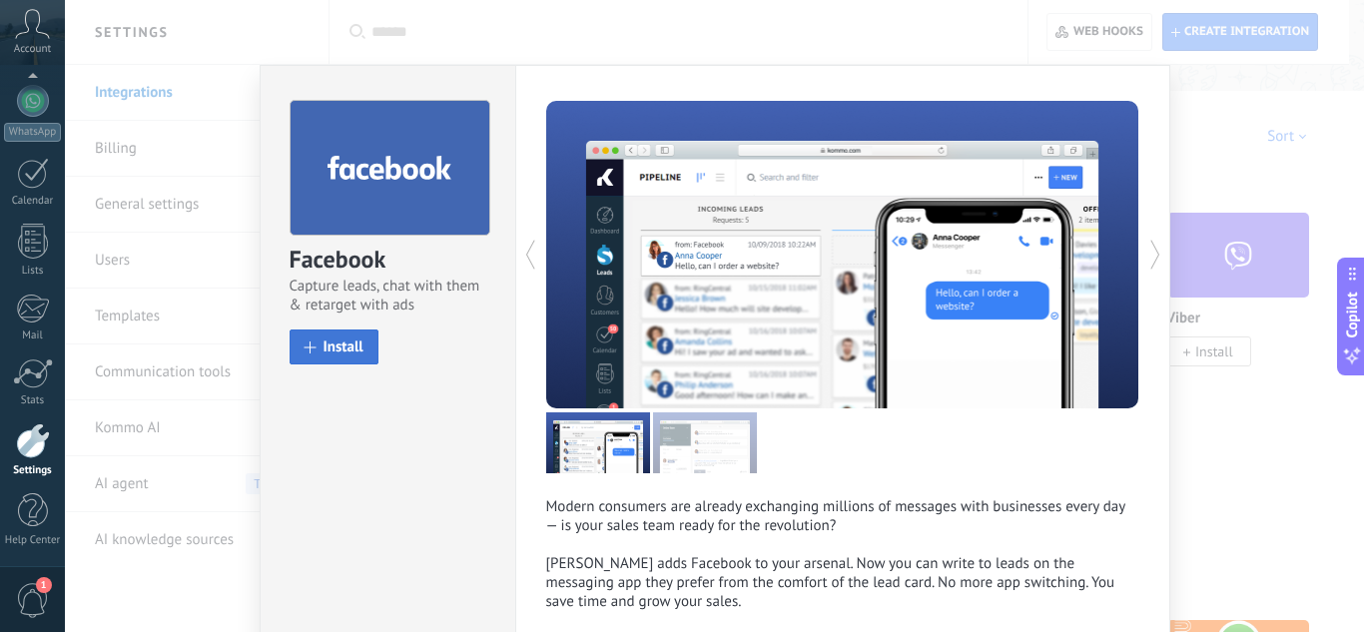
click at [351, 335] on button "Install" at bounding box center [334, 347] width 89 height 35
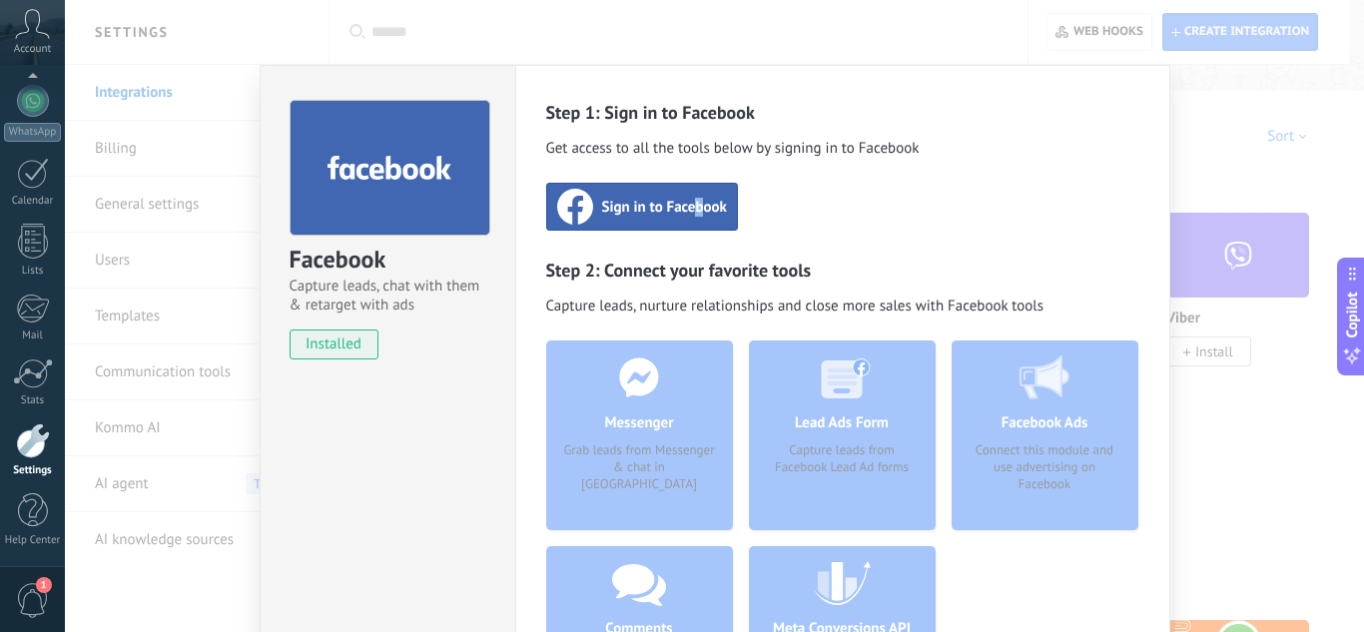
click at [692, 193] on div "Sign in to Facebook" at bounding box center [642, 207] width 192 height 48
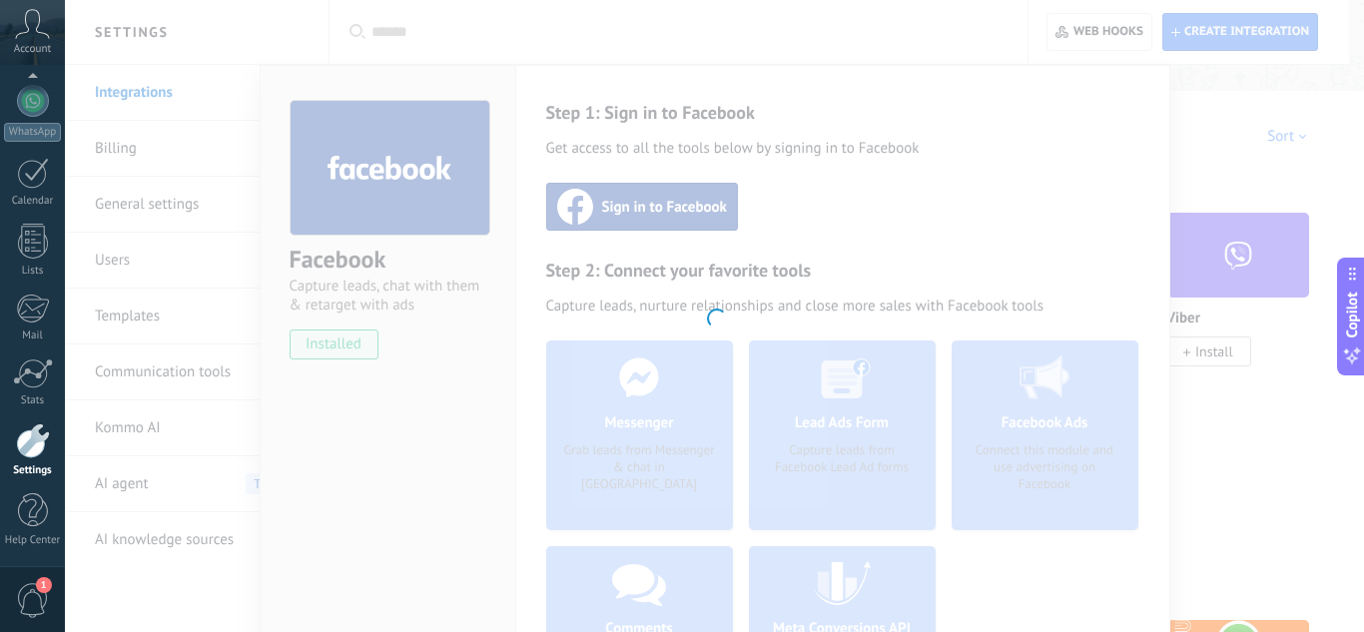
click at [1079, 279] on div at bounding box center [714, 316] width 1299 height 632
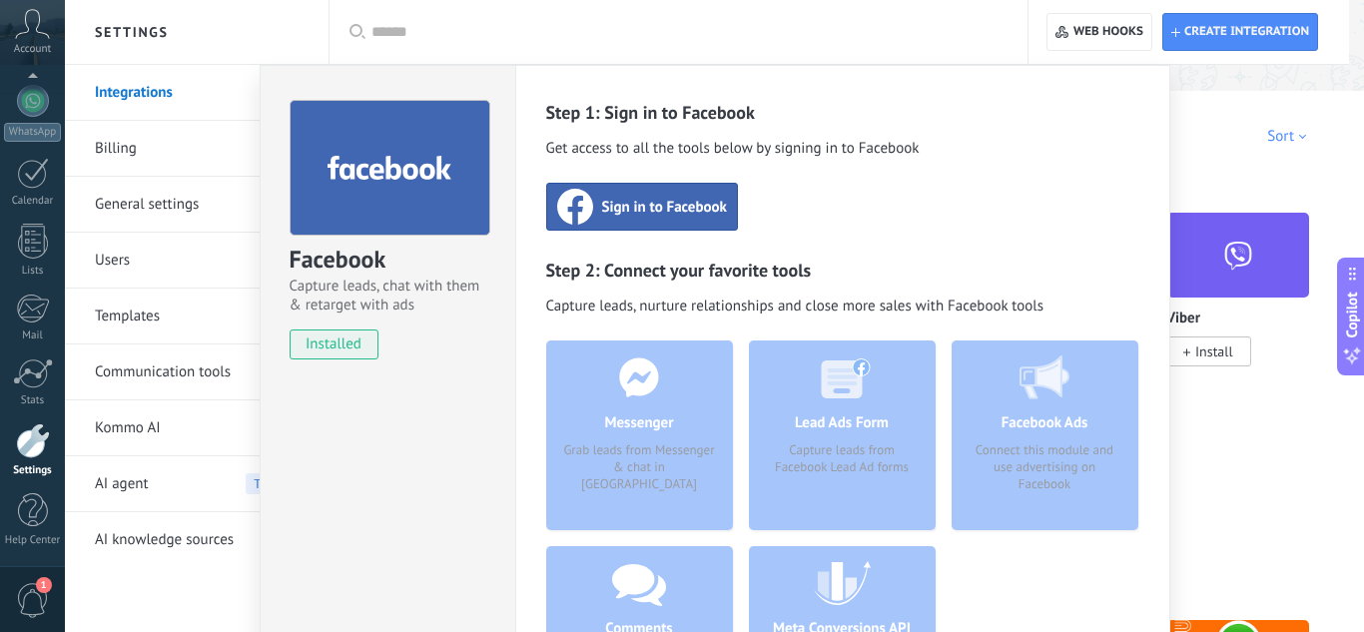
click at [1207, 265] on div "Facebook Capture leads, chat with them & retarget with ads installed Uninstall …" at bounding box center [714, 316] width 1299 height 632
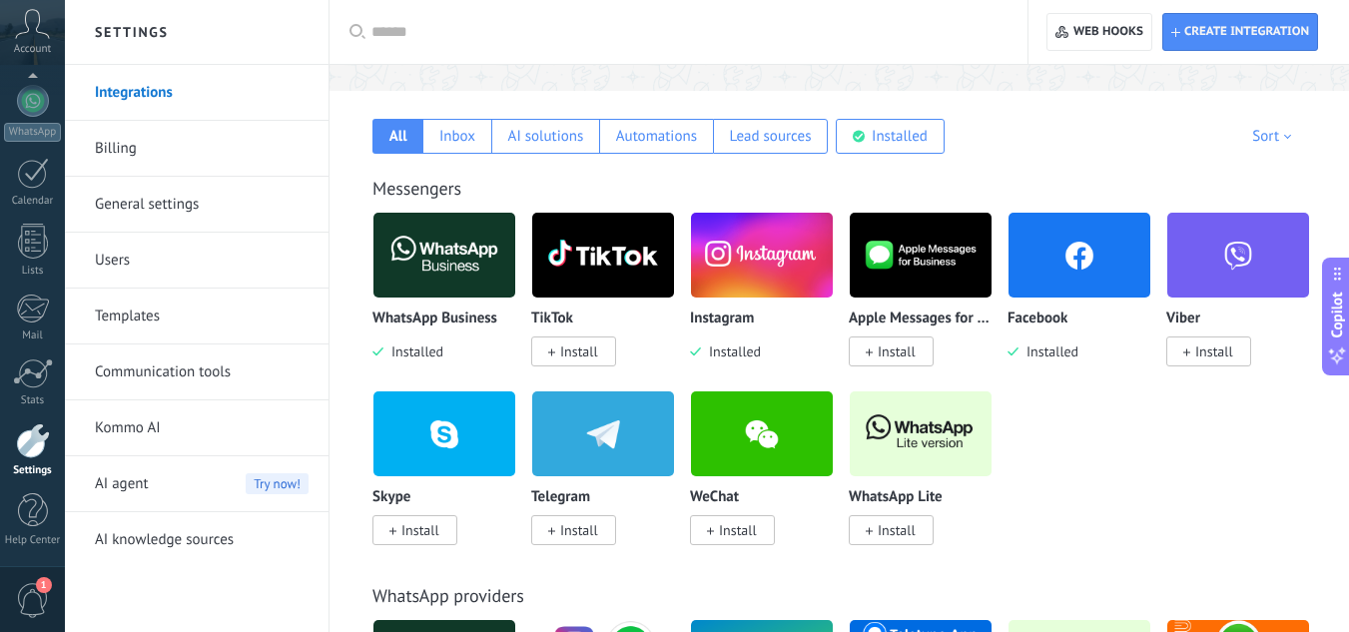
click at [1045, 285] on img at bounding box center [1080, 255] width 142 height 97
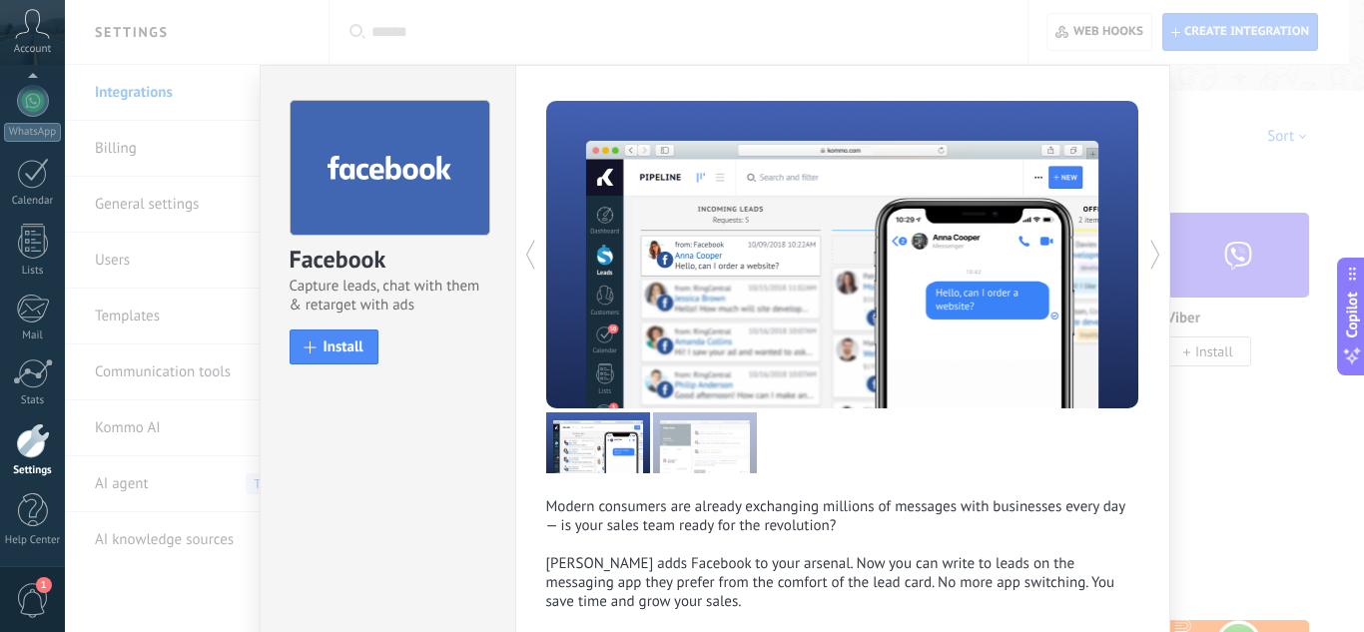
click at [333, 377] on div "Facebook Capture leads, chat with them & retarget with ads install Install" at bounding box center [388, 223] width 255 height 315
click at [351, 346] on span "Install" at bounding box center [344, 347] width 40 height 15
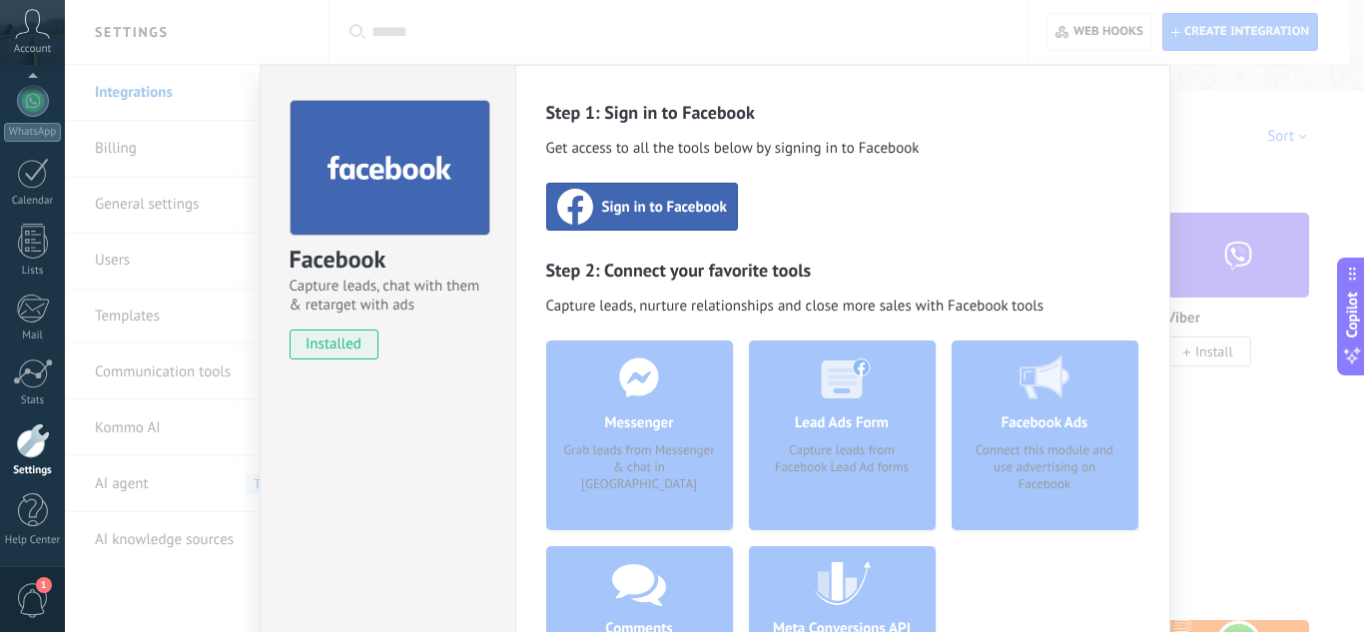
click at [693, 226] on div "Sign in to Facebook" at bounding box center [642, 207] width 192 height 48
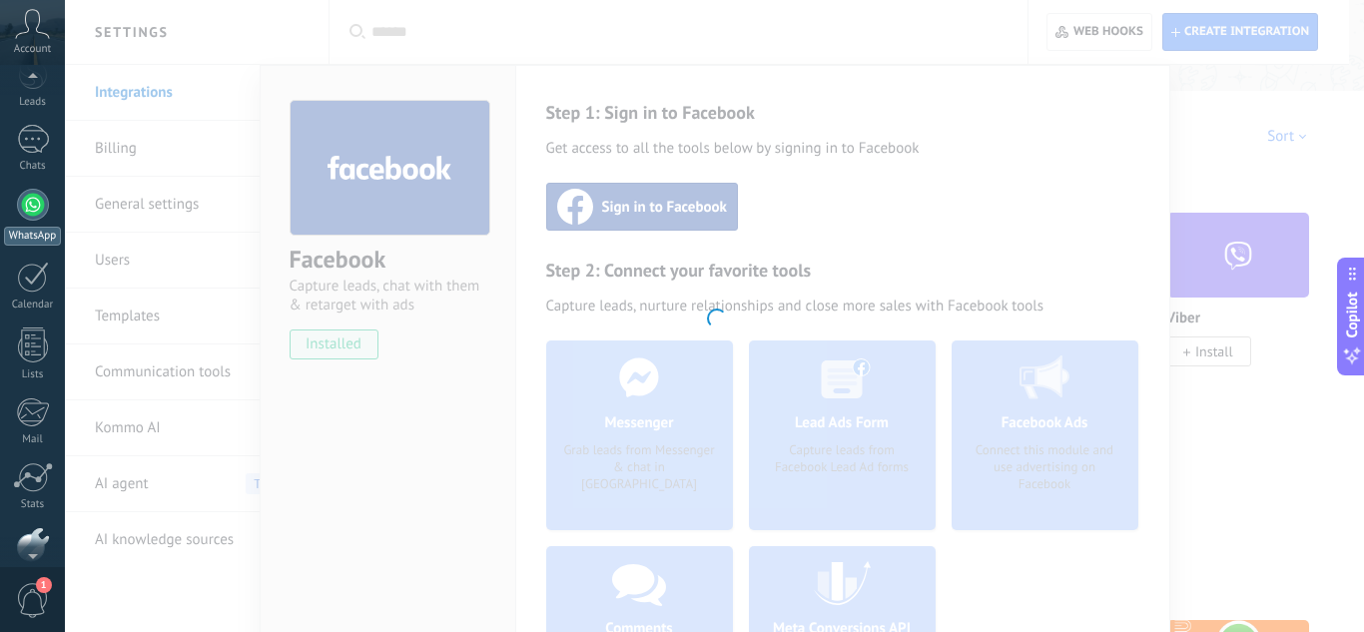
scroll to position [0, 0]
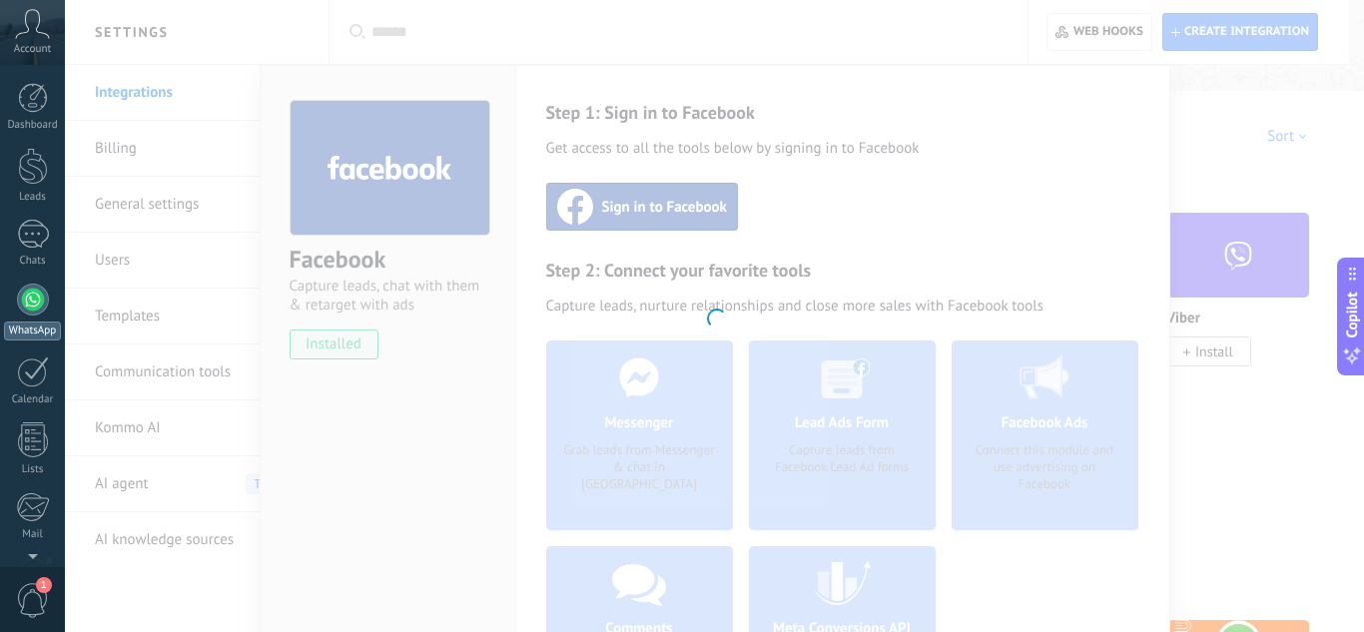
click at [38, 301] on div at bounding box center [33, 300] width 32 height 32
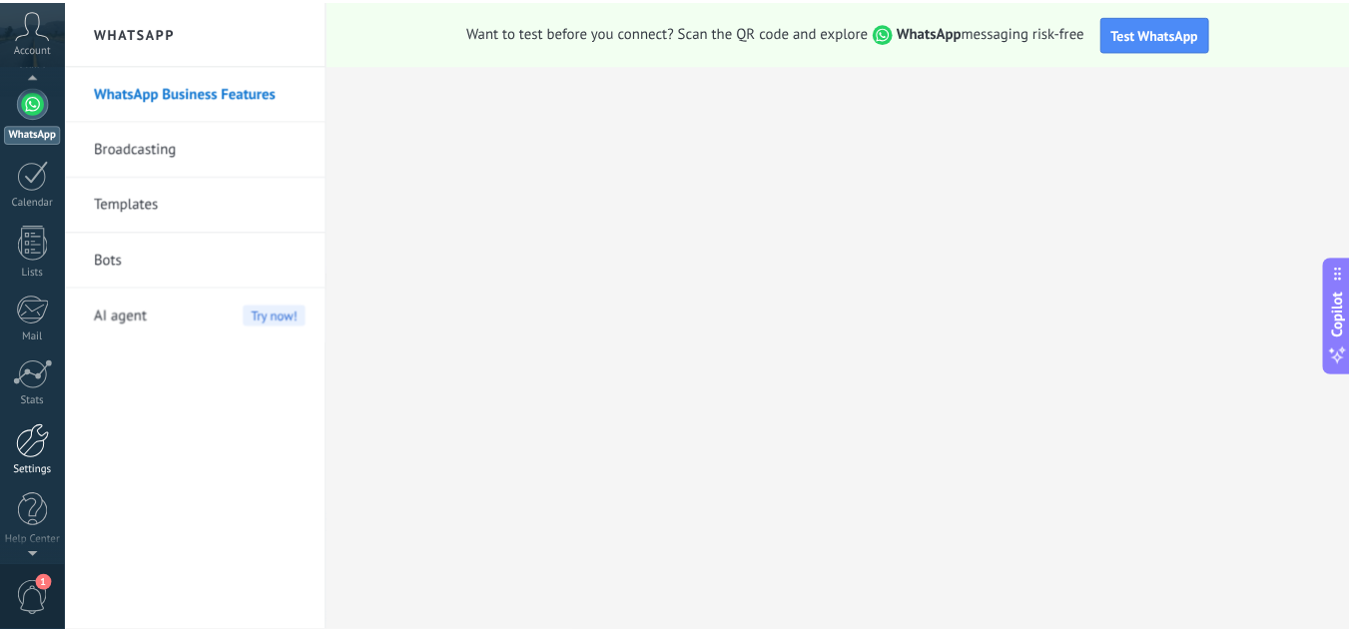
scroll to position [199, 0]
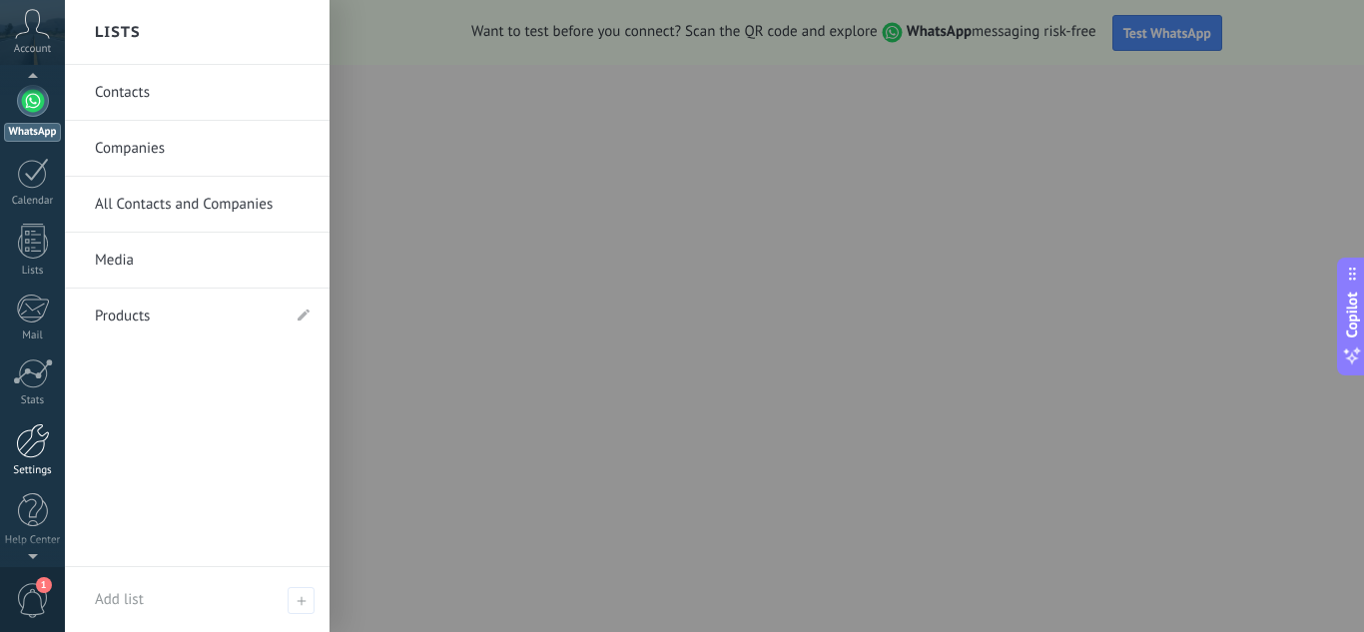
click at [34, 445] on div at bounding box center [33, 441] width 34 height 35
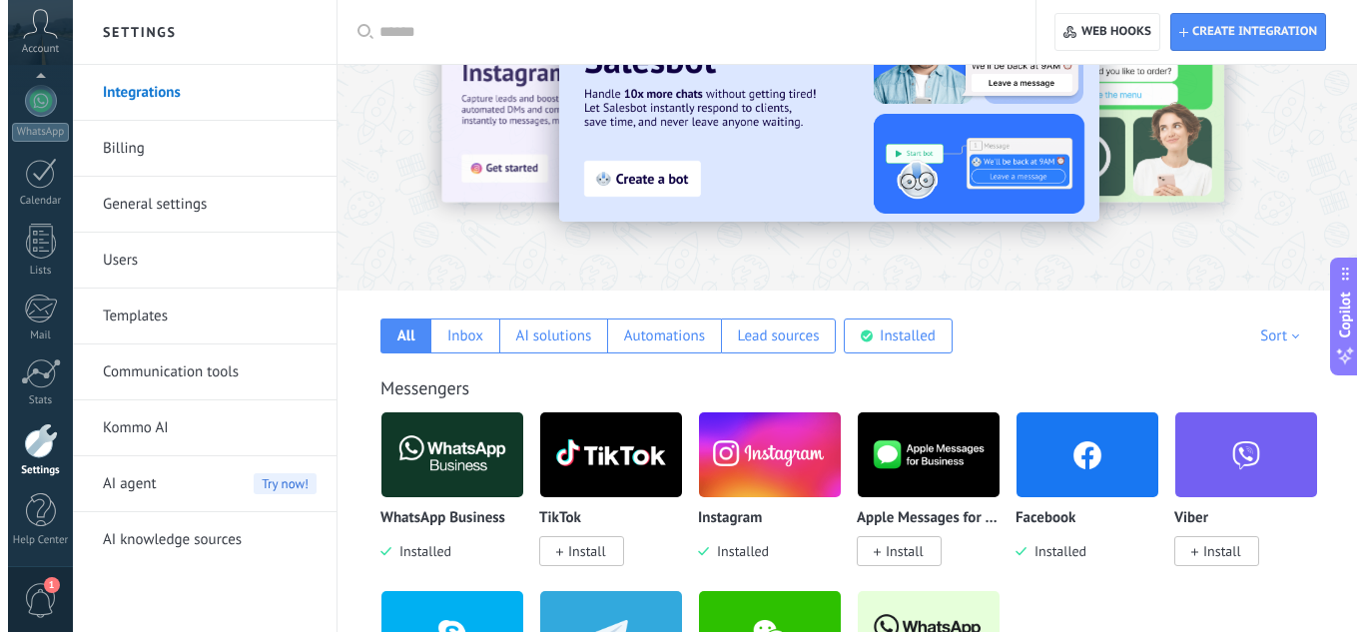
scroll to position [200, 0]
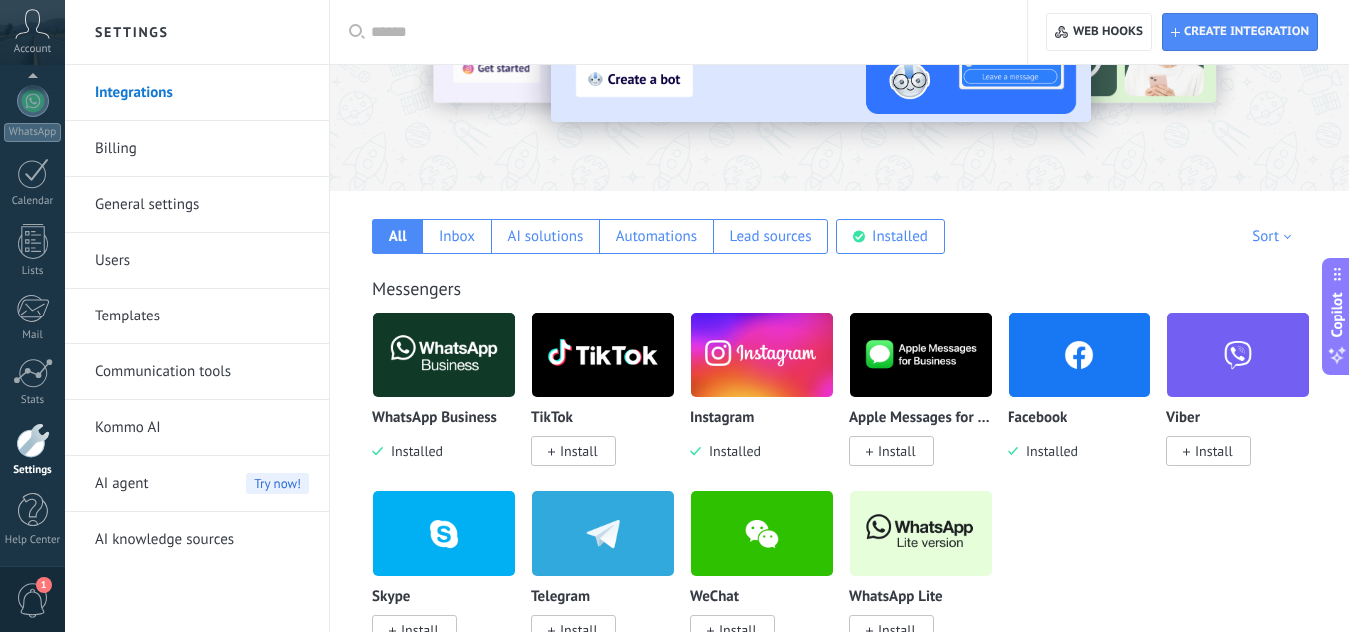
click at [445, 358] on img at bounding box center [445, 355] width 142 height 97
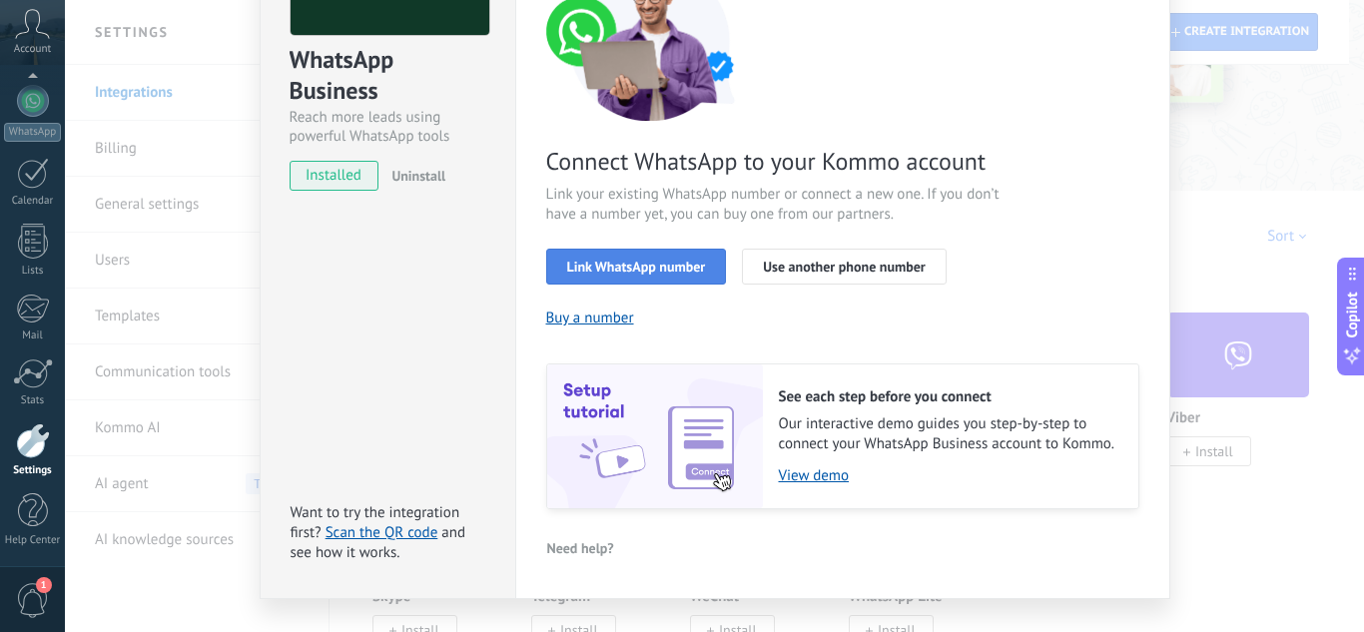
click at [648, 271] on span "Link WhatsApp number" at bounding box center [636, 267] width 139 height 14
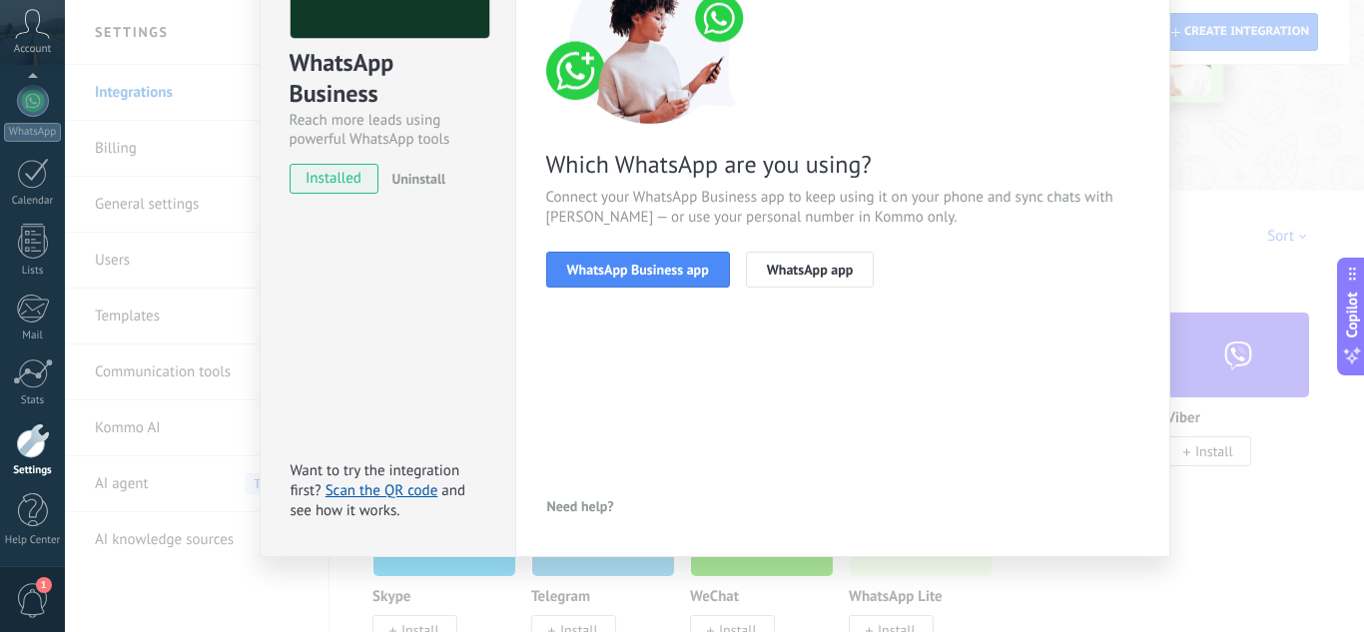
scroll to position [197, 0]
click at [652, 254] on button "WhatsApp Business app" at bounding box center [638, 270] width 184 height 36
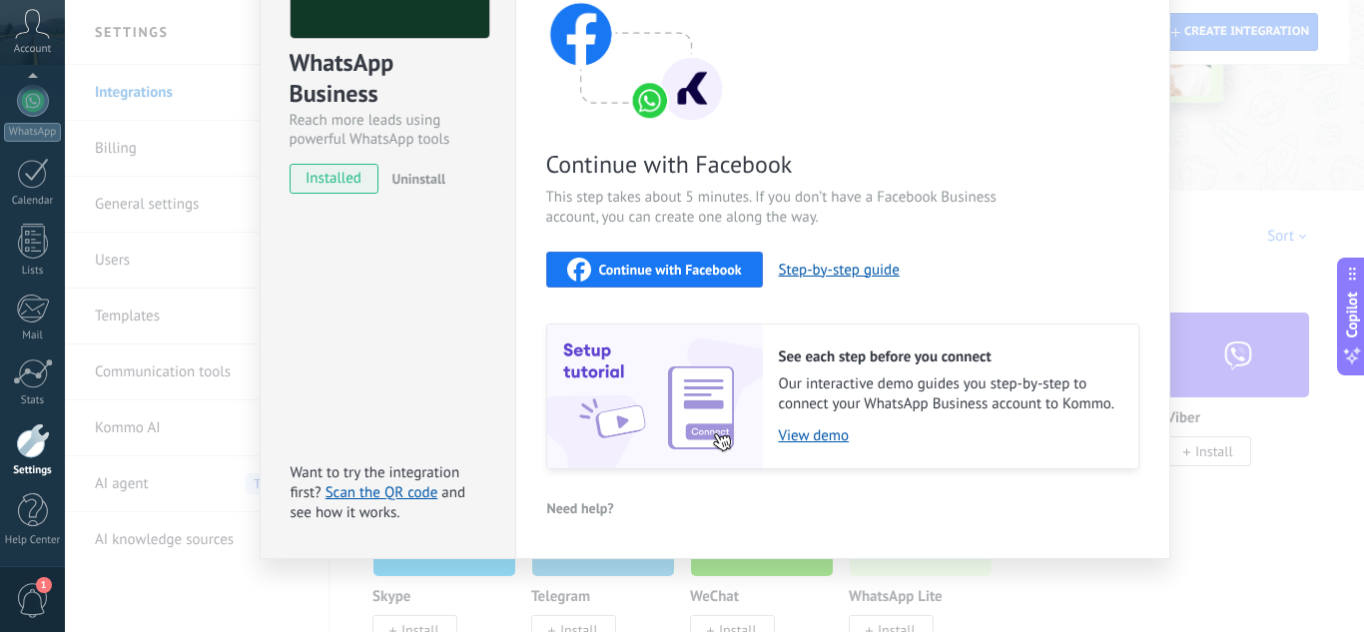
click at [674, 283] on button "Continue with Facebook" at bounding box center [654, 270] width 217 height 36
click at [692, 266] on span "Continue with Facebook" at bounding box center [670, 270] width 143 height 14
click at [816, 440] on link "View demo" at bounding box center [949, 436] width 340 height 19
click at [687, 254] on button "Continue with Facebook" at bounding box center [654, 270] width 217 height 36
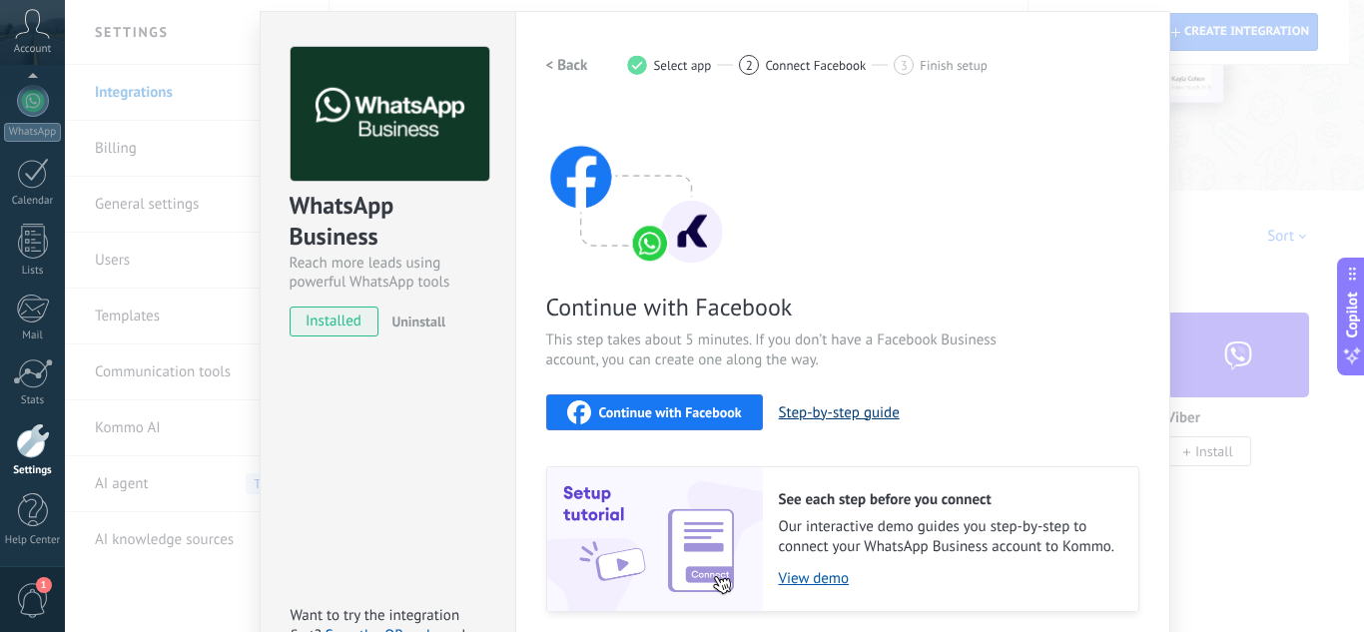
scroll to position [100, 0]
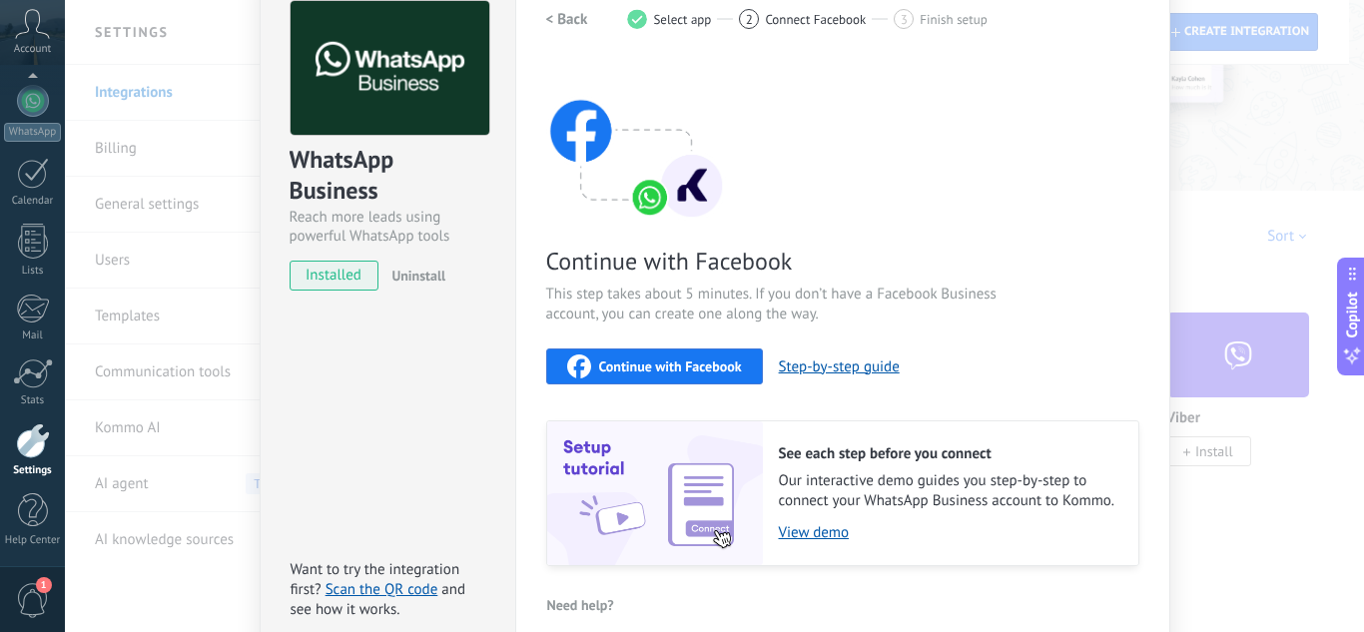
click at [627, 355] on div "Continue with Facebook" at bounding box center [654, 367] width 175 height 24
